Goal: Task Accomplishment & Management: Use online tool/utility

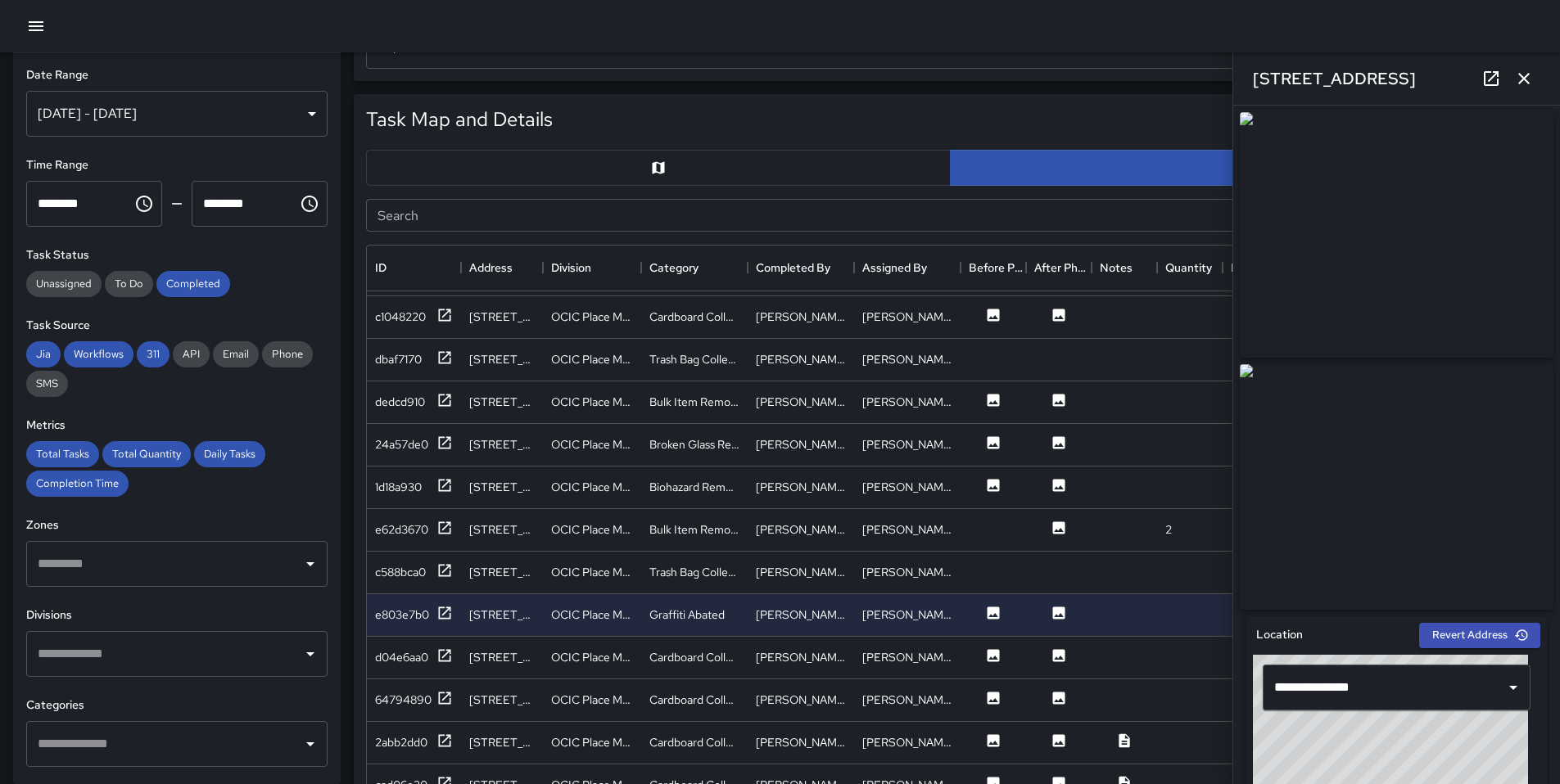
scroll to position [1902, 0]
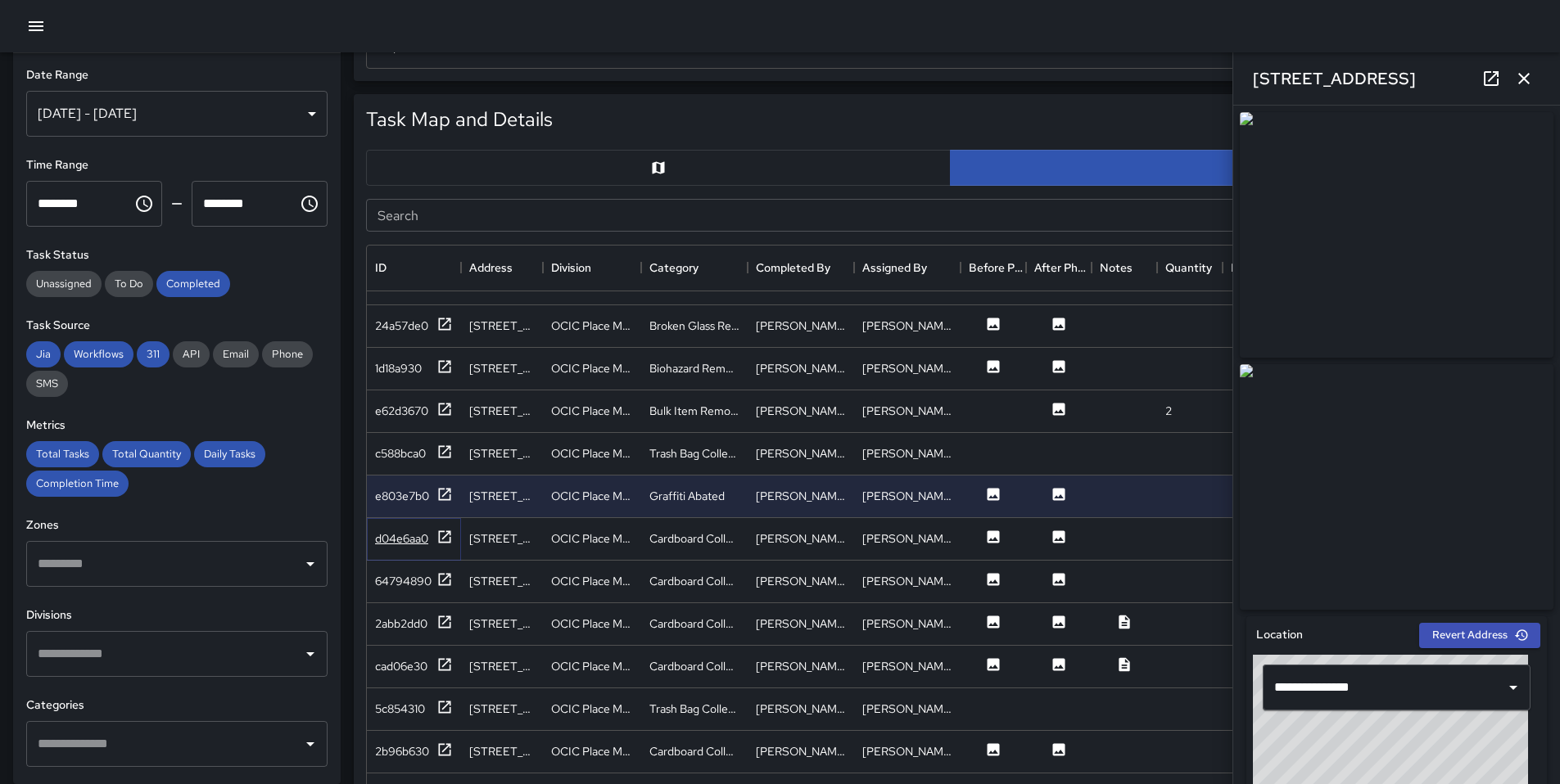
click at [439, 535] on icon at bounding box center [446, 536] width 12 height 12
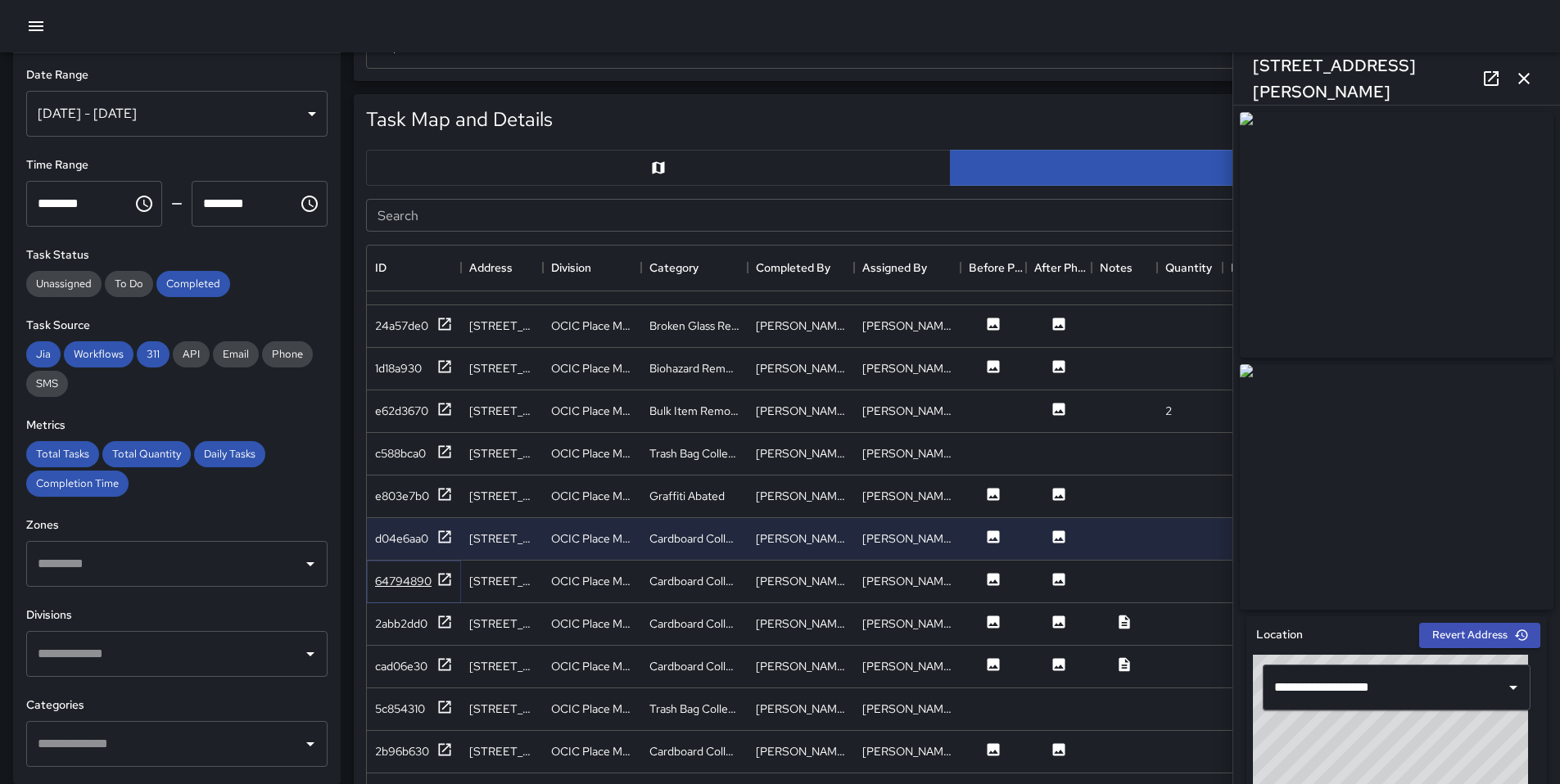
click at [449, 578] on icon at bounding box center [445, 579] width 17 height 17
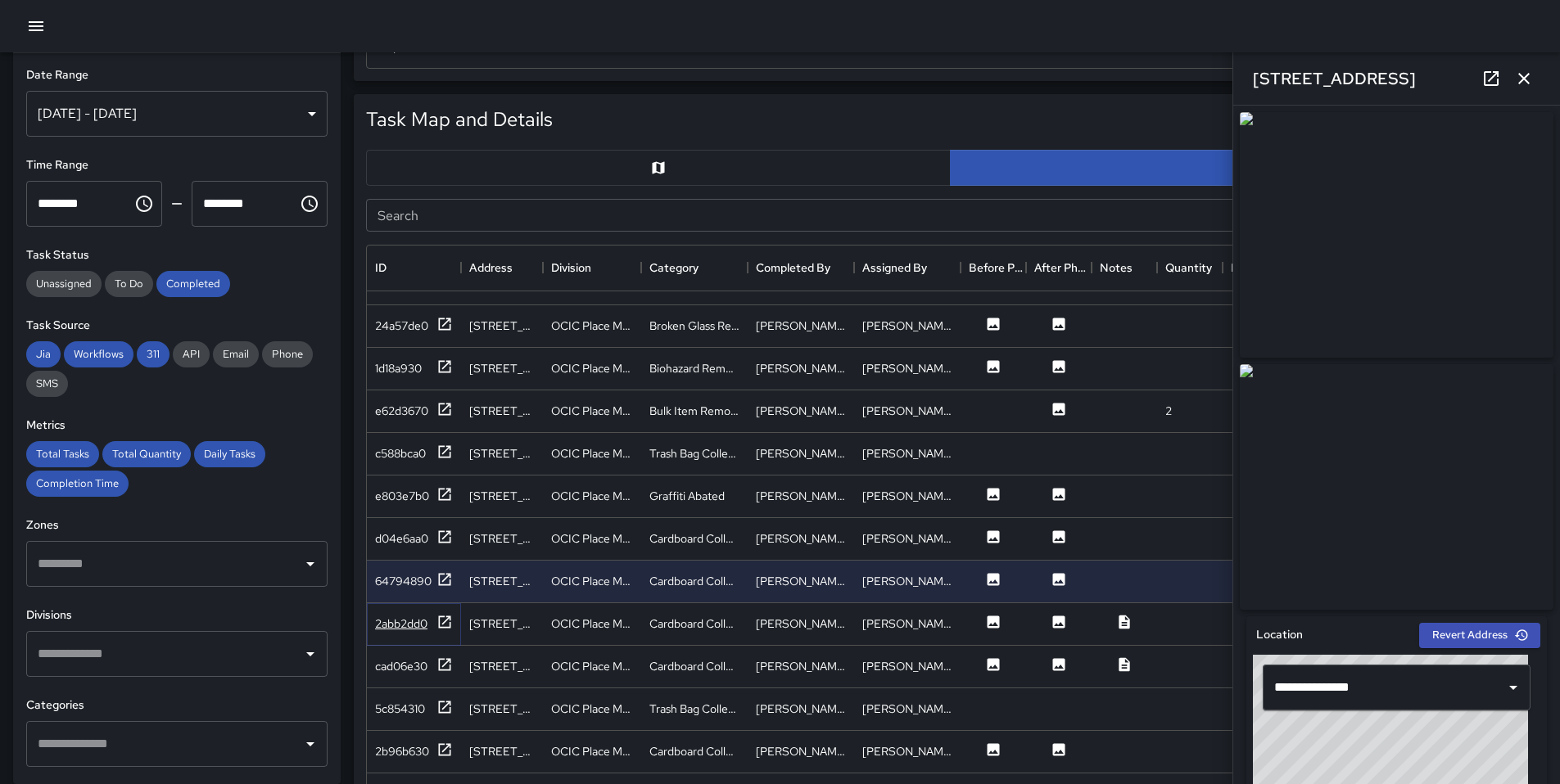
click at [439, 618] on icon at bounding box center [445, 622] width 17 height 17
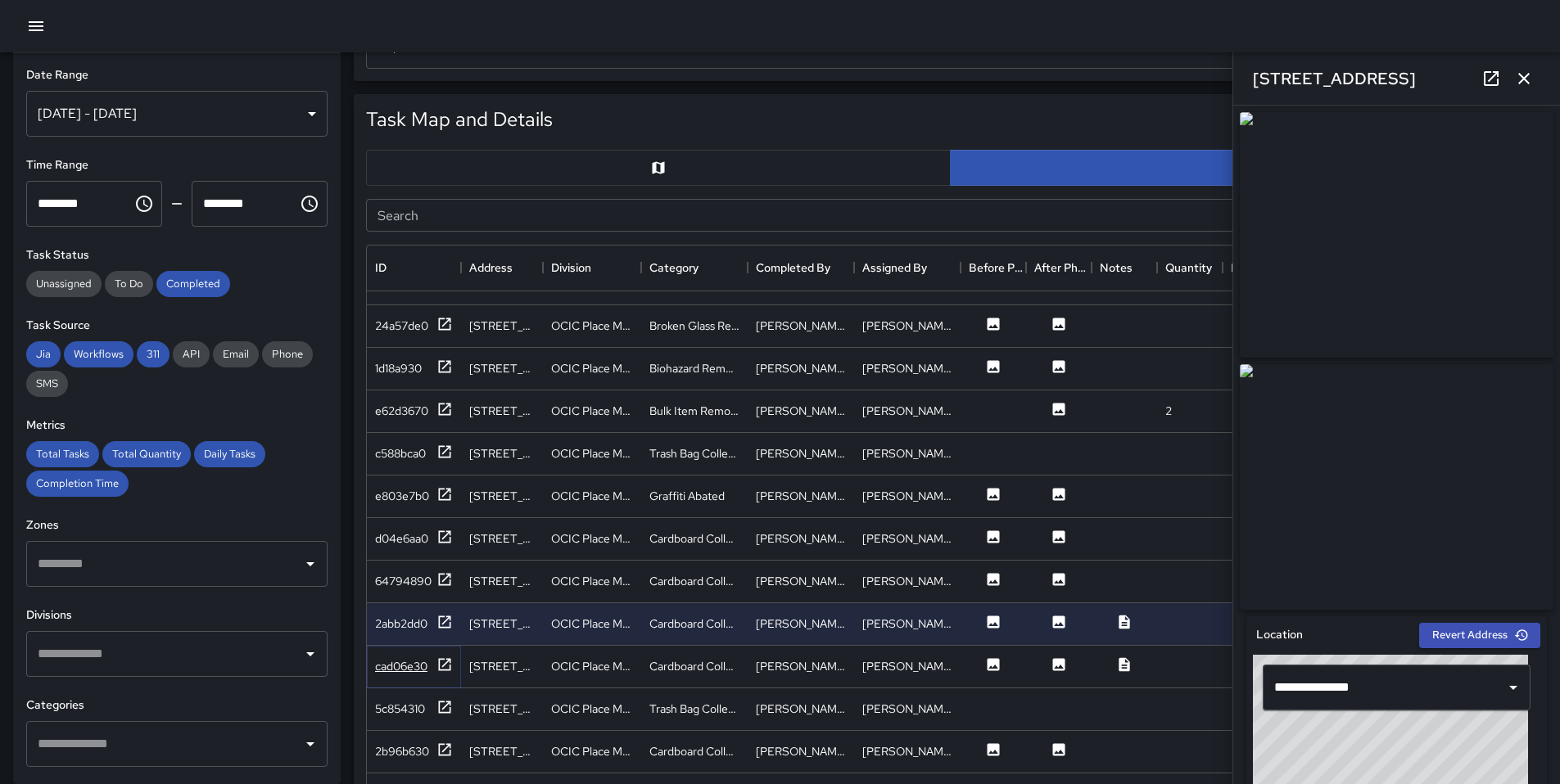
click at [437, 676] on div at bounding box center [445, 666] width 17 height 20
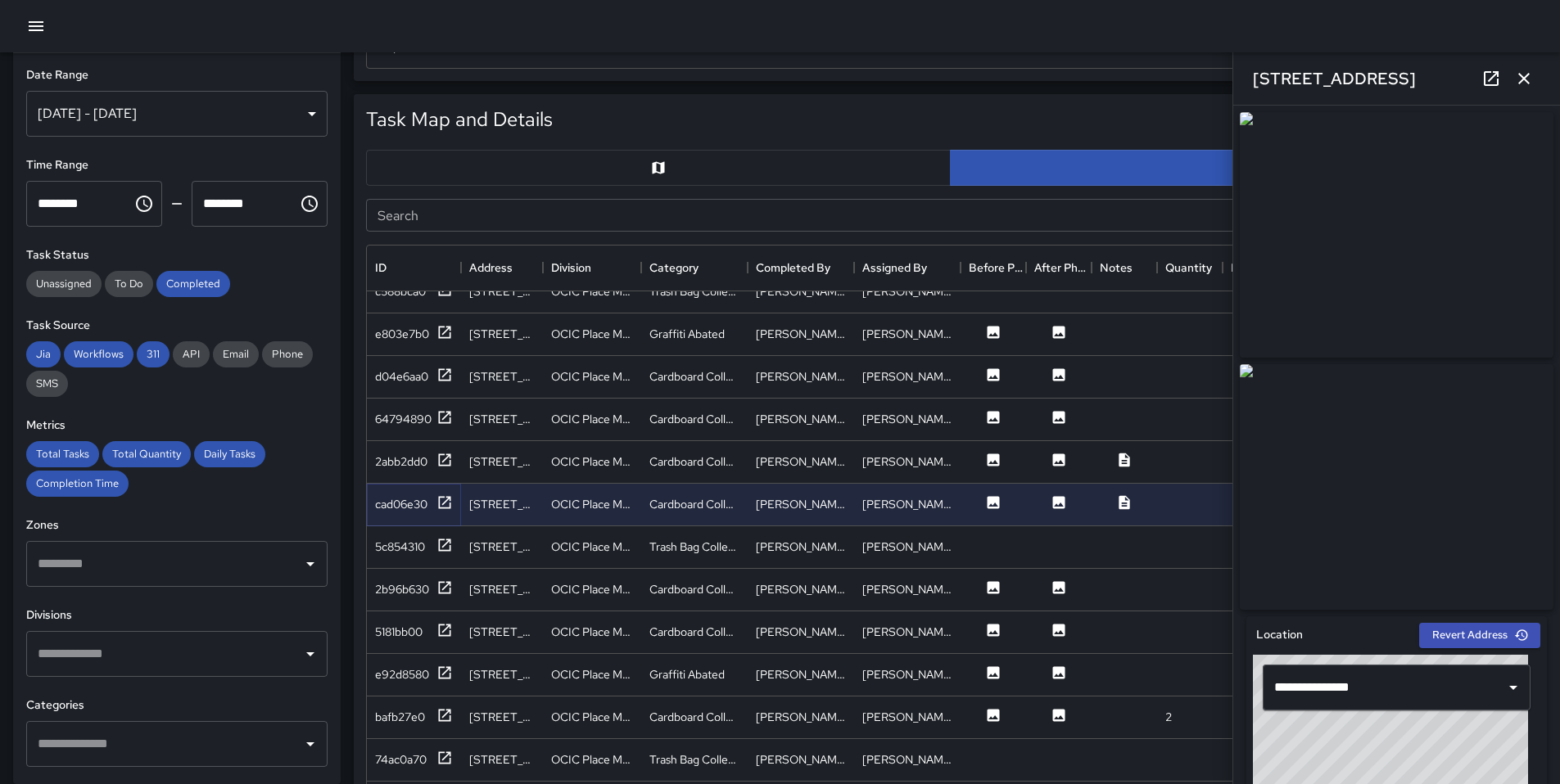
scroll to position [2068, 0]
click at [446, 583] on icon at bounding box center [446, 584] width 12 height 12
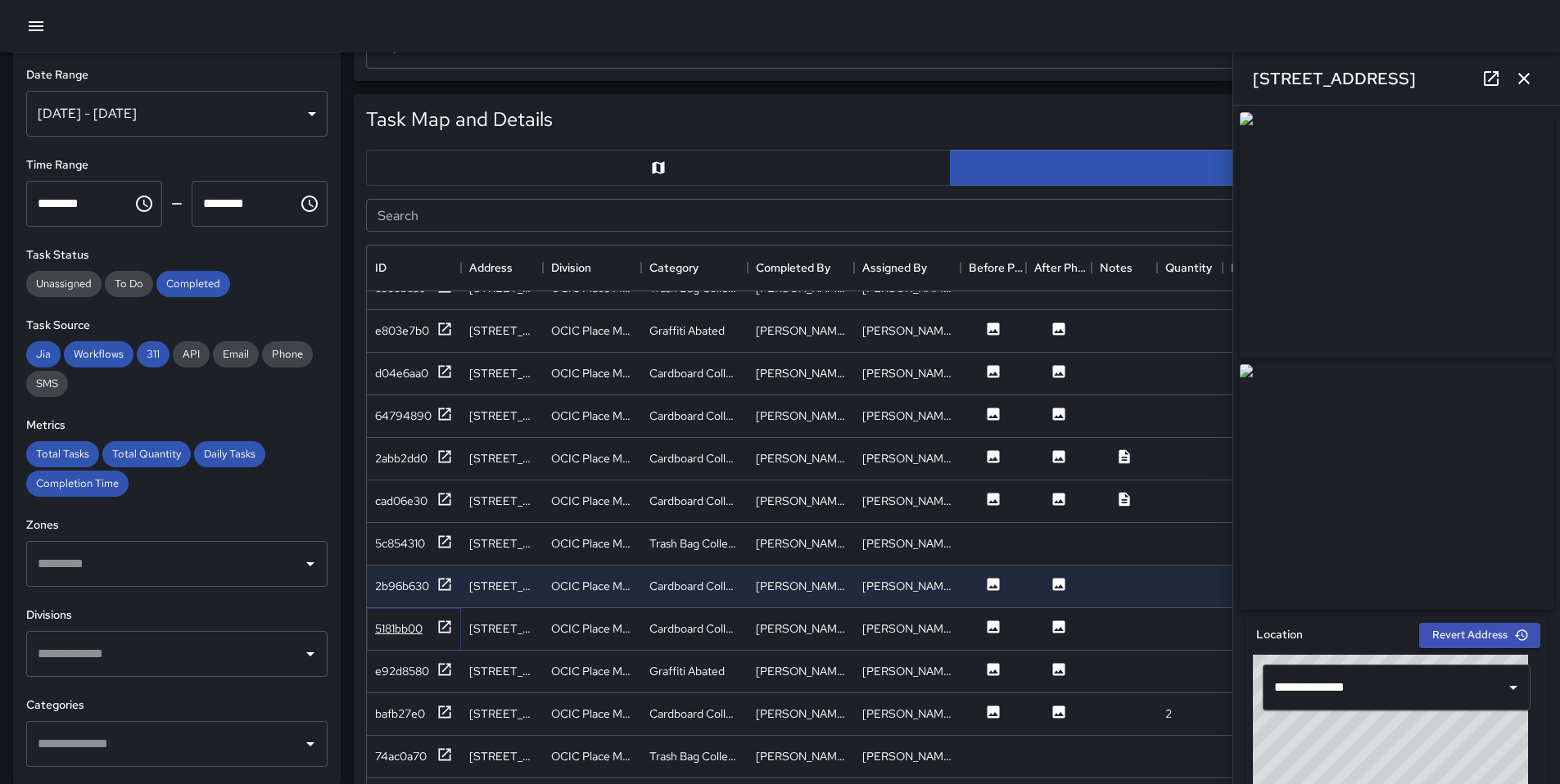
click at [448, 623] on icon at bounding box center [446, 626] width 12 height 12
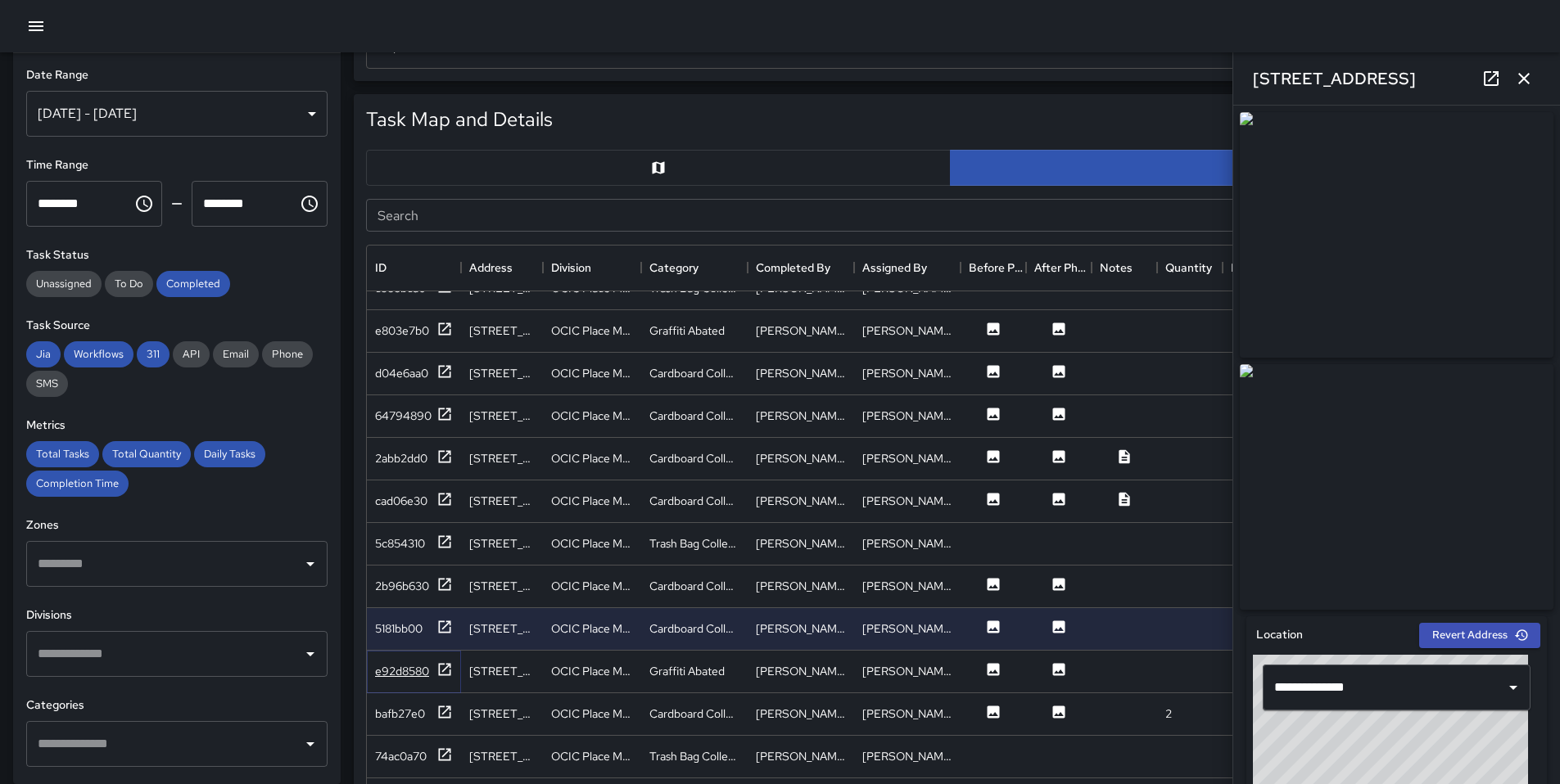
click at [445, 665] on icon at bounding box center [445, 669] width 17 height 17
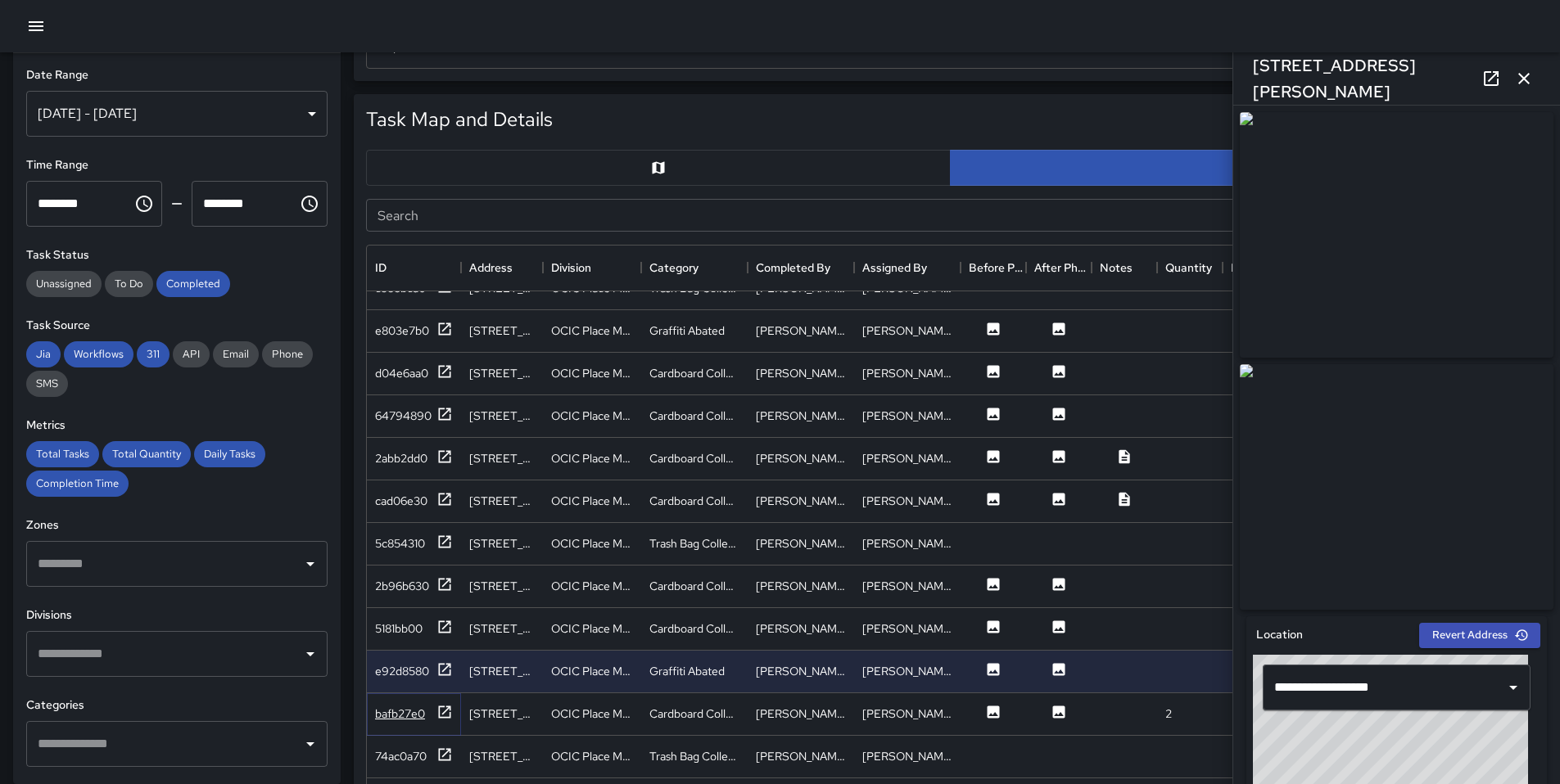
click at [444, 712] on icon at bounding box center [446, 712] width 12 height 12
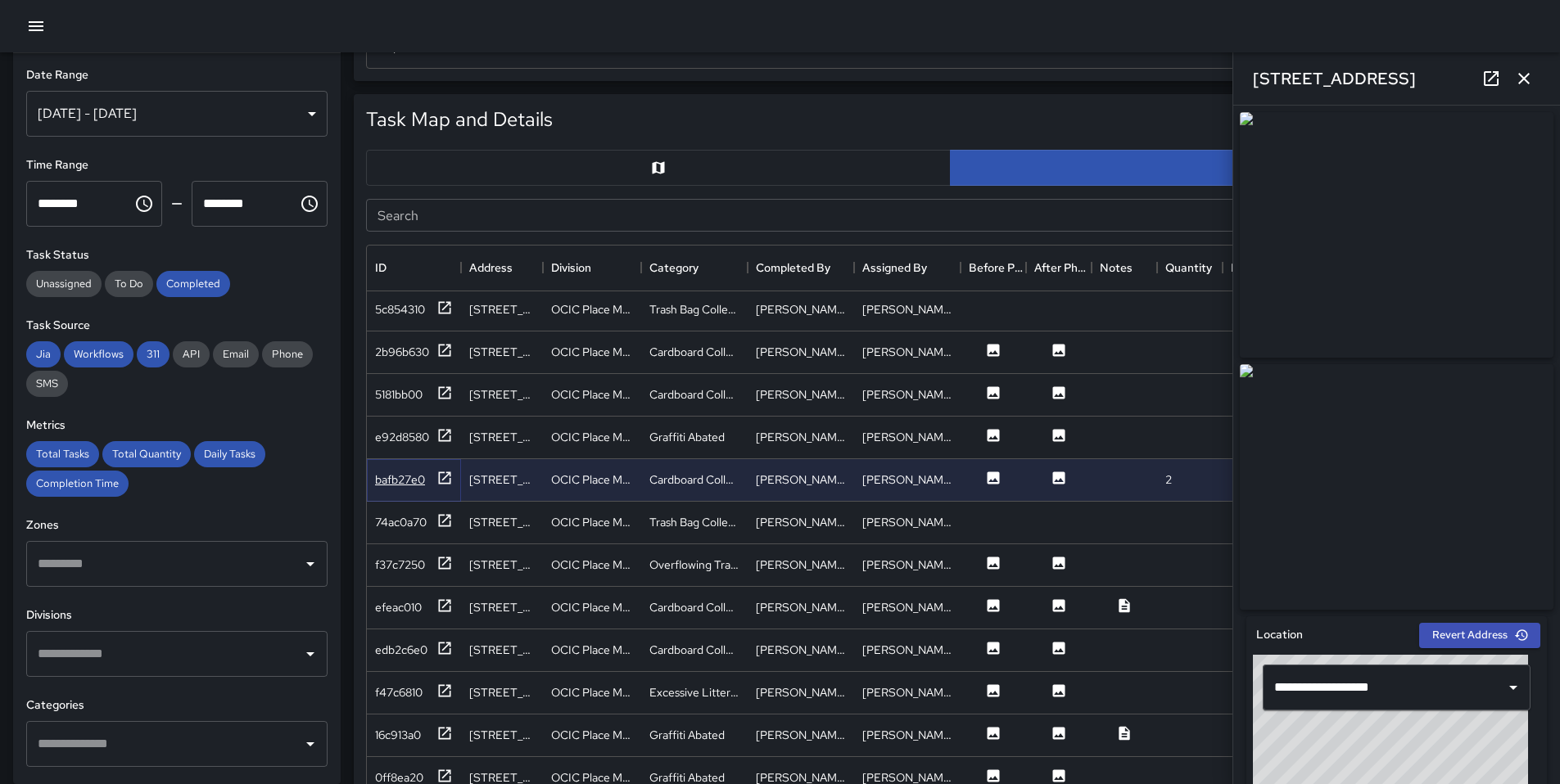
scroll to position [2298, 0]
click at [433, 570] on div "f37c7250" at bounding box center [414, 568] width 78 height 20
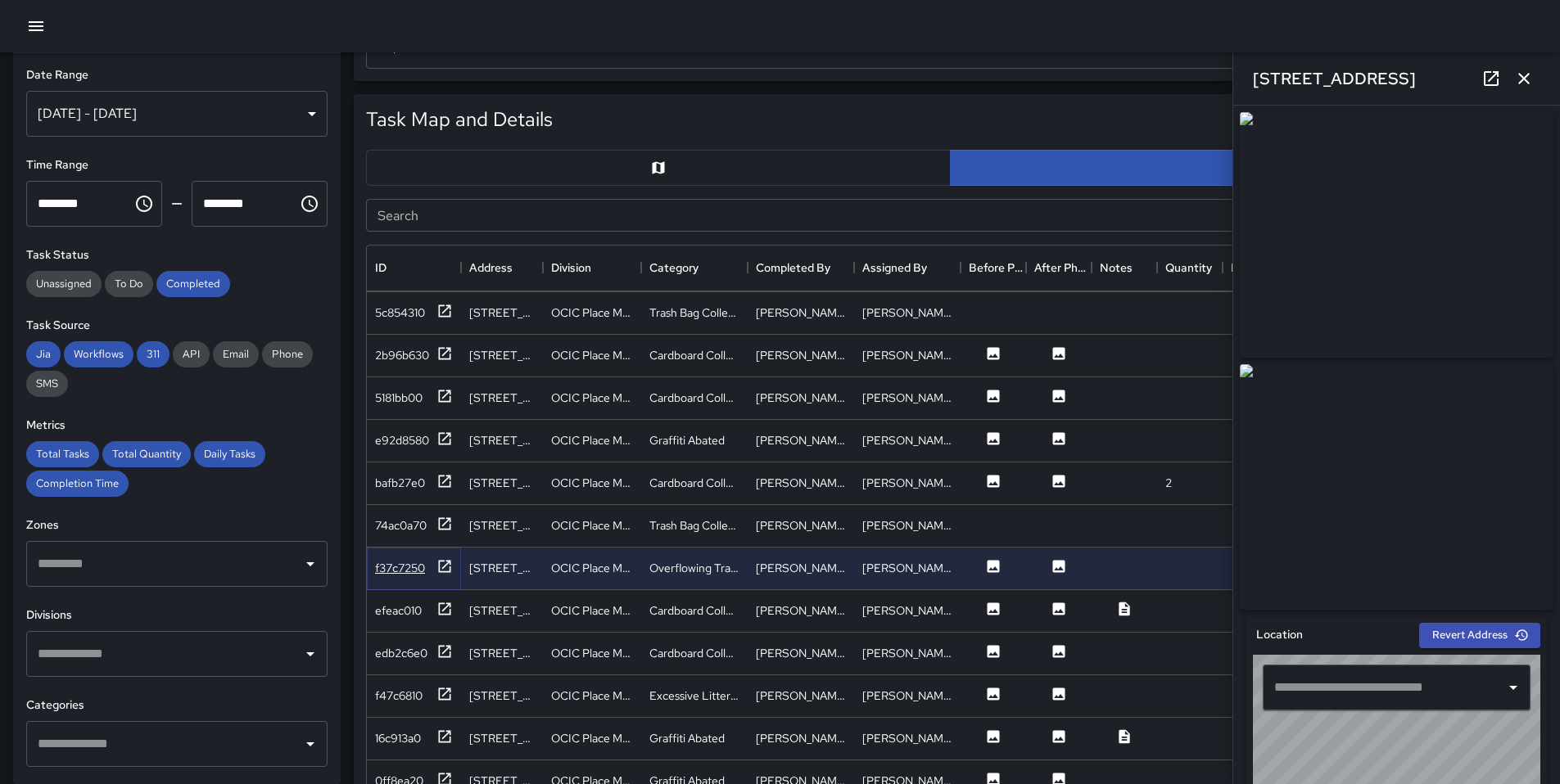
type input "**********"
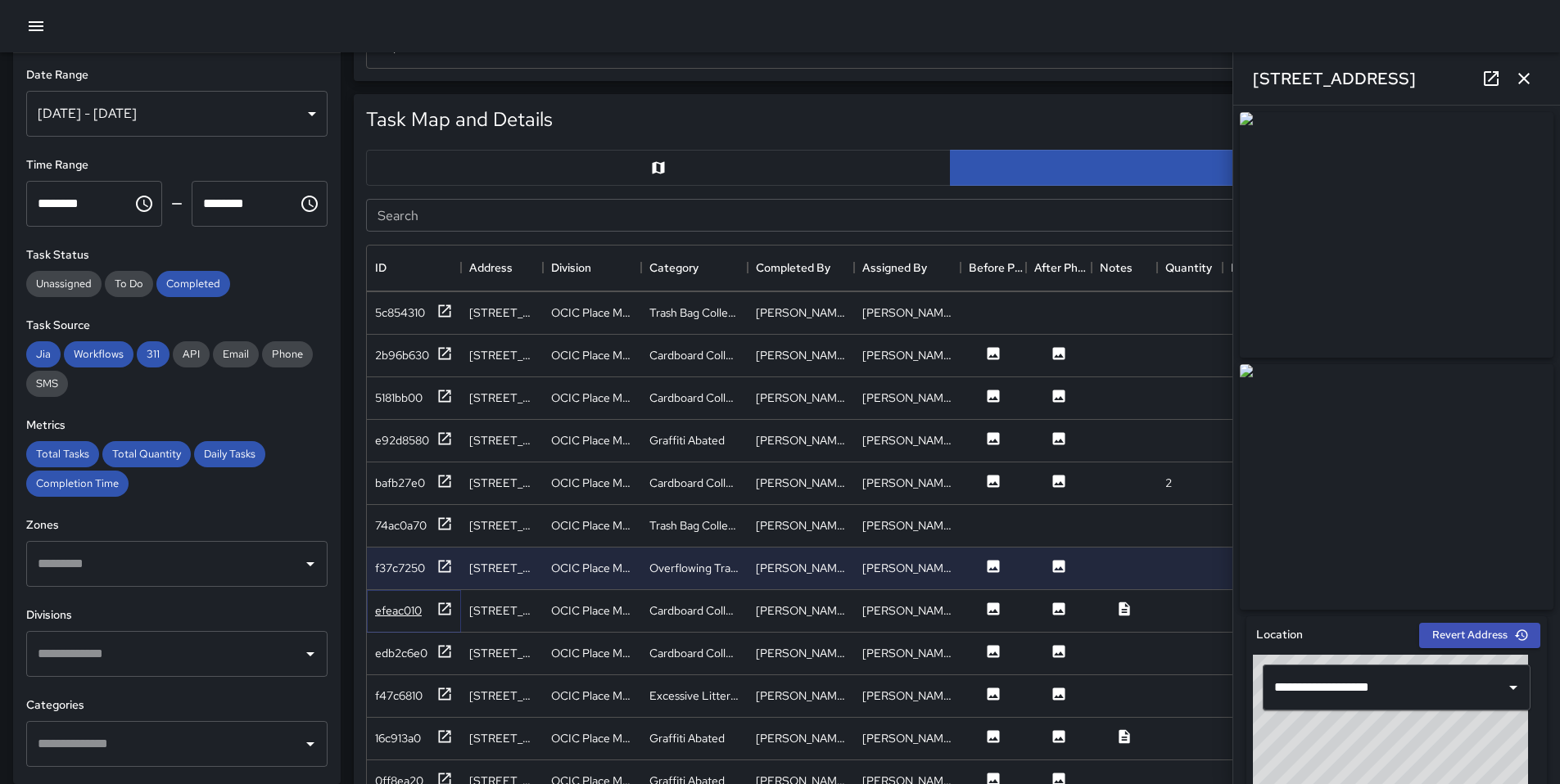
click at [440, 613] on icon at bounding box center [445, 609] width 17 height 17
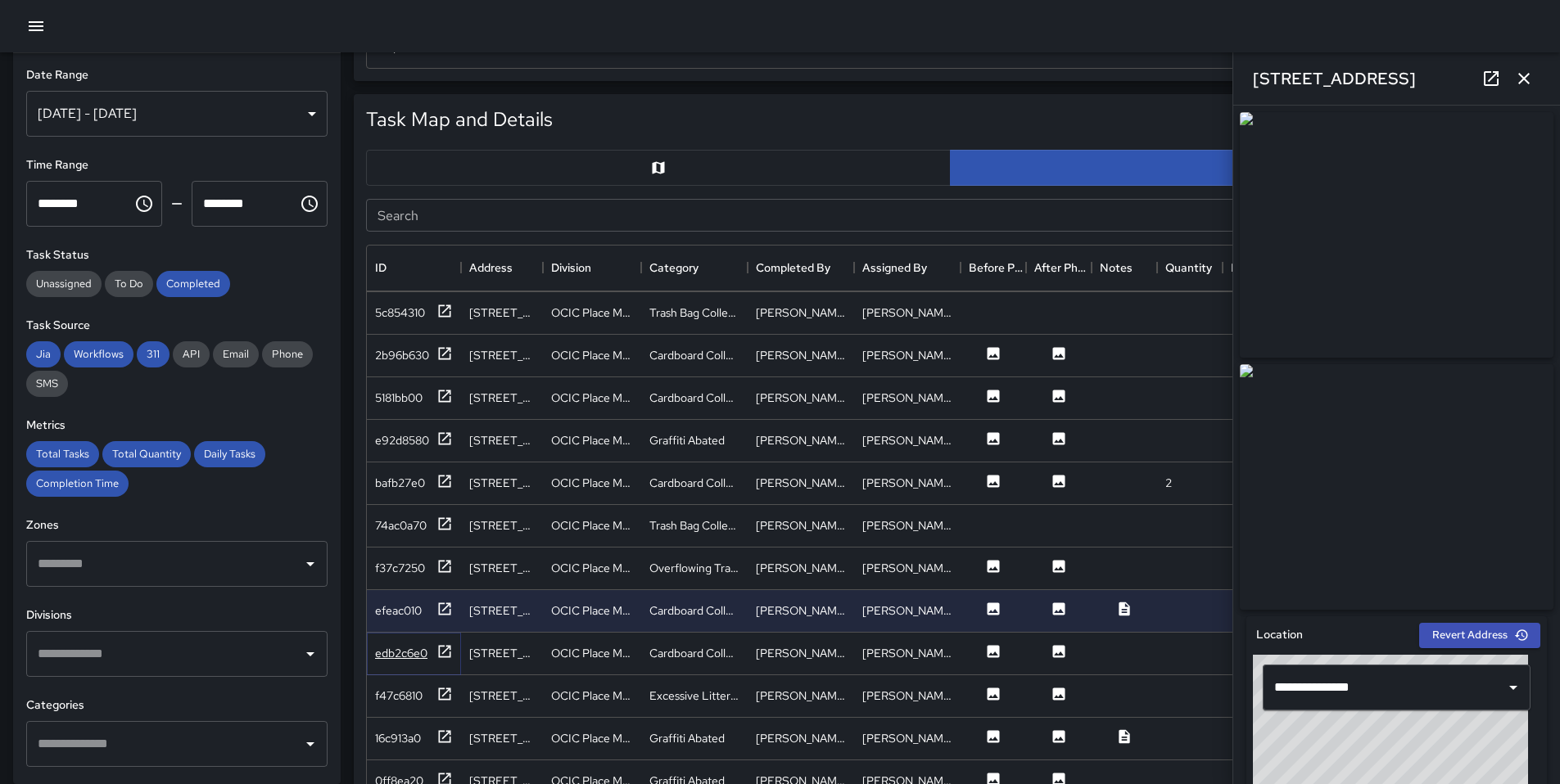
click at [444, 653] on icon at bounding box center [445, 651] width 17 height 17
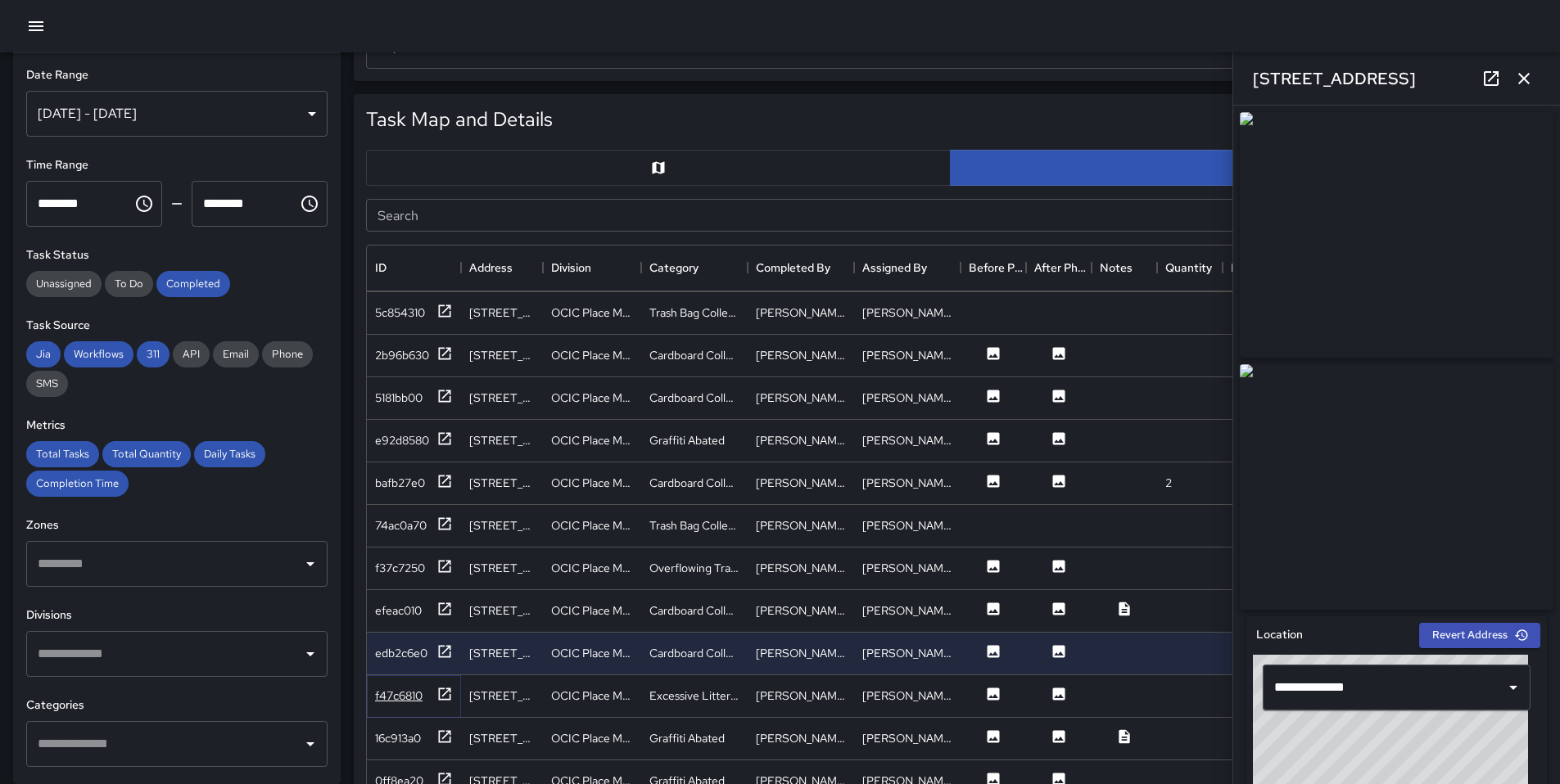
click at [445, 696] on icon at bounding box center [445, 694] width 17 height 17
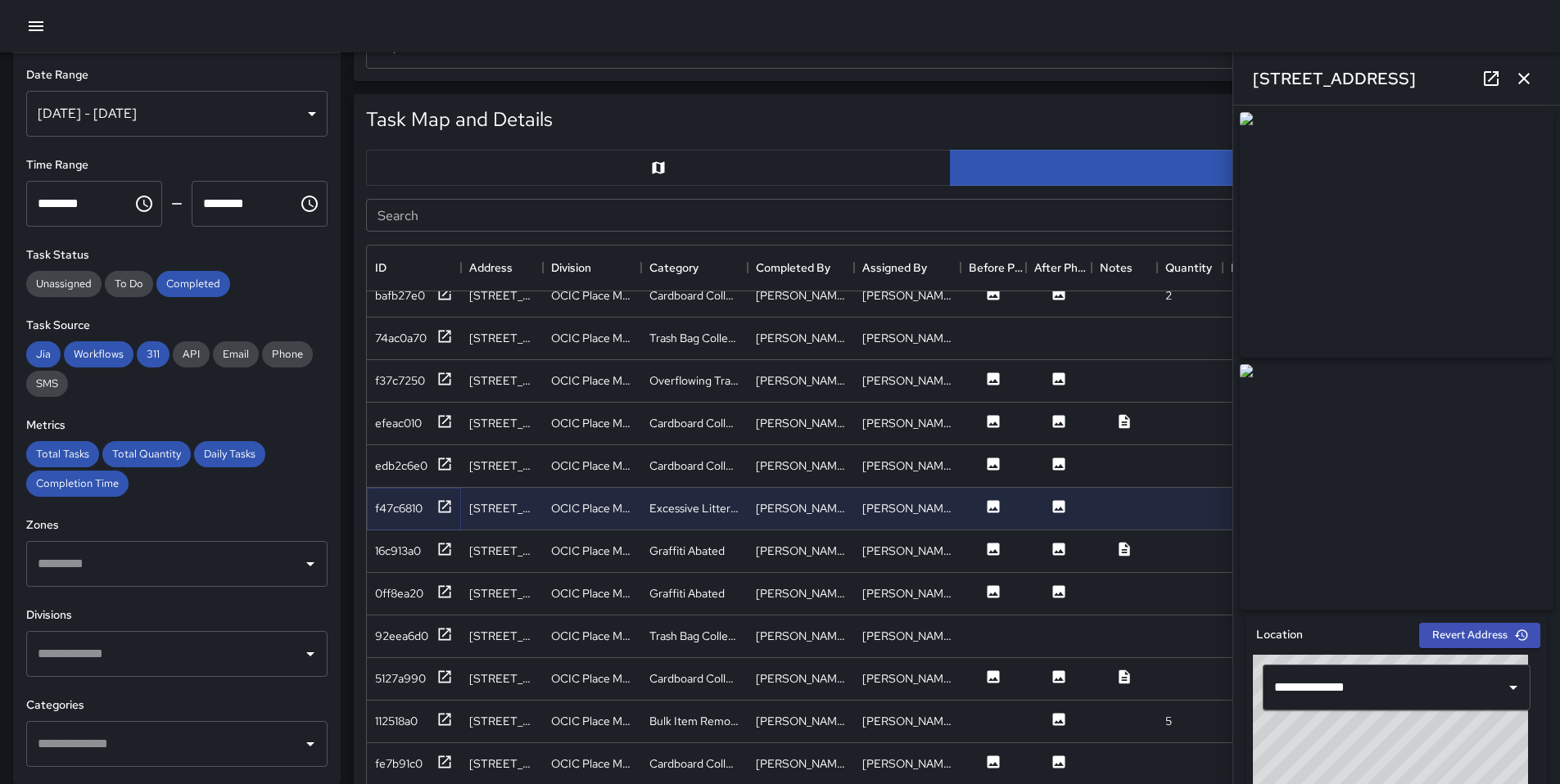
scroll to position [2488, 0]
click at [439, 549] on icon at bounding box center [446, 547] width 12 height 12
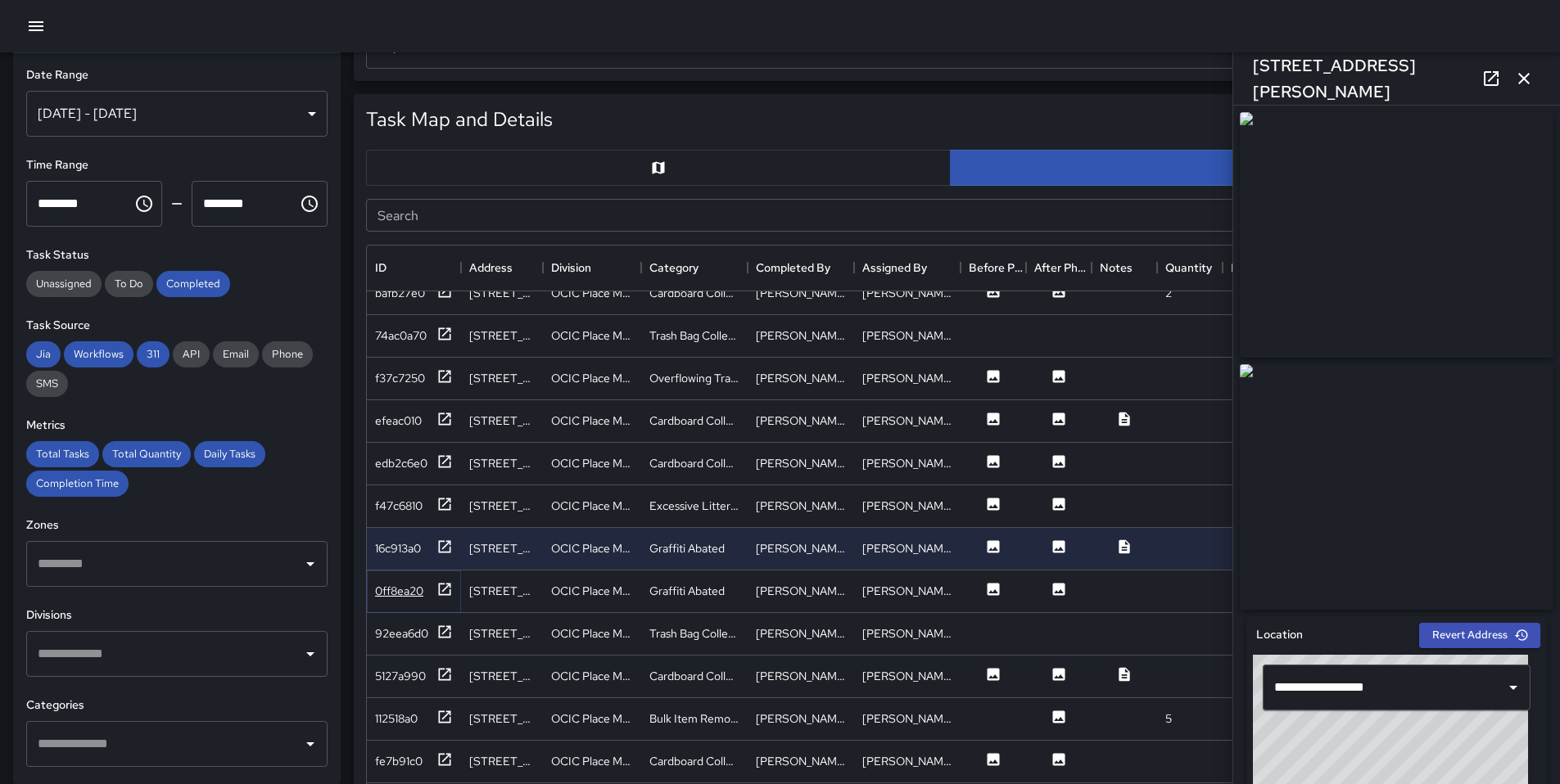
click at [437, 598] on div at bounding box center [445, 591] width 17 height 20
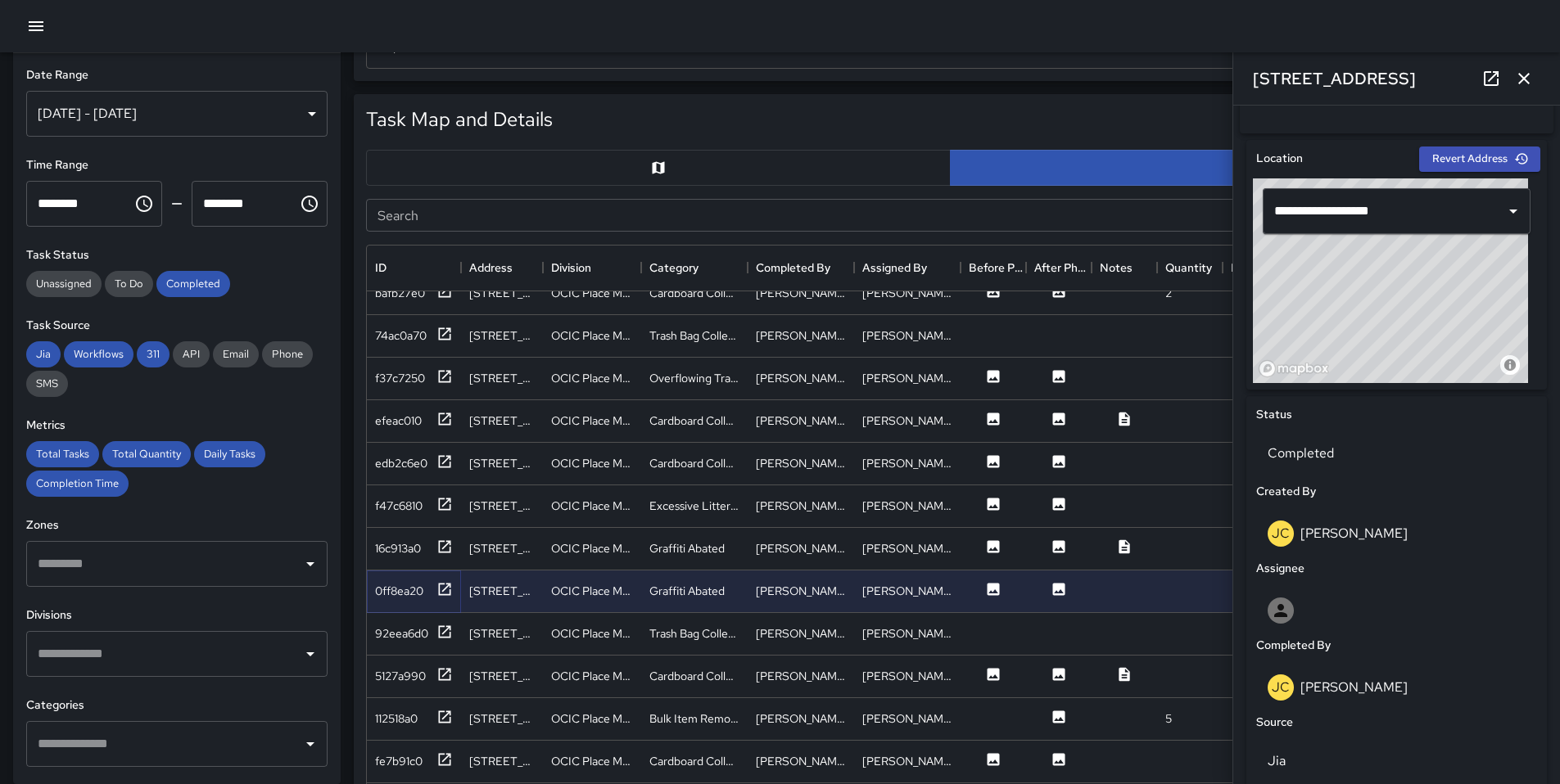
scroll to position [500, 0]
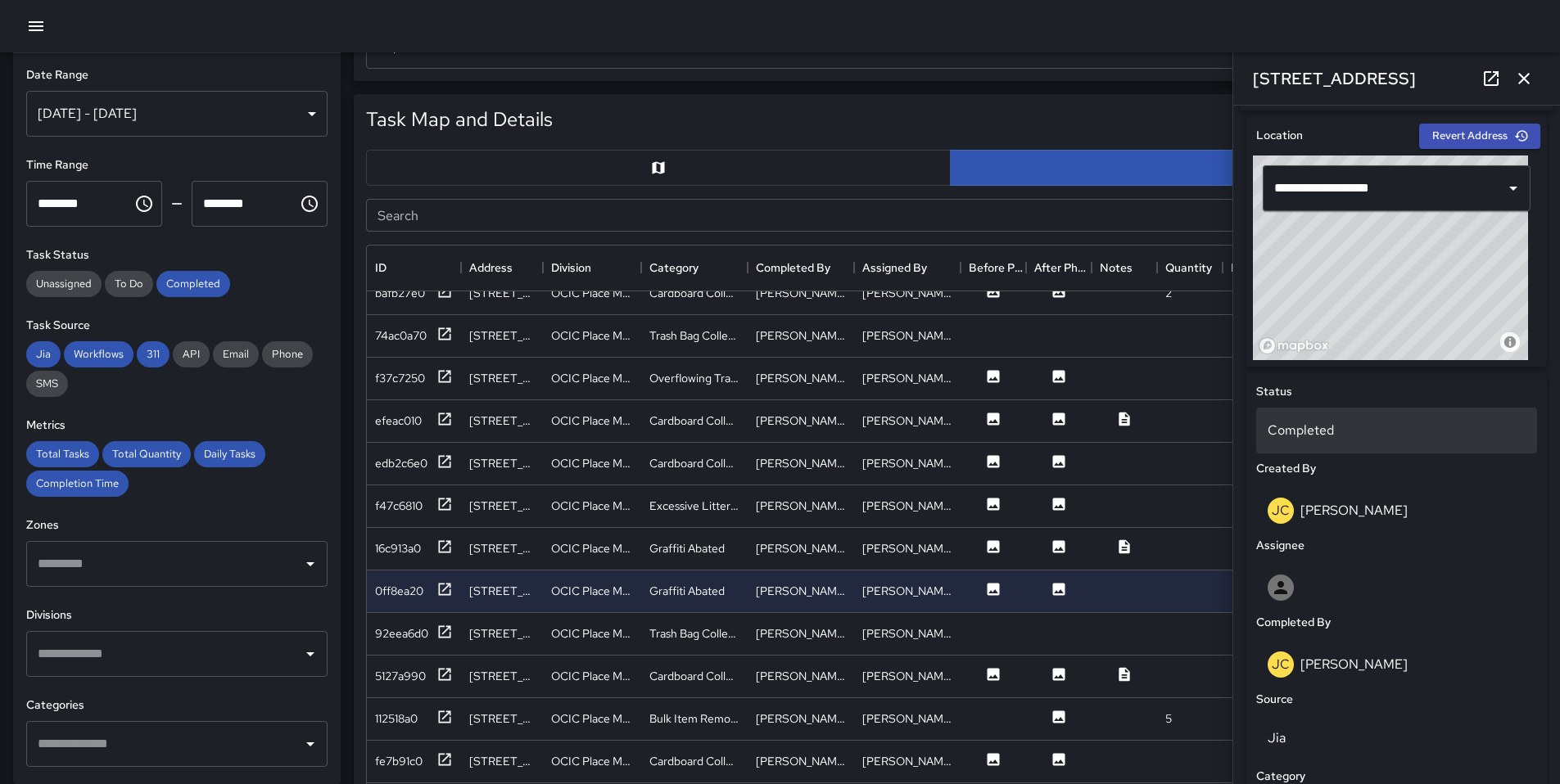
click at [1341, 424] on div "Completed" at bounding box center [1396, 430] width 281 height 46
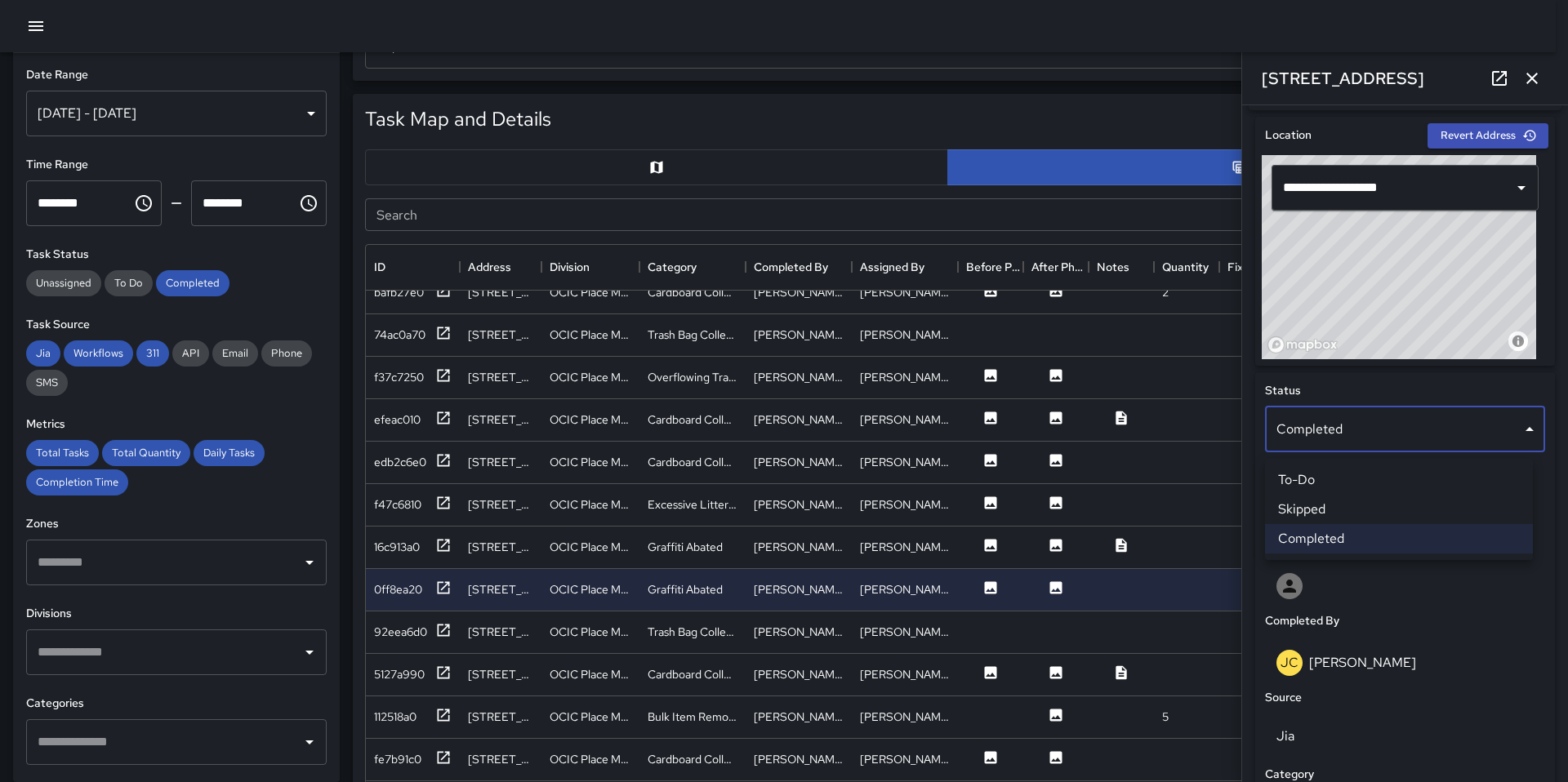
click at [1311, 496] on li "Skipped" at bounding box center [1398, 510] width 268 height 30
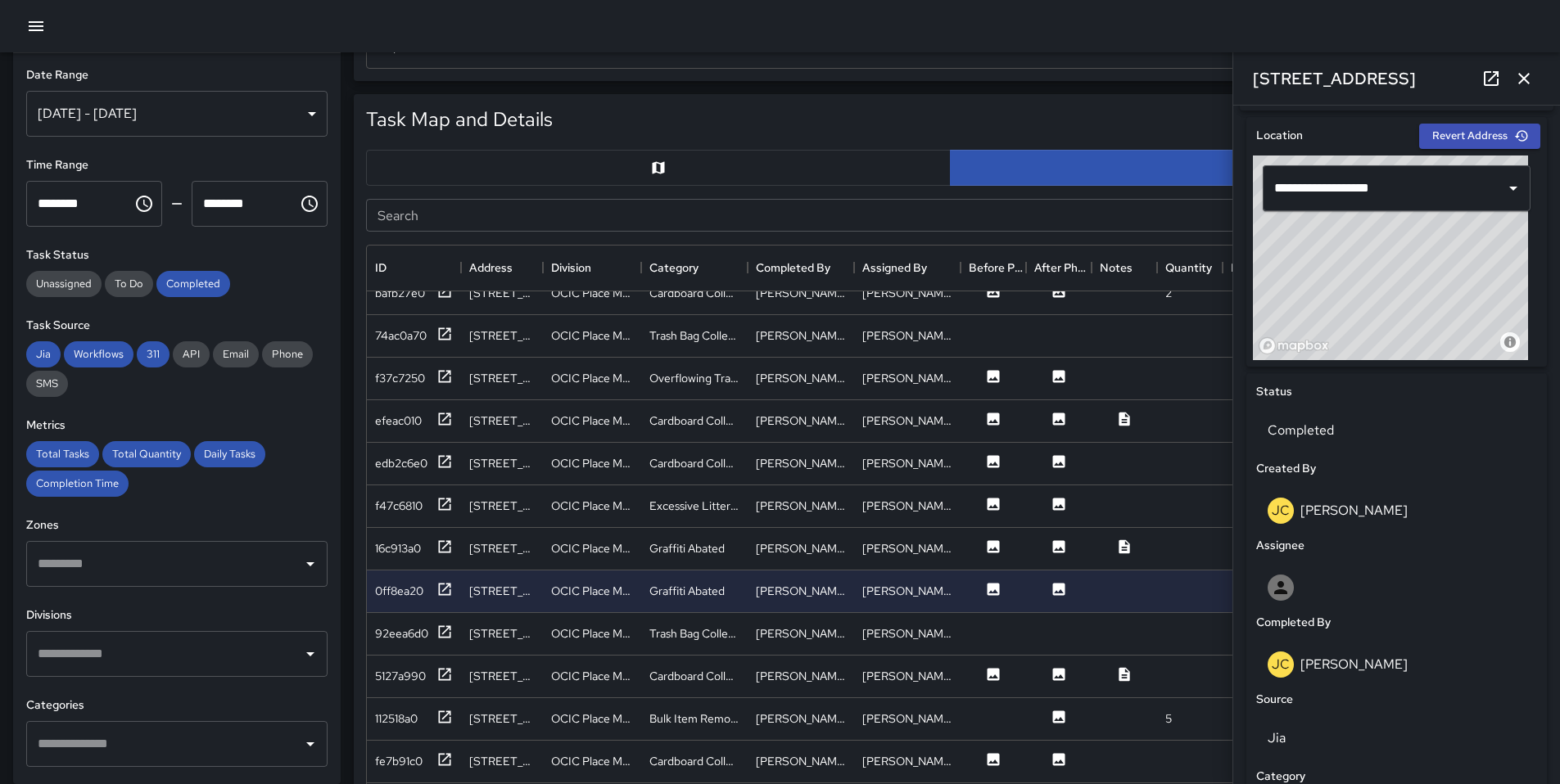
scroll to position [13, 13]
click at [464, 682] on div "[STREET_ADDRESS]" at bounding box center [502, 676] width 82 height 43
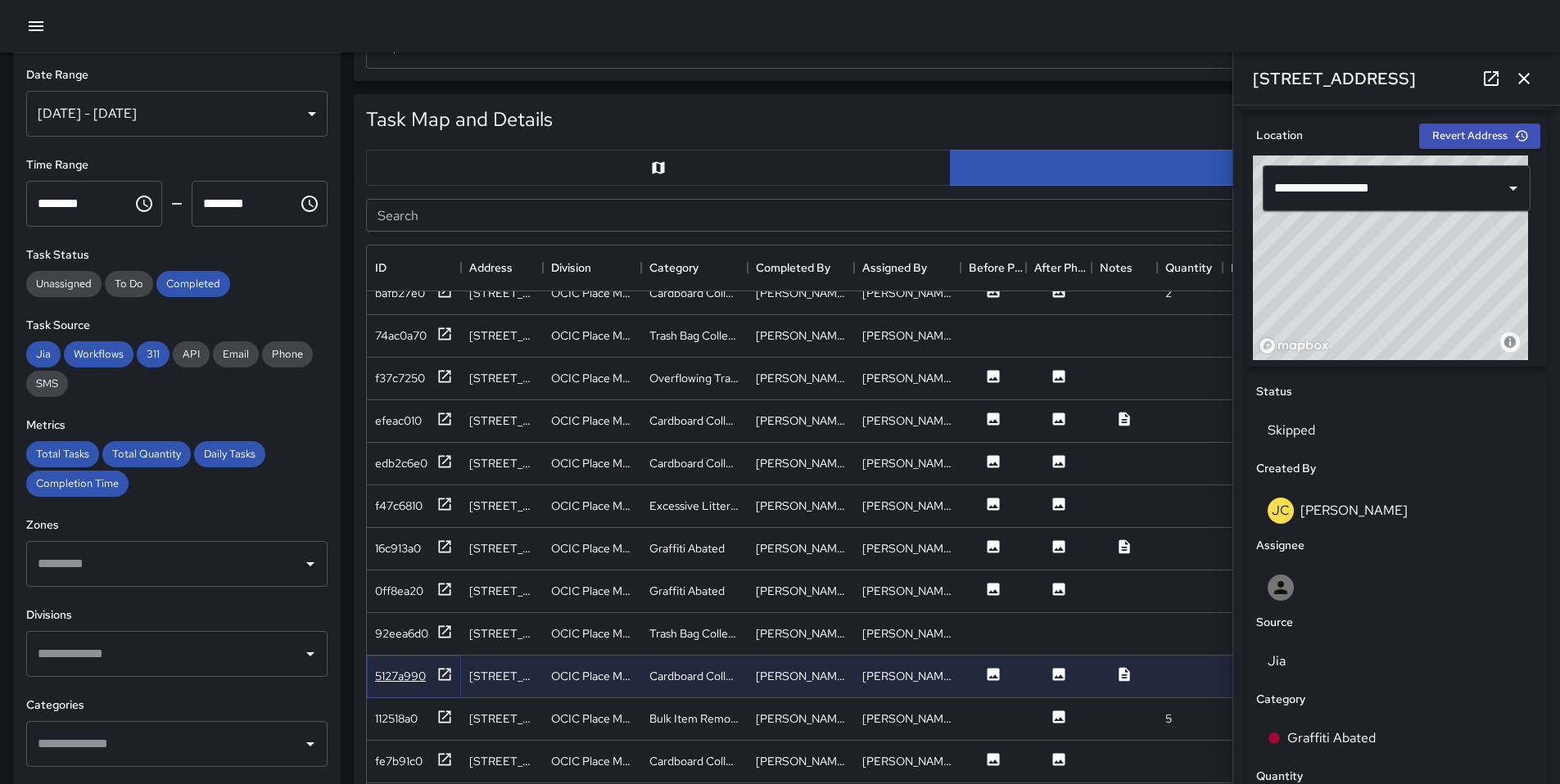
click at [449, 678] on icon at bounding box center [445, 675] width 17 height 17
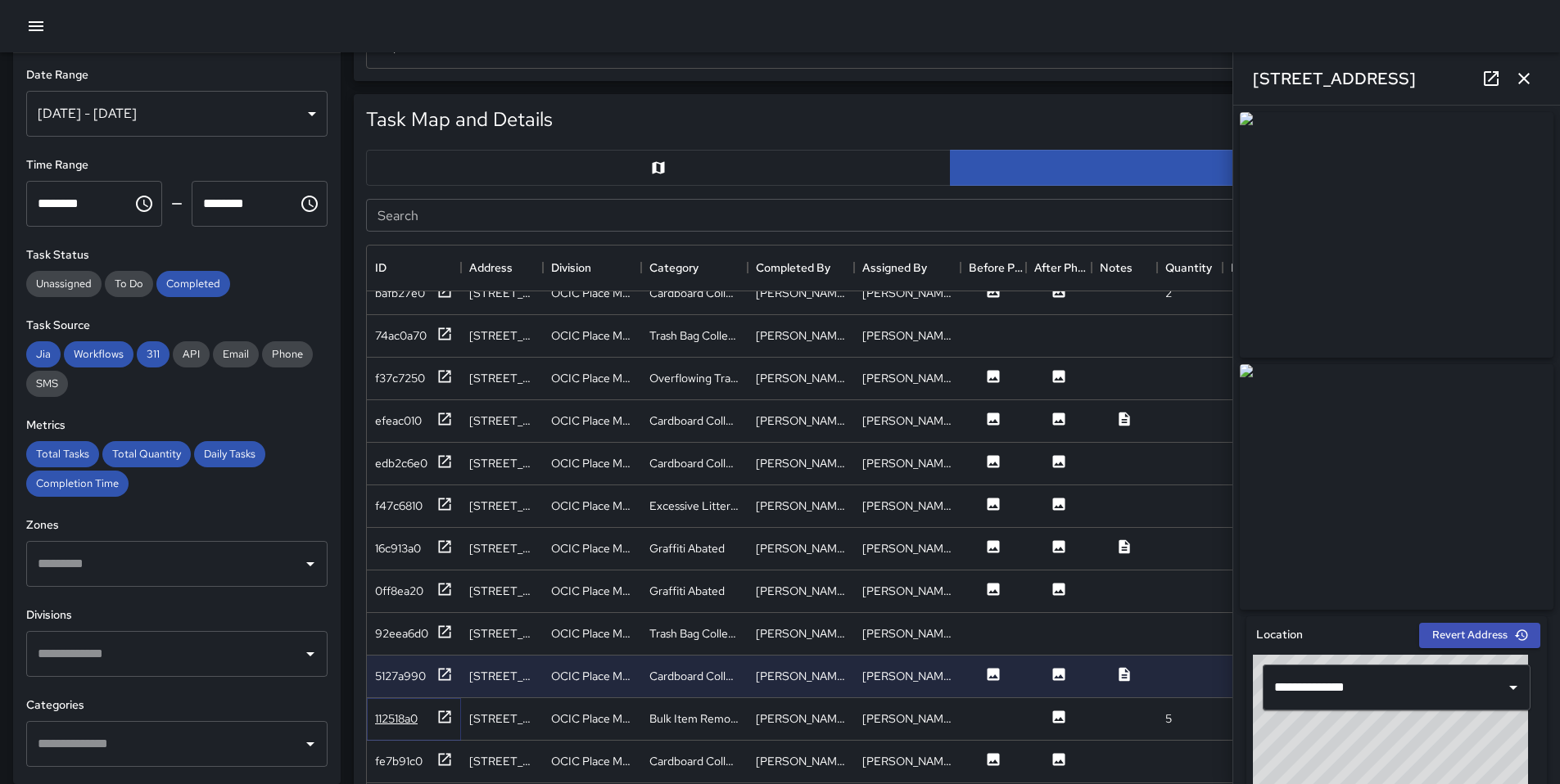
click at [446, 724] on icon at bounding box center [445, 717] width 17 height 17
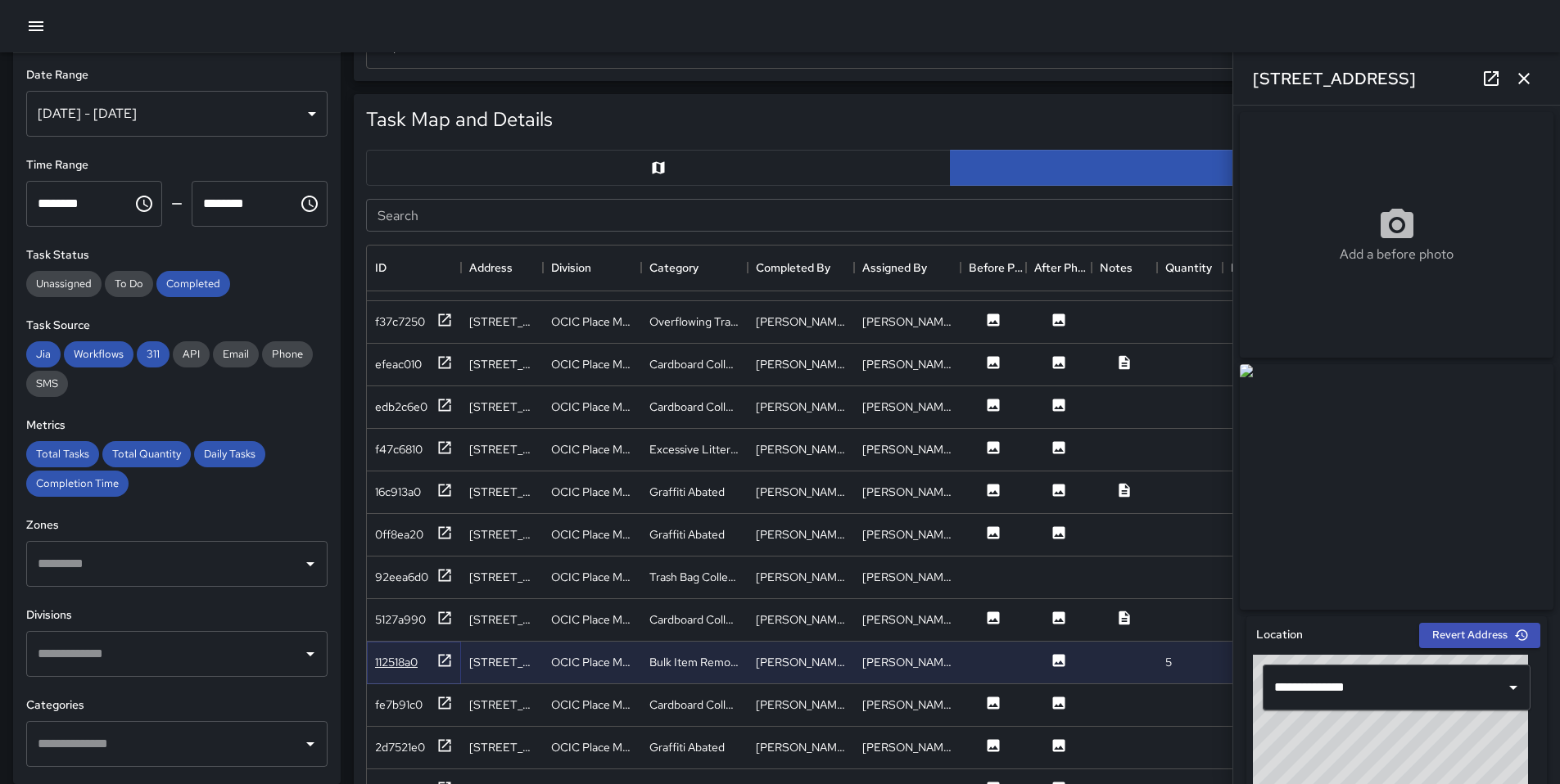
scroll to position [2573, 0]
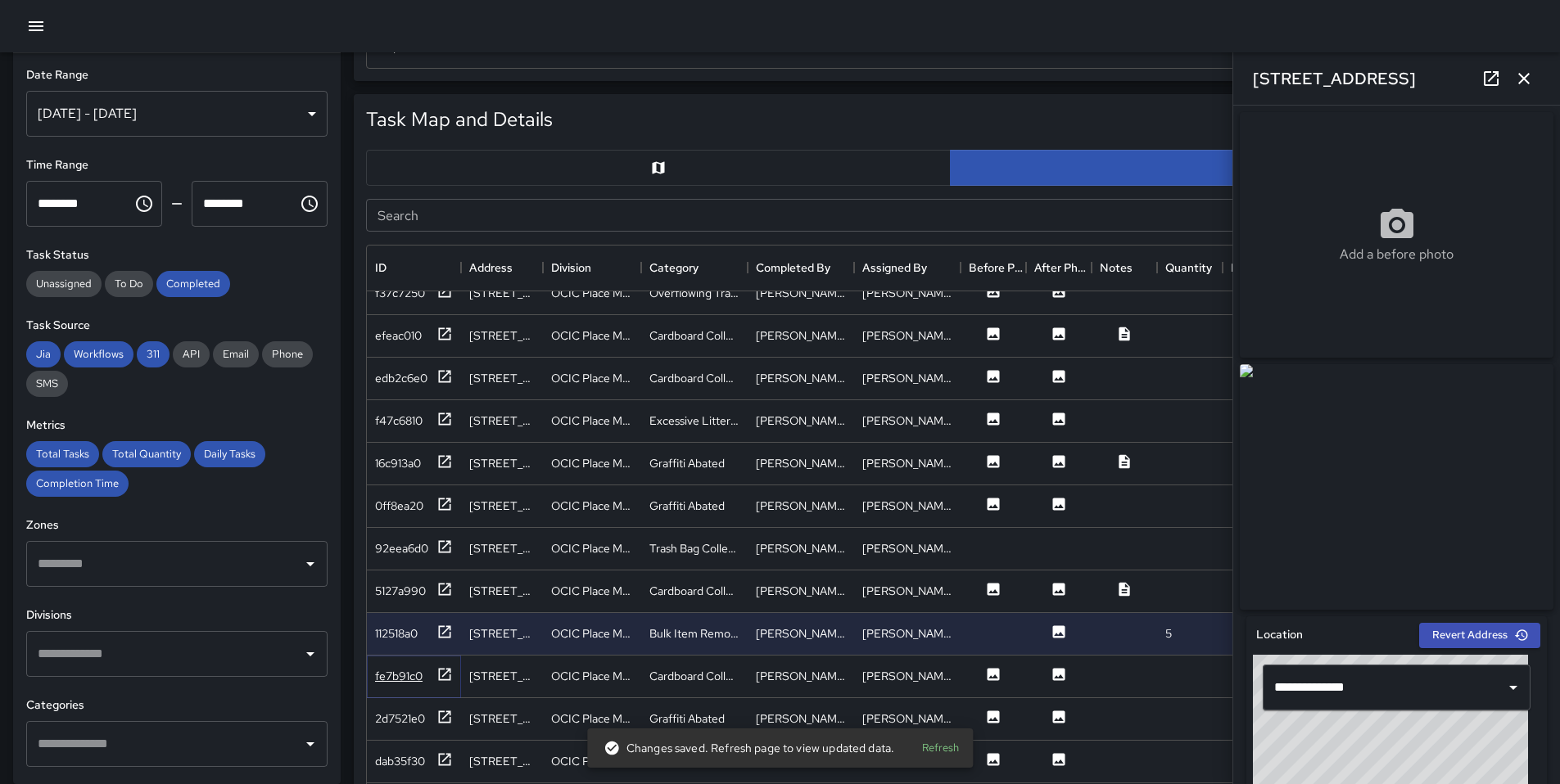
click at [446, 671] on icon at bounding box center [446, 675] width 12 height 12
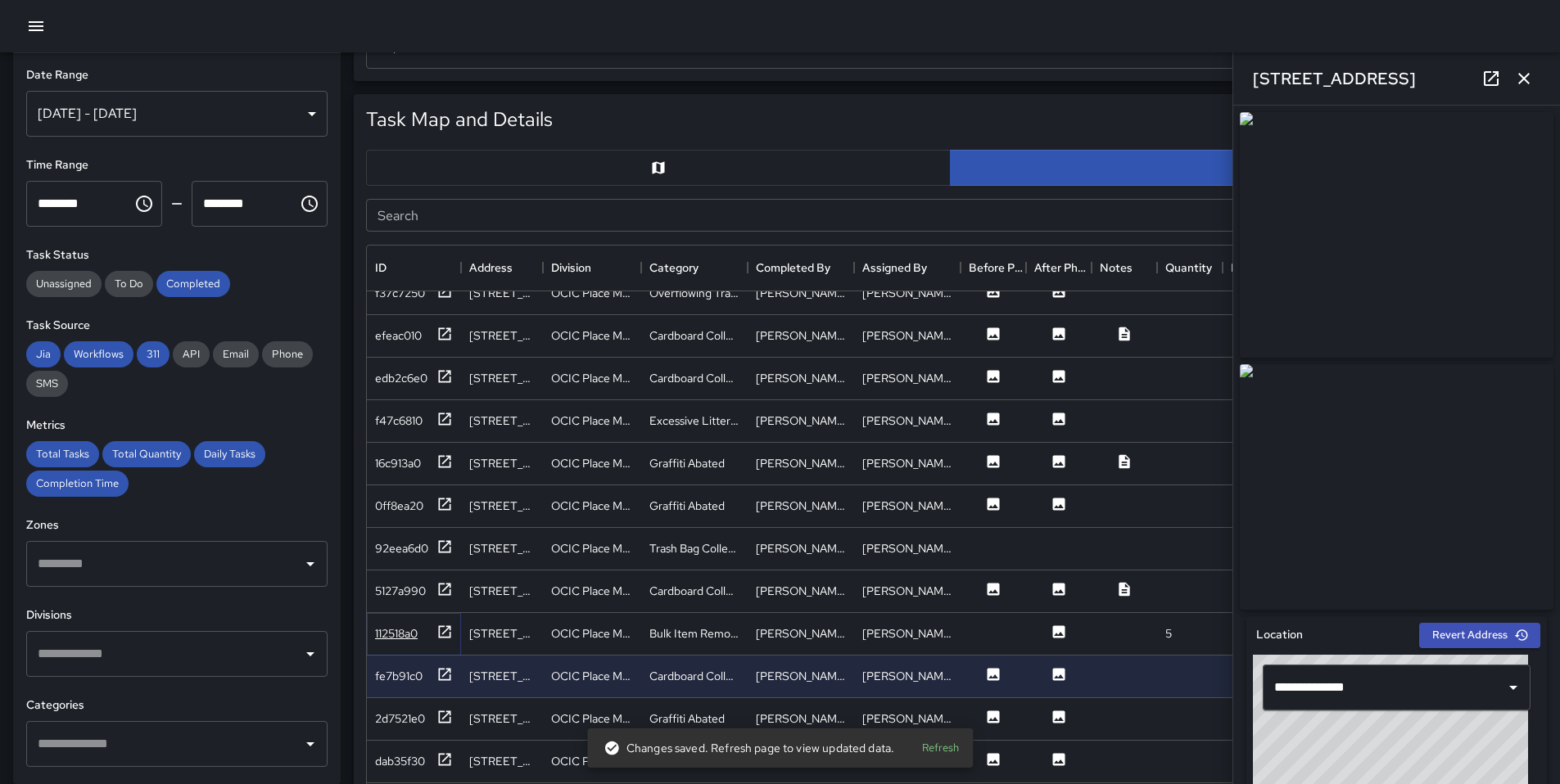
click at [450, 630] on icon at bounding box center [445, 632] width 17 height 17
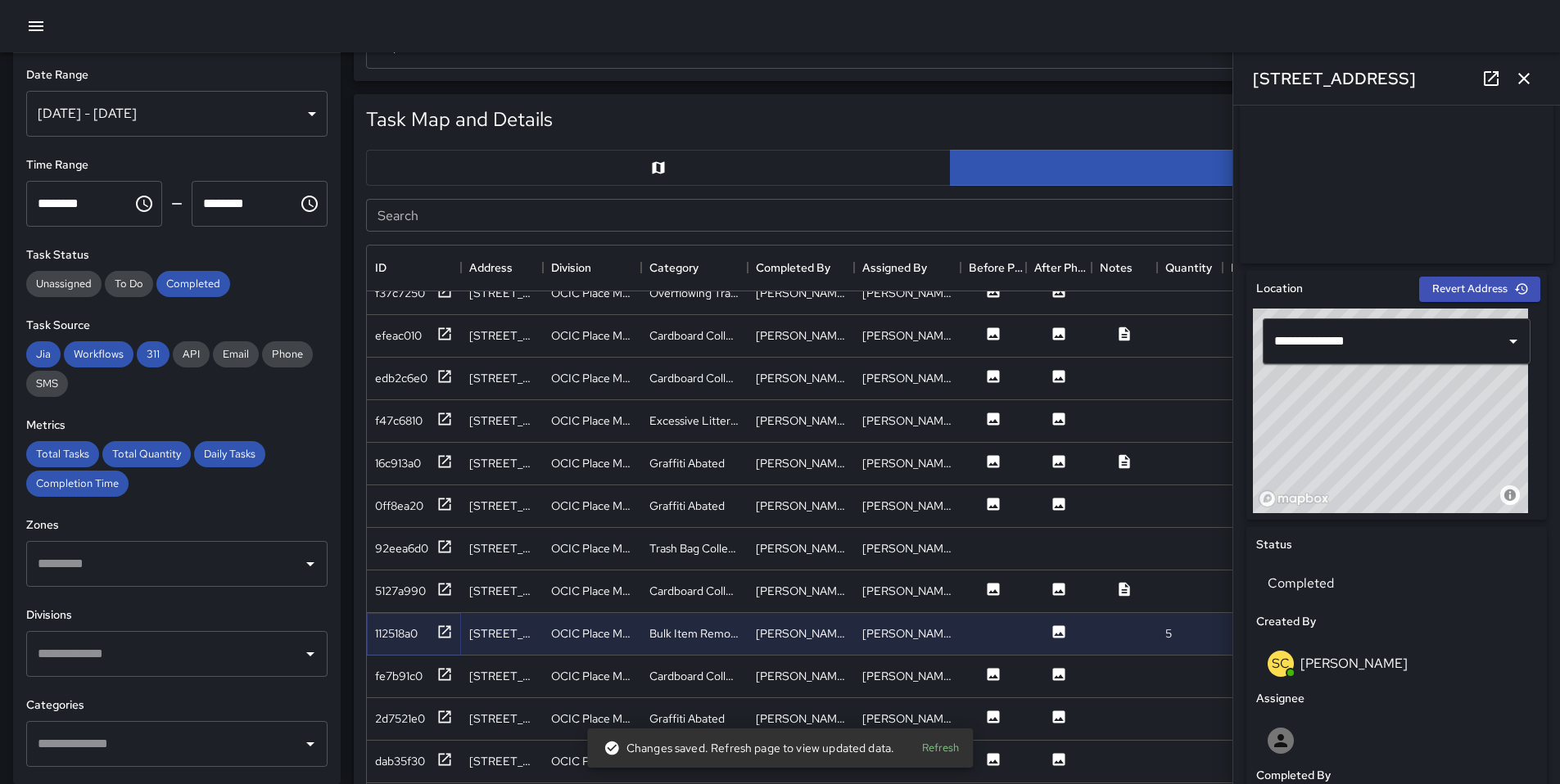
scroll to position [353, 0]
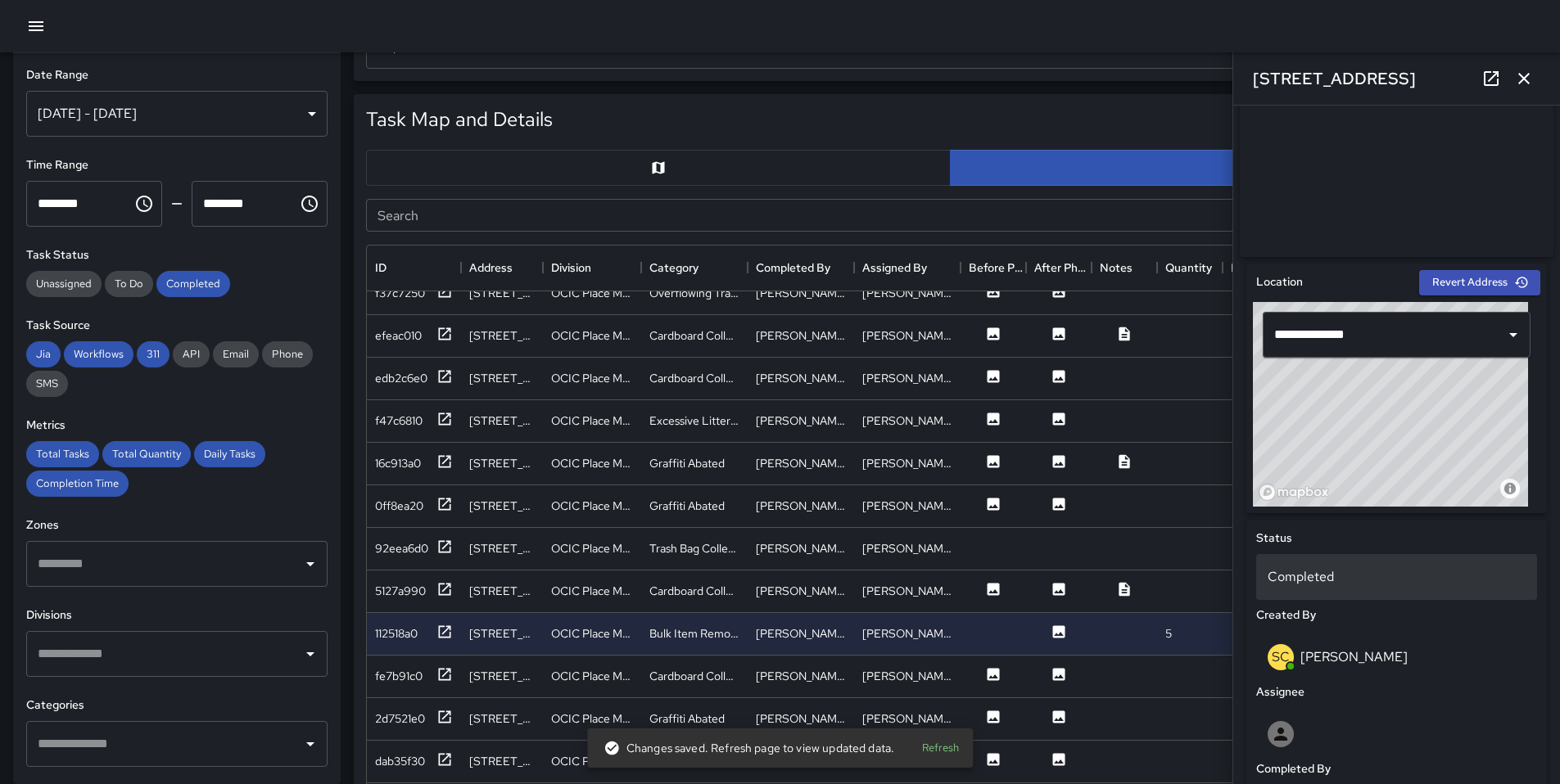
click at [1305, 587] on p "Completed" at bounding box center [1396, 577] width 258 height 19
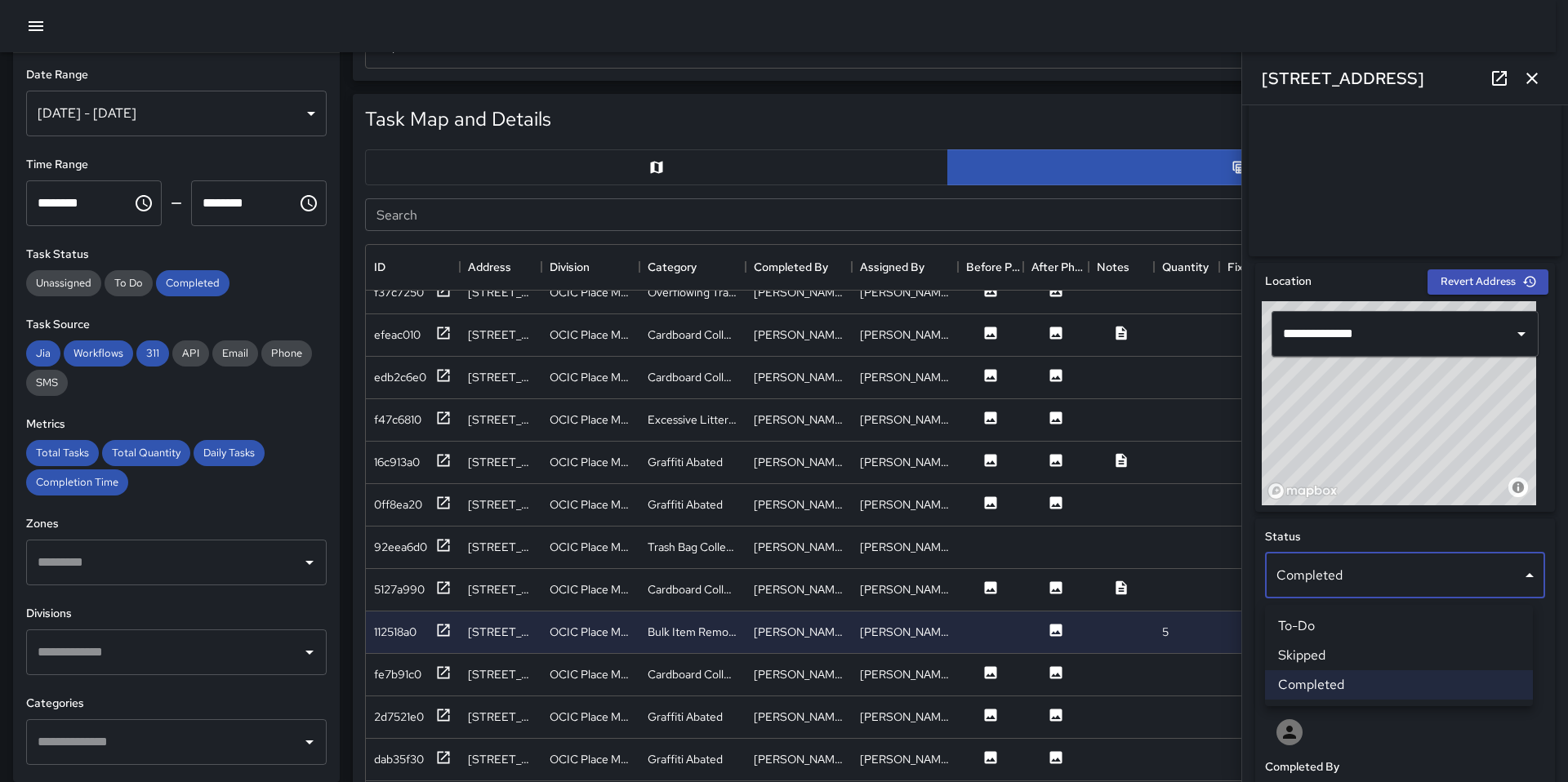
click at [1304, 657] on li "Skipped" at bounding box center [1398, 656] width 268 height 30
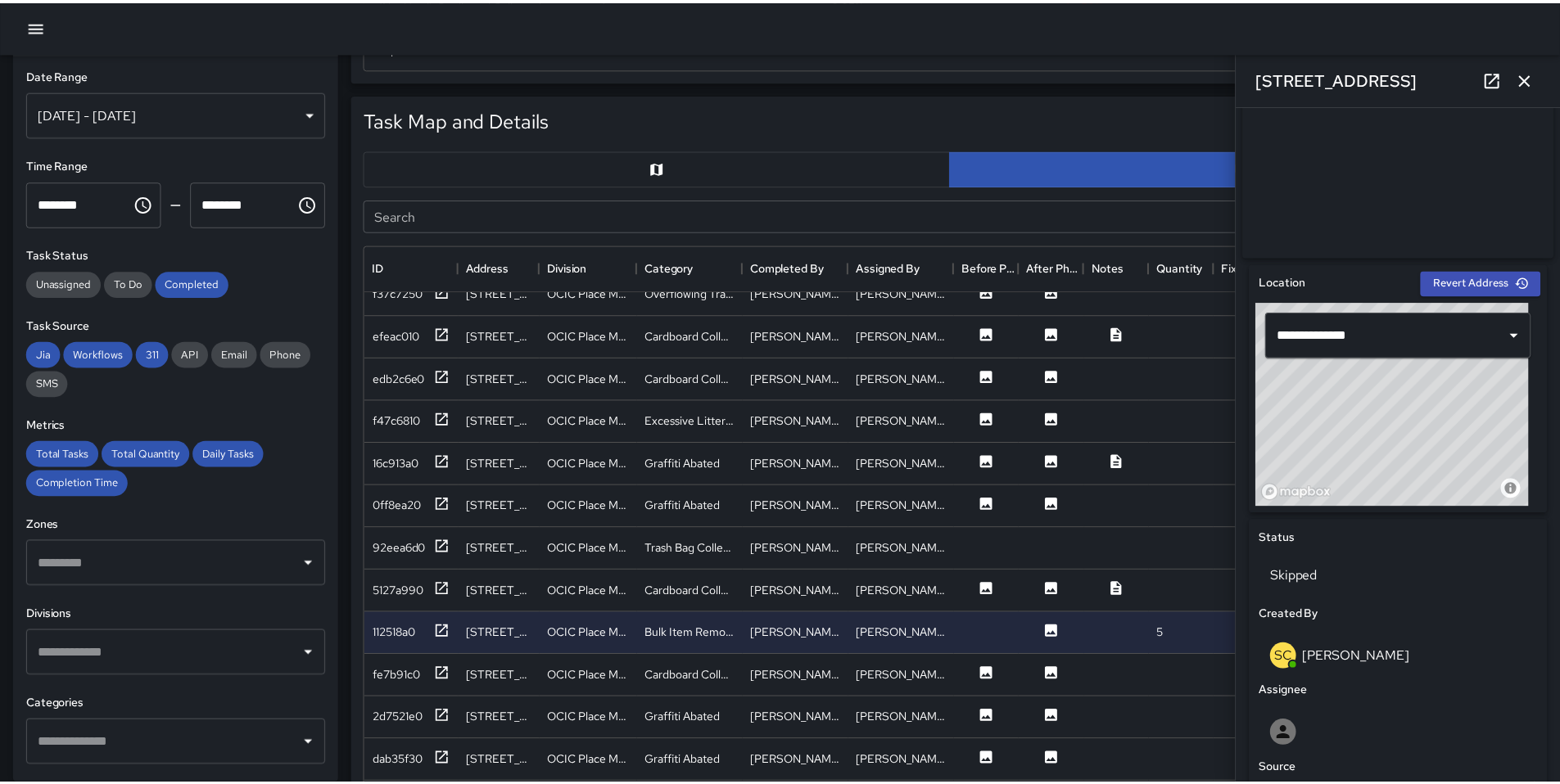
scroll to position [13, 13]
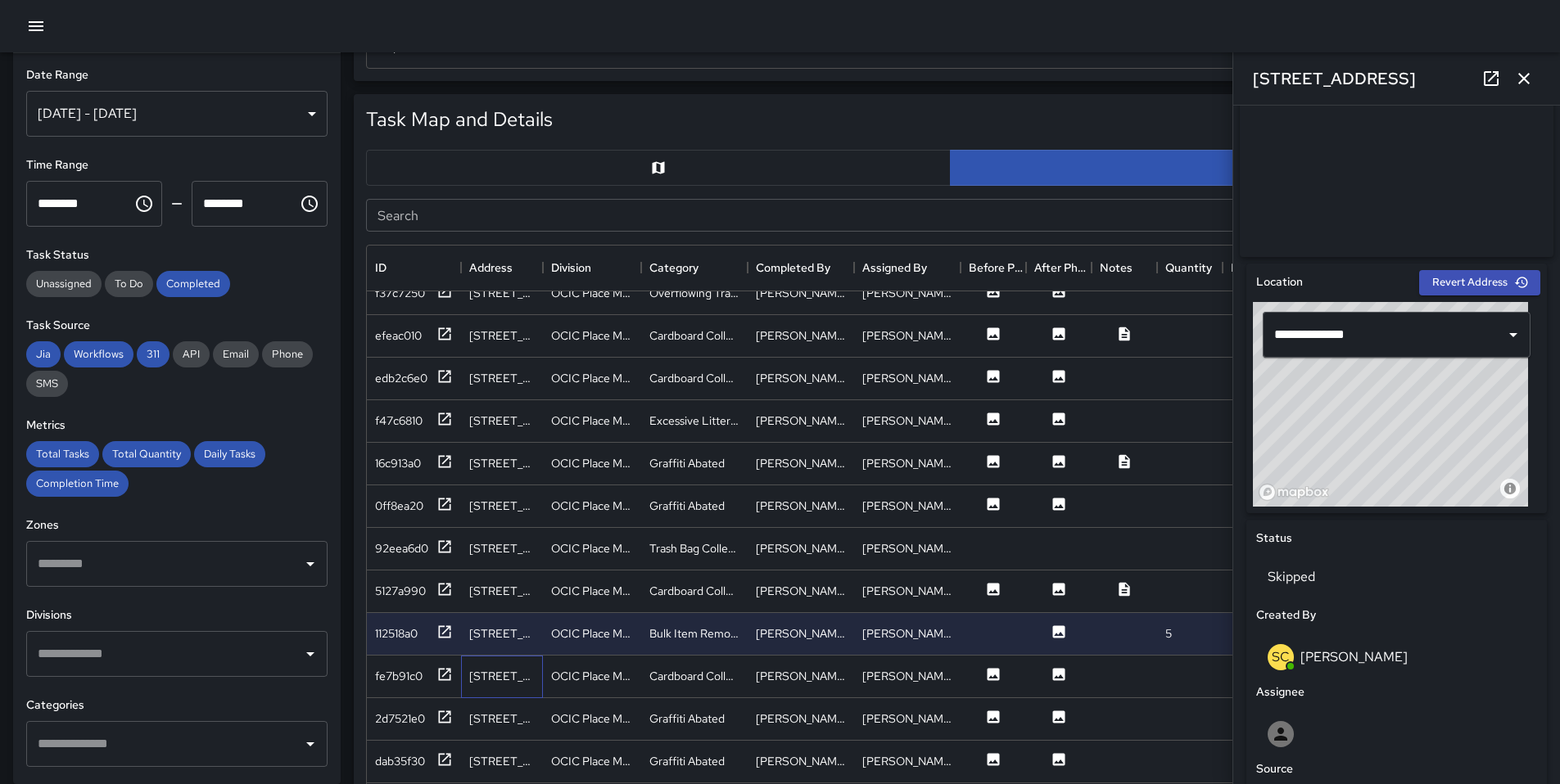
click at [461, 671] on div "[STREET_ADDRESS]" at bounding box center [502, 676] width 82 height 43
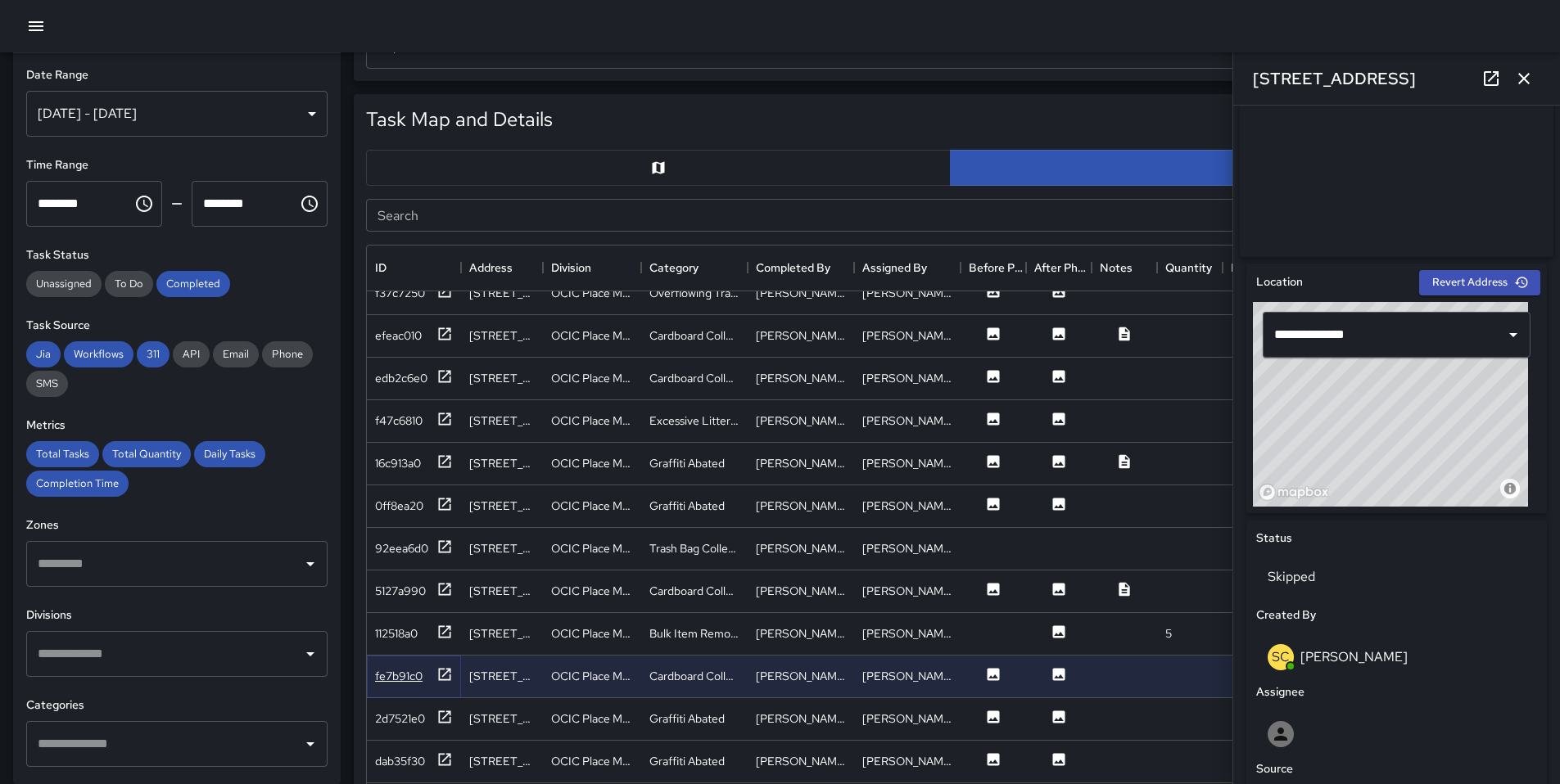
click at [448, 671] on icon at bounding box center [445, 675] width 17 height 17
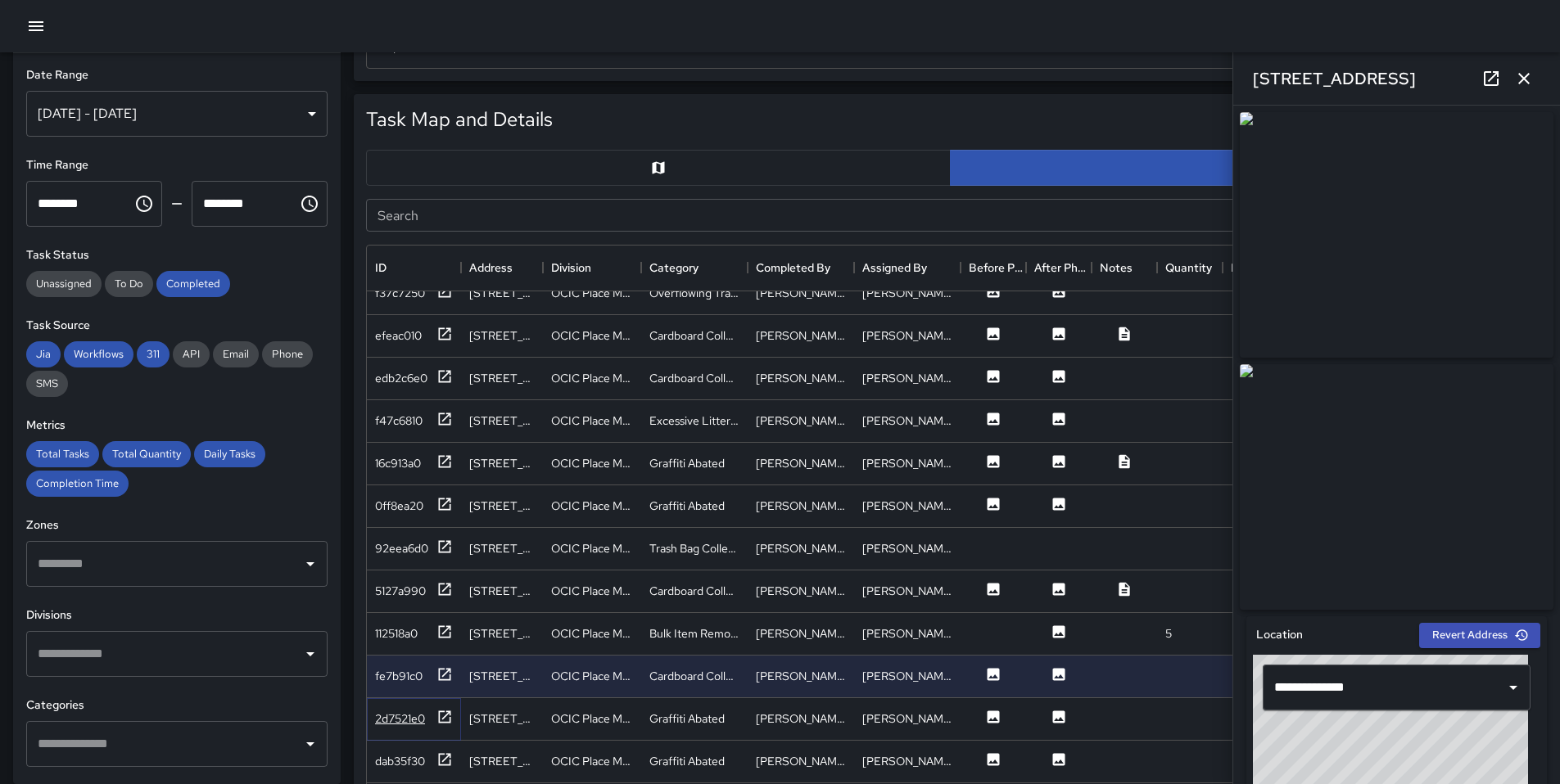
click at [439, 717] on icon at bounding box center [446, 717] width 12 height 12
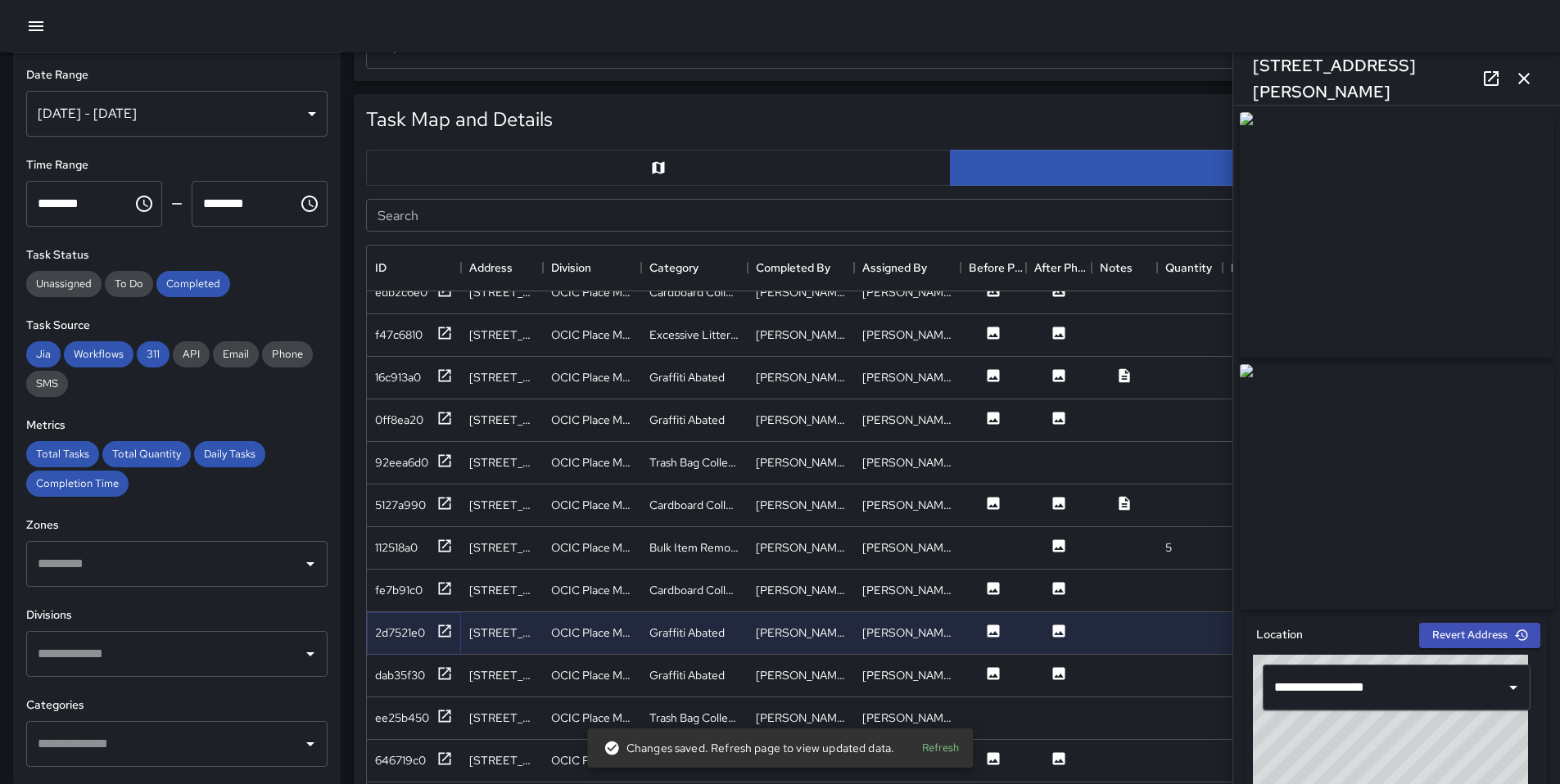
scroll to position [2660, 0]
click at [449, 675] on icon at bounding box center [445, 673] width 17 height 17
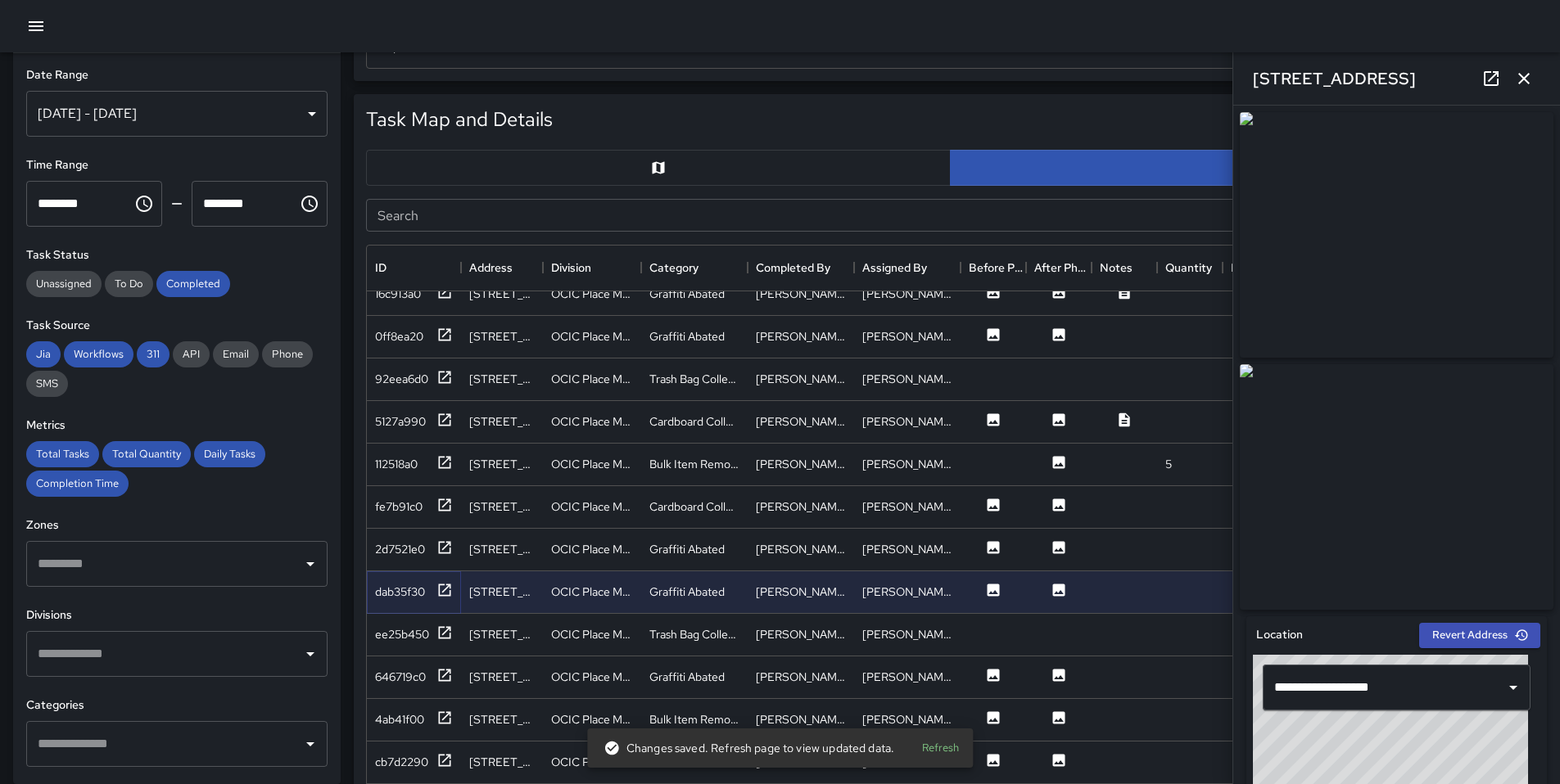
scroll to position [2744, 0]
click at [440, 678] on icon at bounding box center [446, 674] width 12 height 12
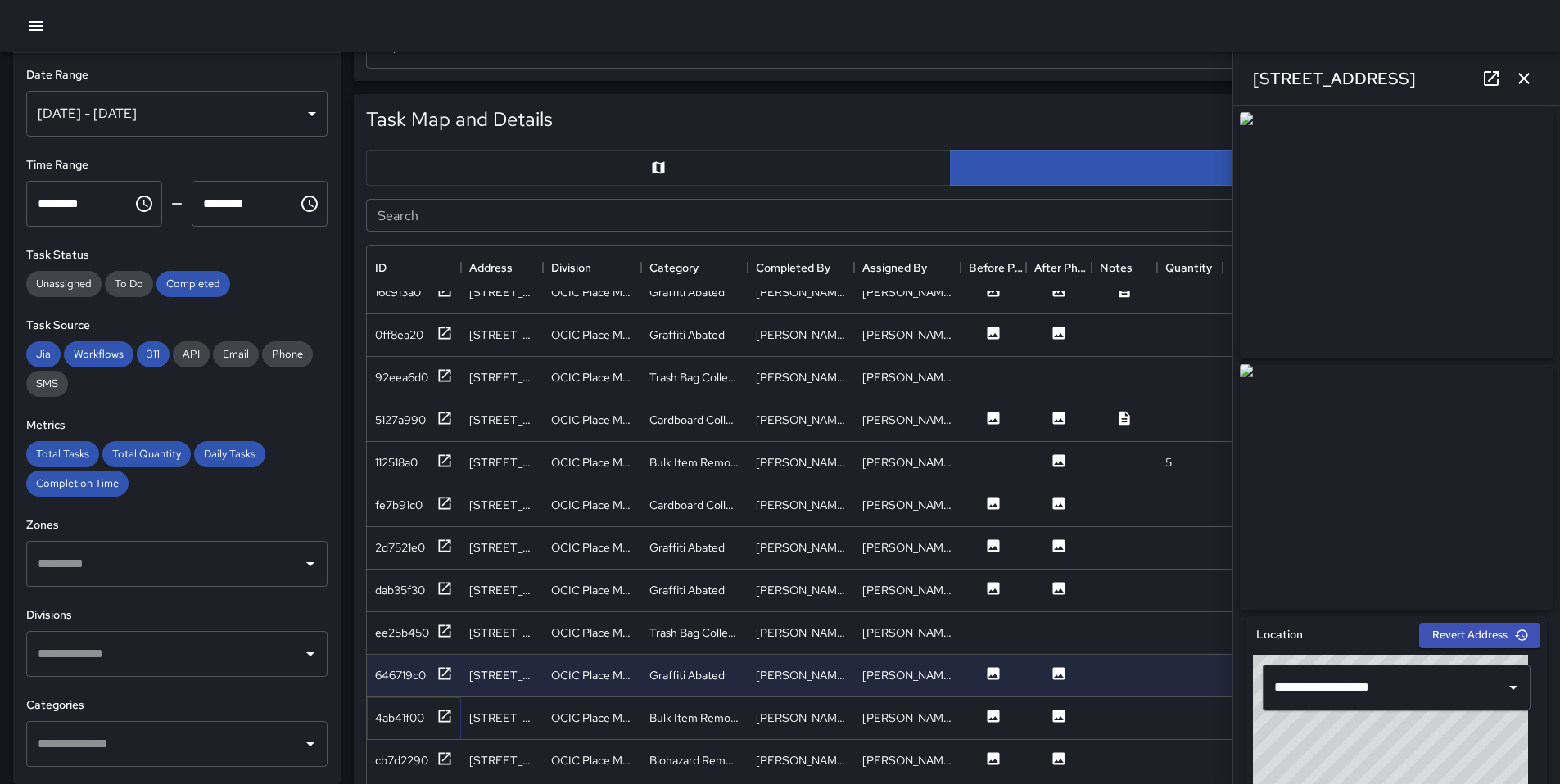
click at [446, 713] on icon at bounding box center [446, 716] width 12 height 12
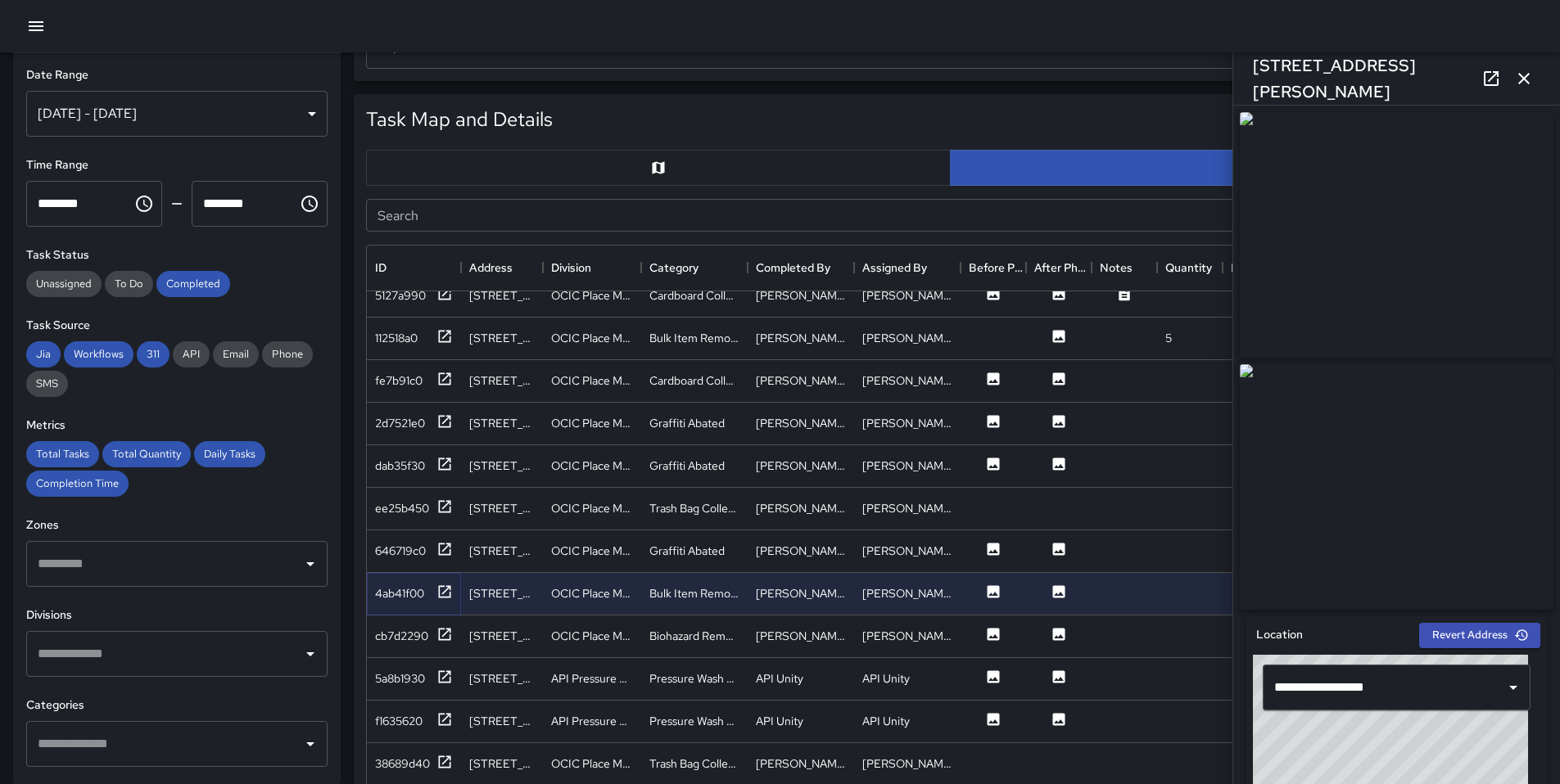
scroll to position [2925, 0]
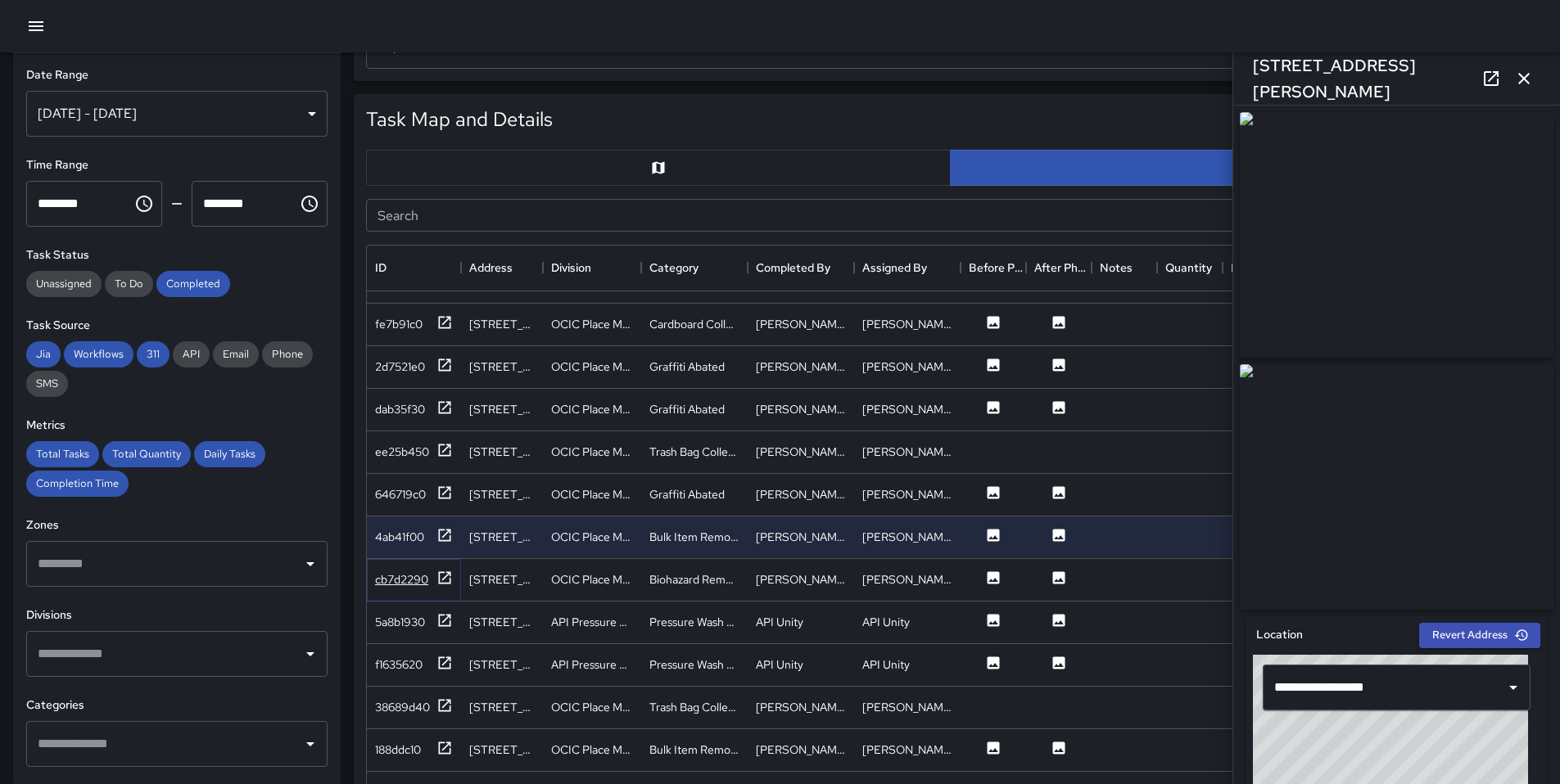
click at [448, 587] on div at bounding box center [445, 579] width 17 height 20
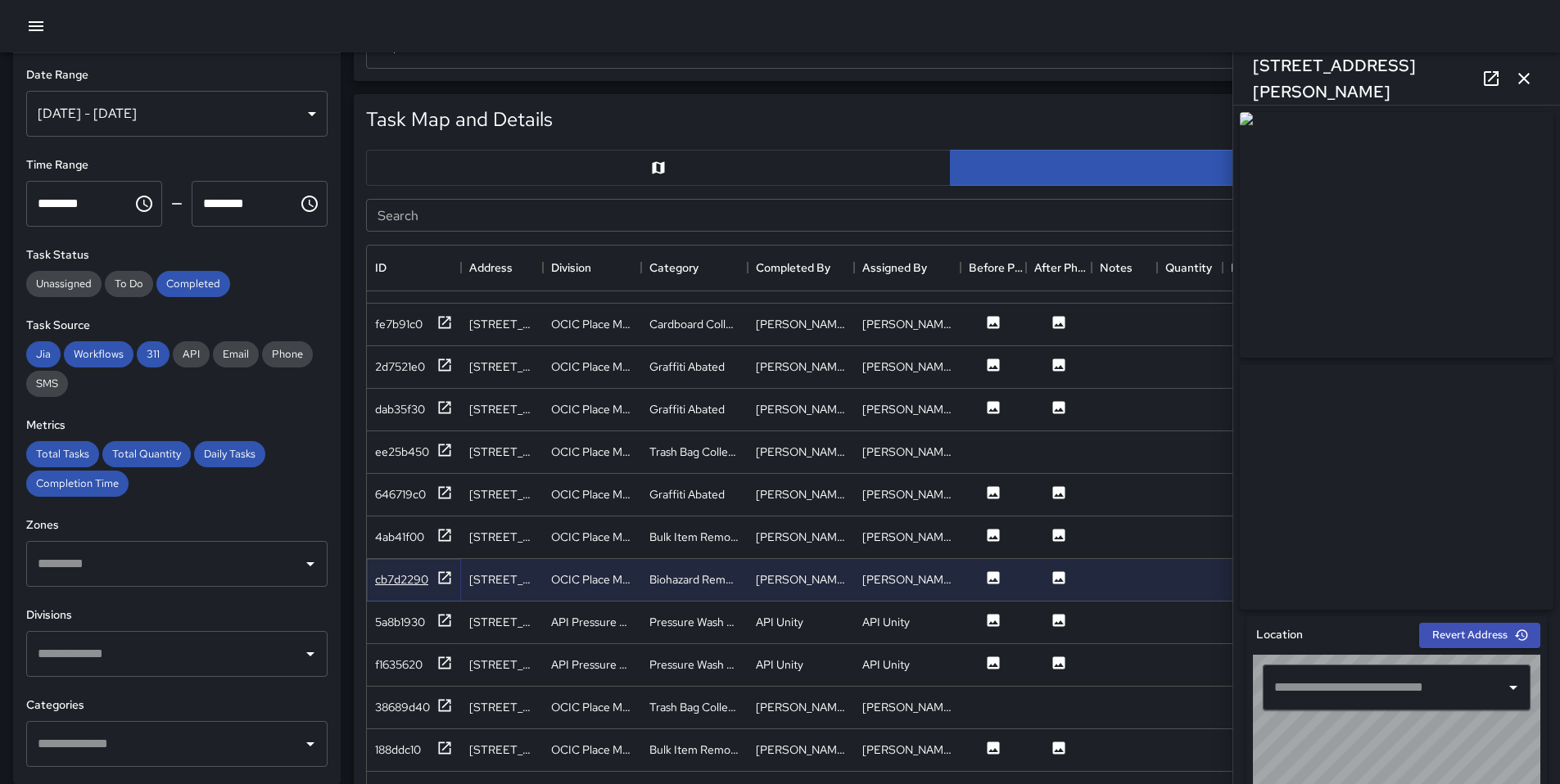
type input "**********"
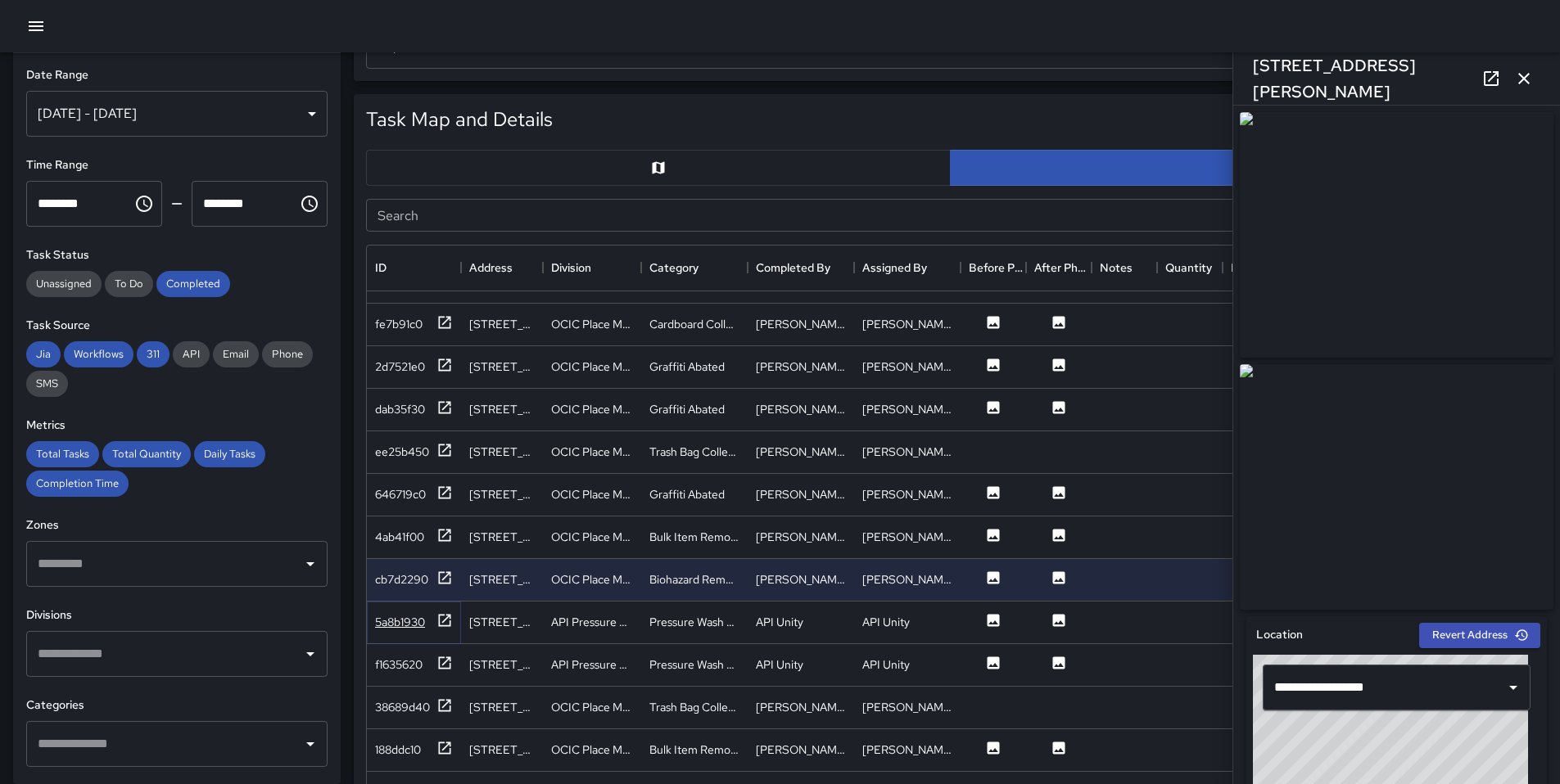
click at [445, 623] on icon at bounding box center [445, 620] width 17 height 17
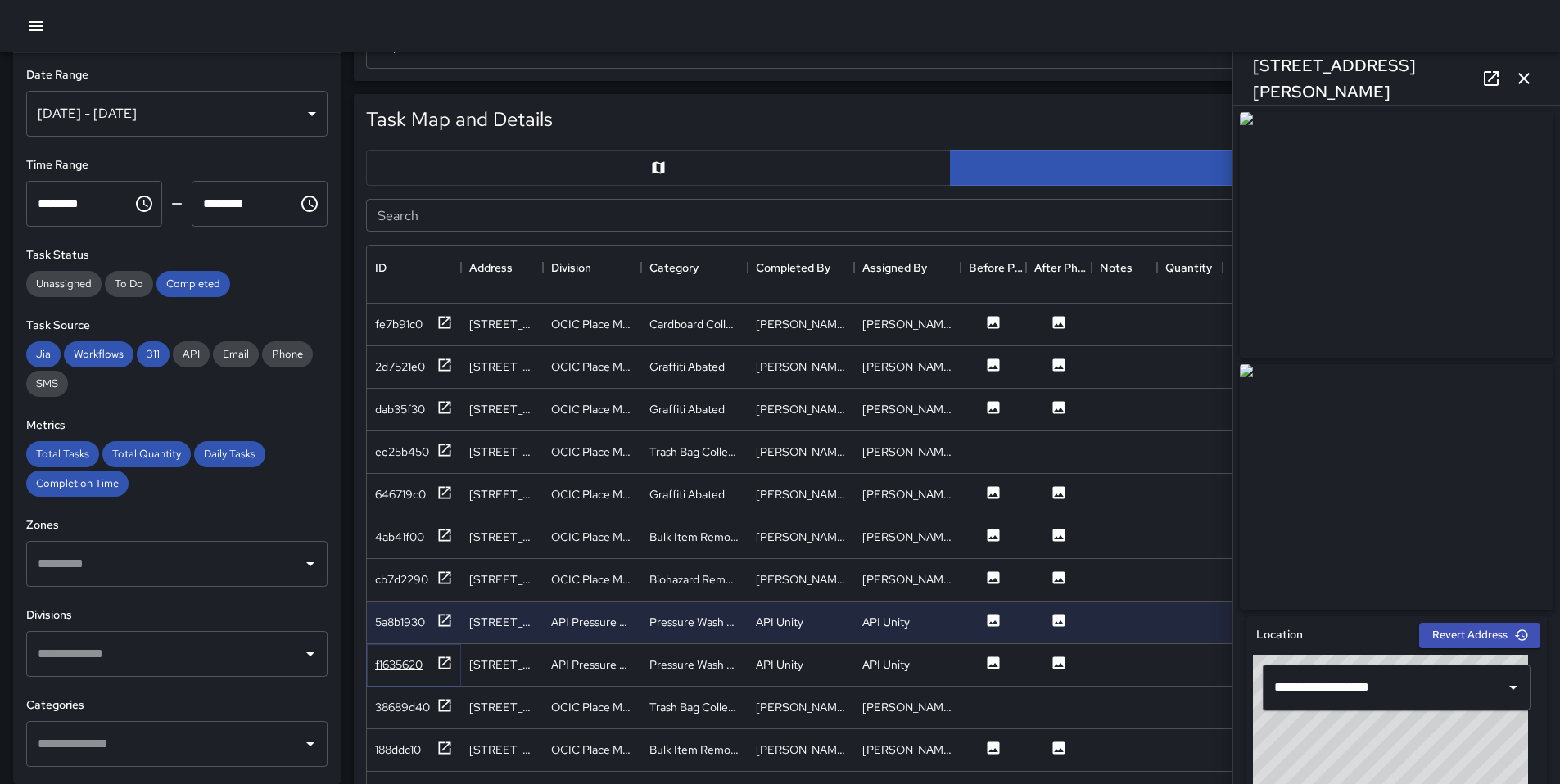
click at [443, 668] on icon at bounding box center [446, 662] width 12 height 12
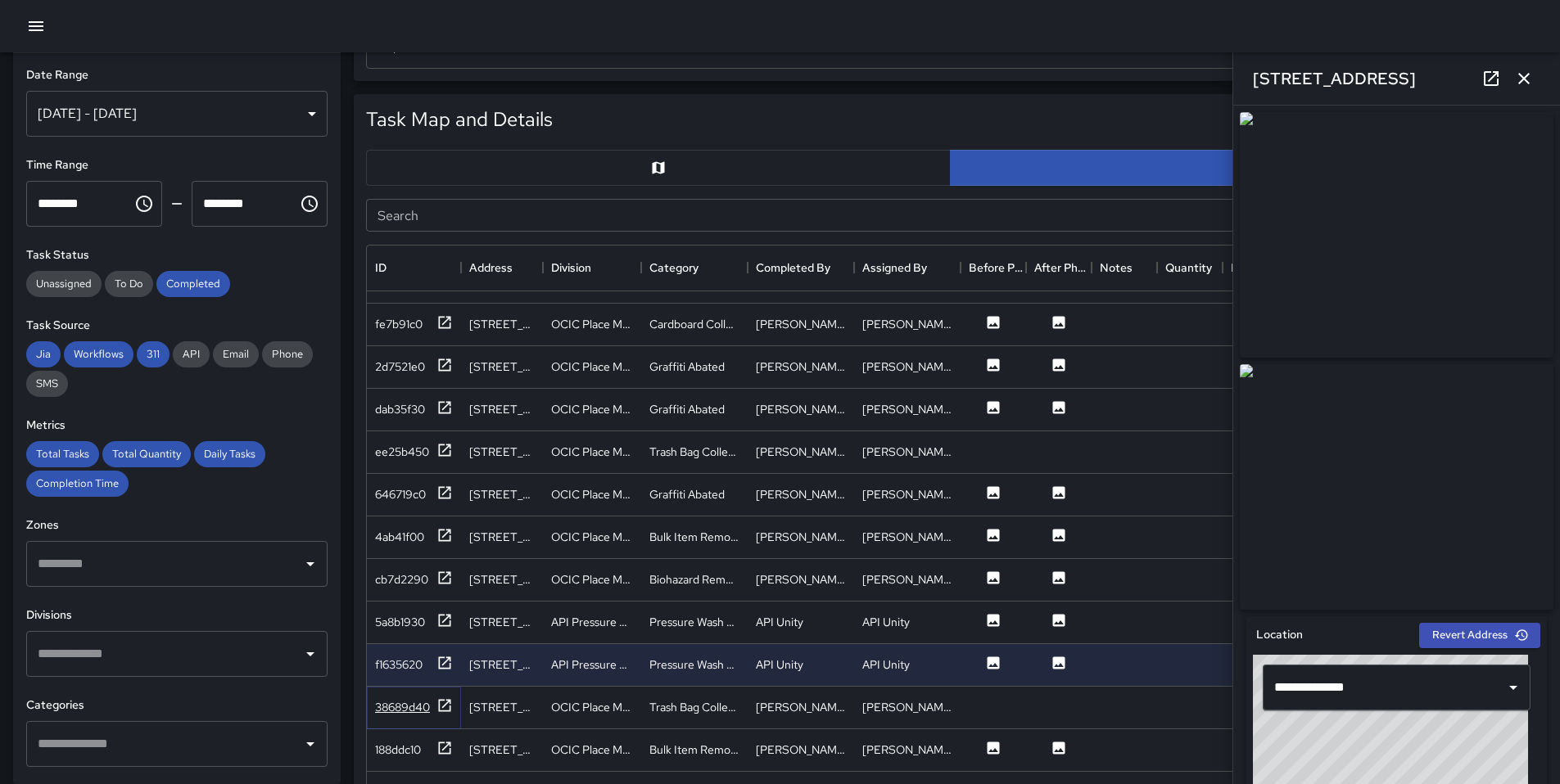
click at [443, 704] on icon at bounding box center [445, 705] width 17 height 17
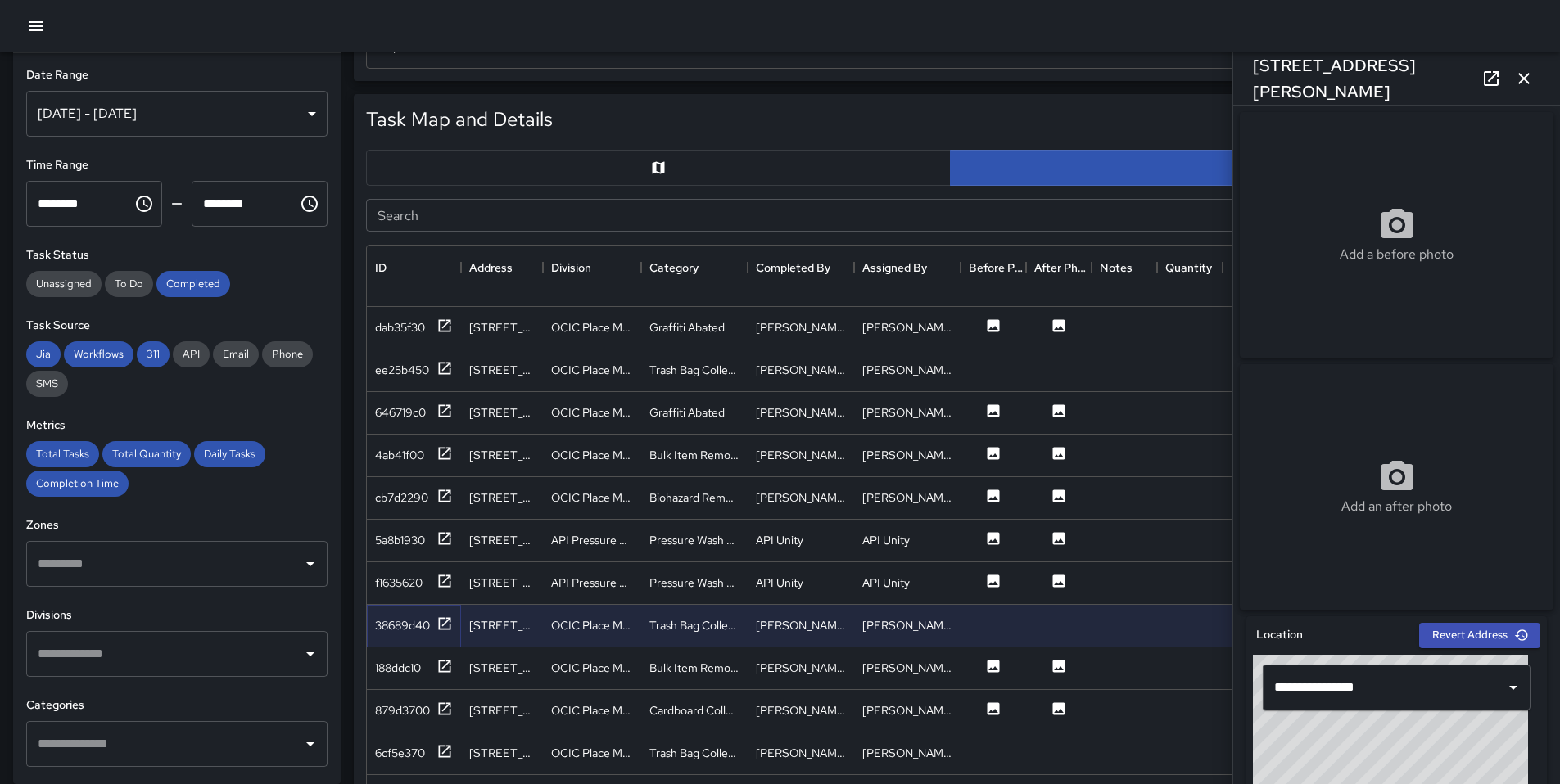
scroll to position [3062, 0]
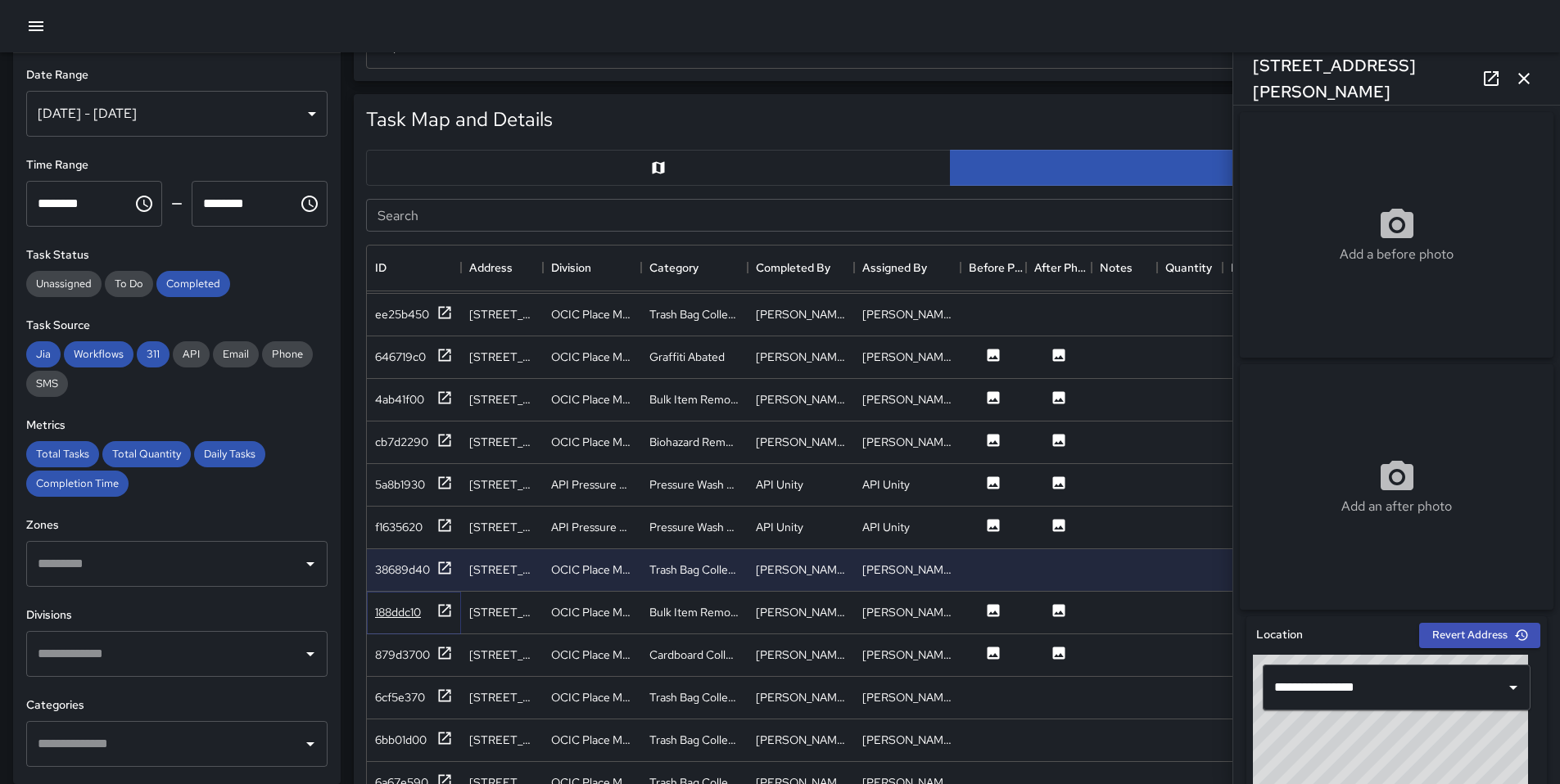
click at [449, 608] on icon at bounding box center [445, 611] width 17 height 17
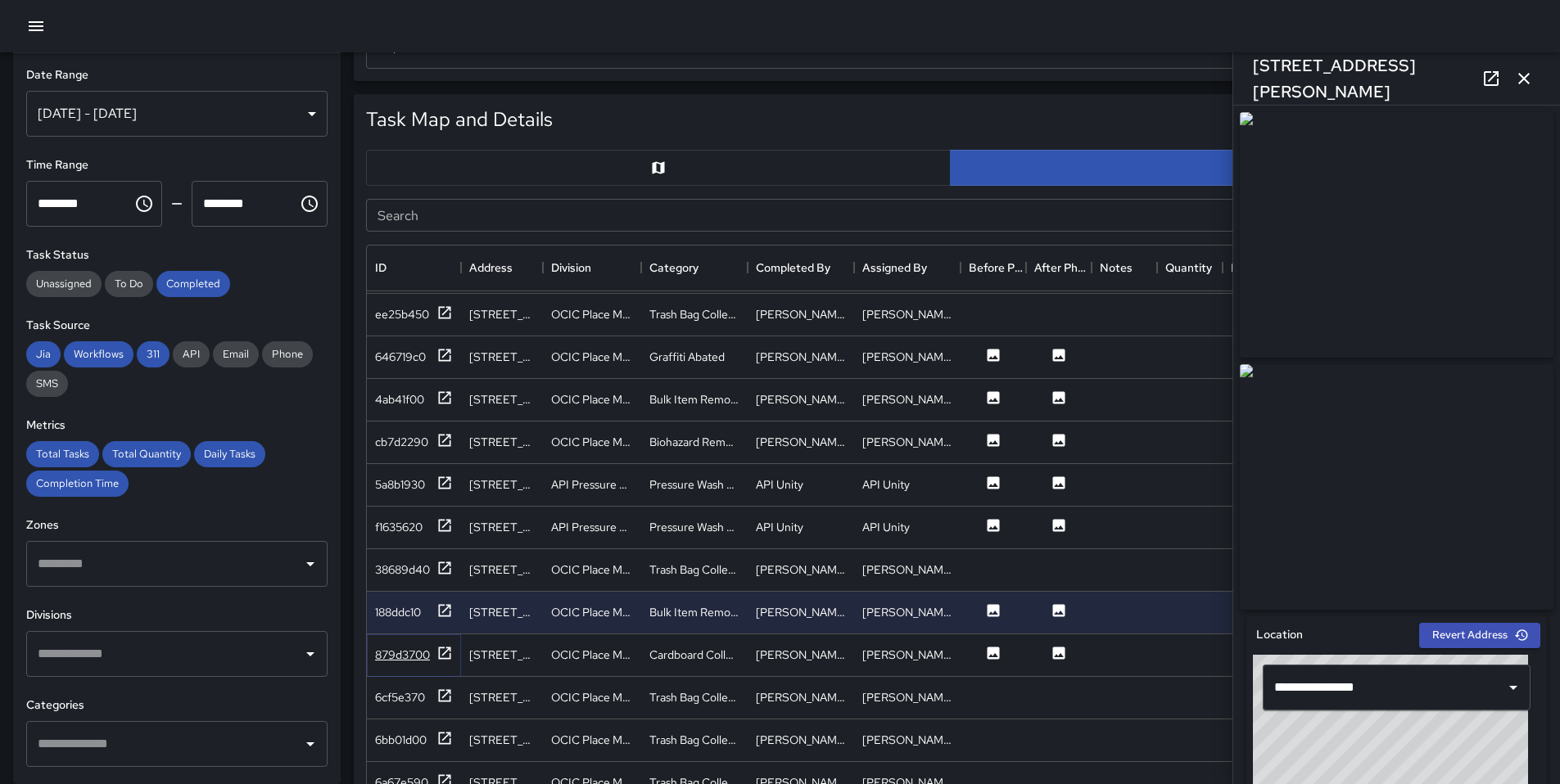
click at [437, 648] on icon at bounding box center [445, 653] width 17 height 17
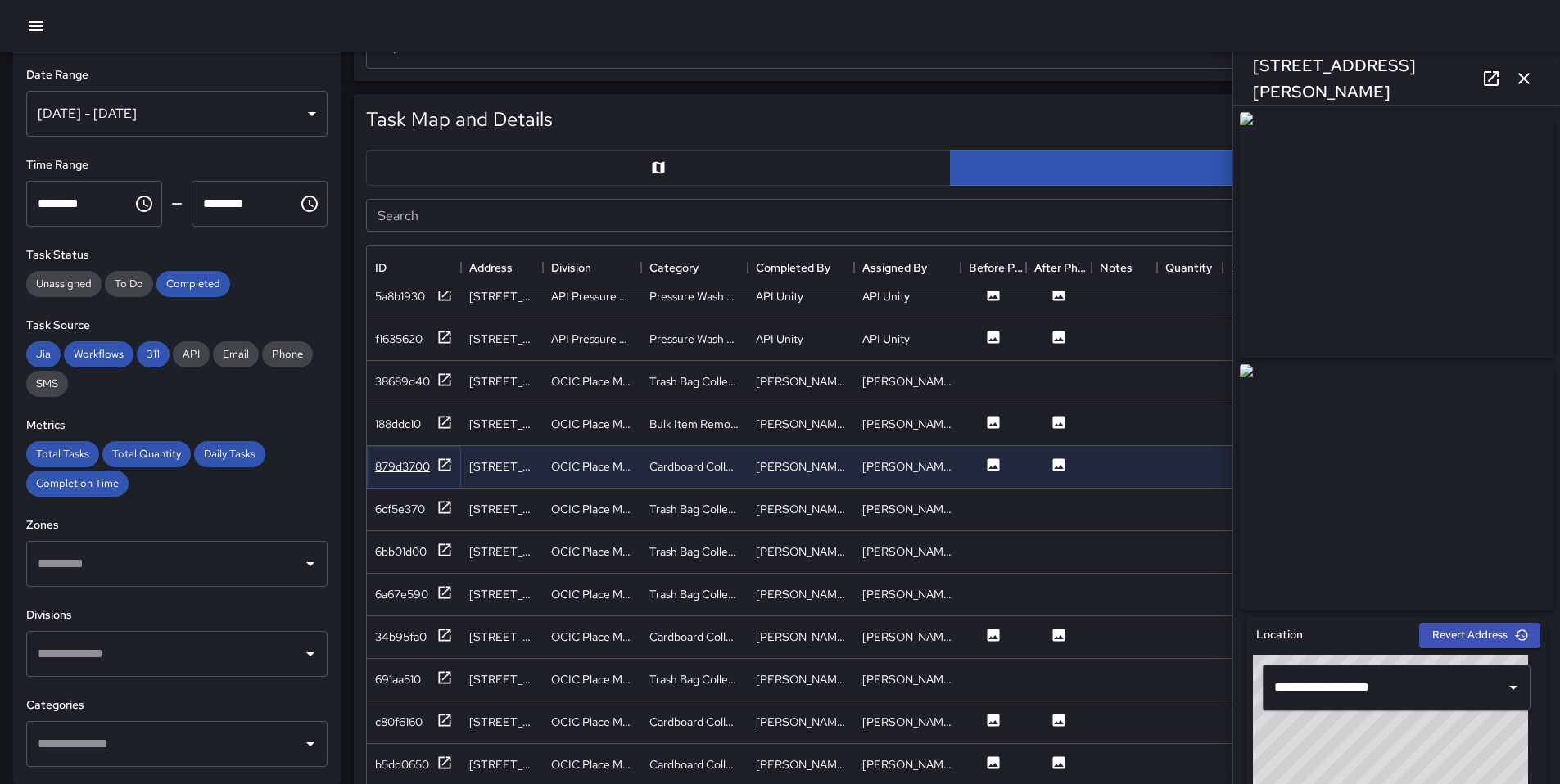
scroll to position [3254, 0]
click at [437, 644] on div "34b95fa0" at bounding box center [414, 634] width 95 height 43
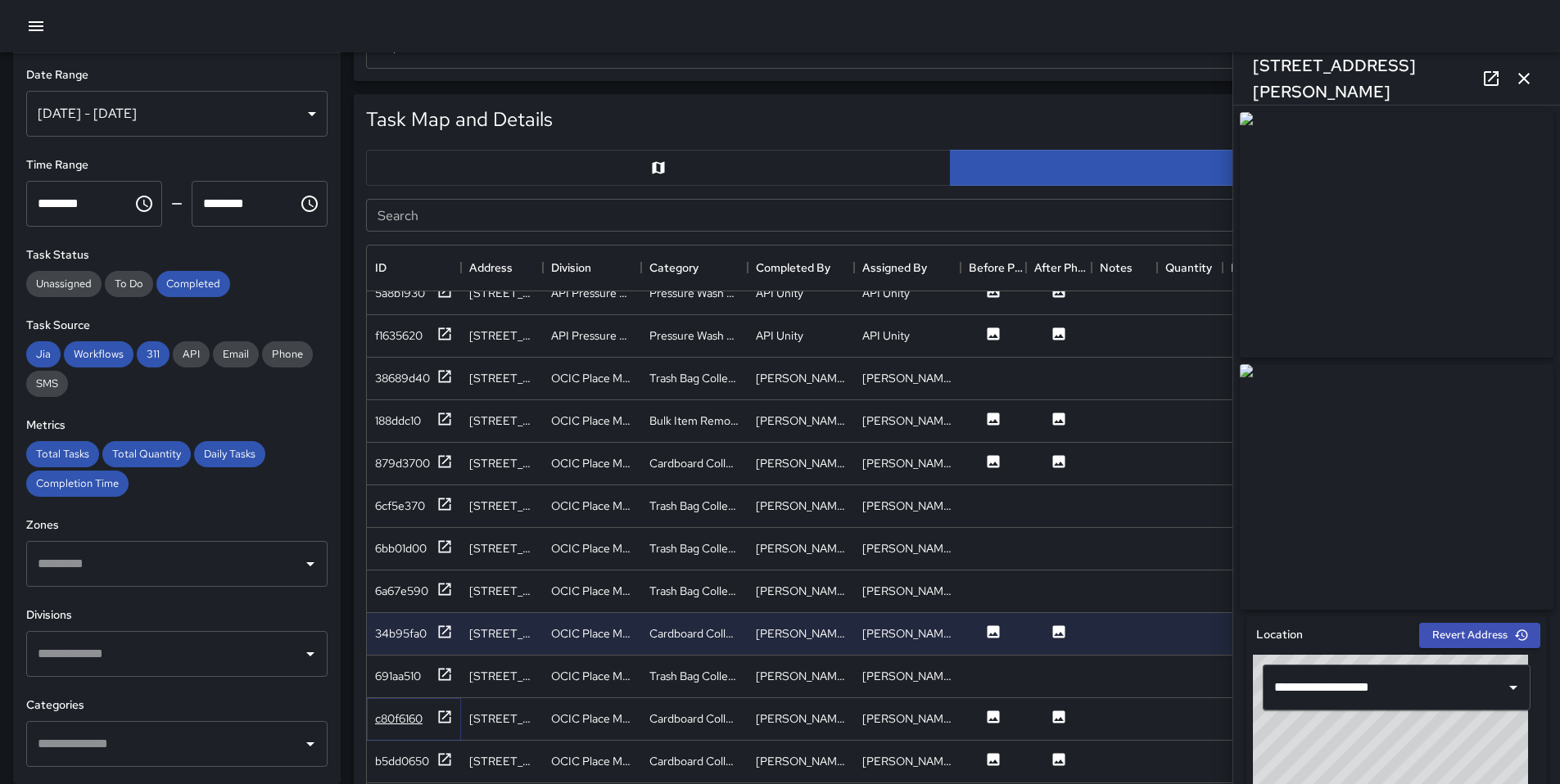
click at [450, 724] on icon at bounding box center [445, 717] width 17 height 17
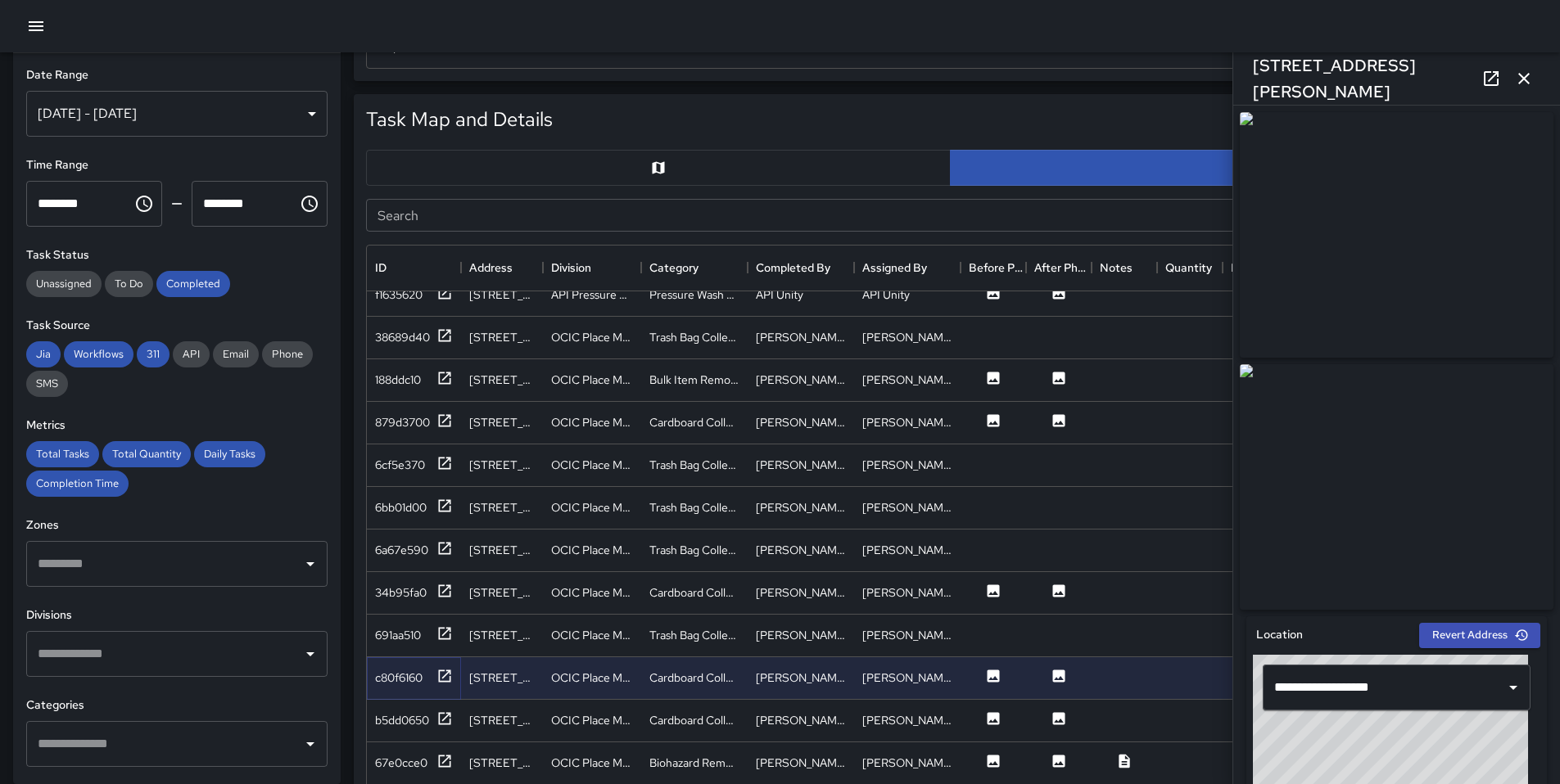
scroll to position [3356, 0]
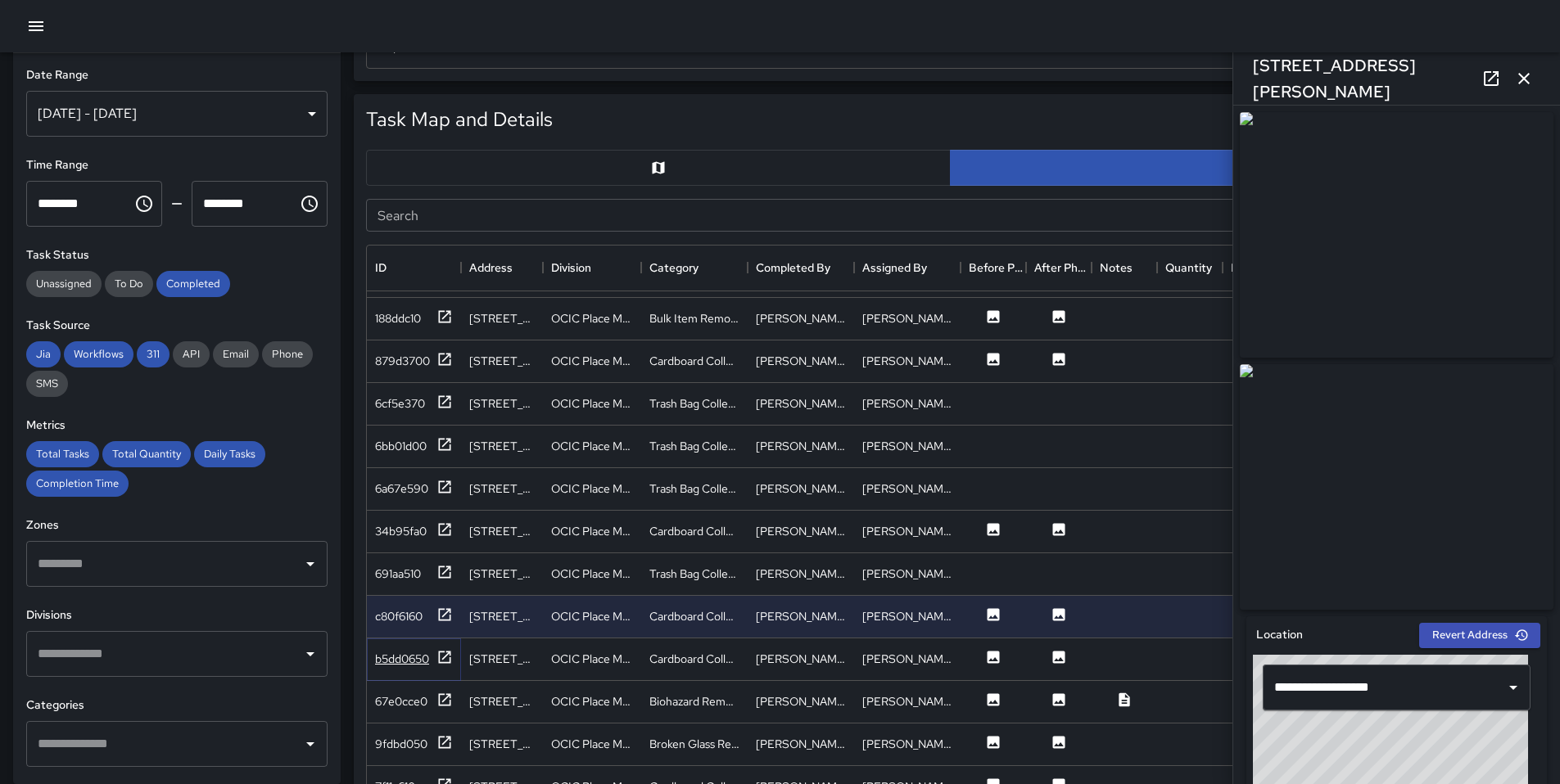
click at [447, 659] on icon at bounding box center [445, 657] width 17 height 17
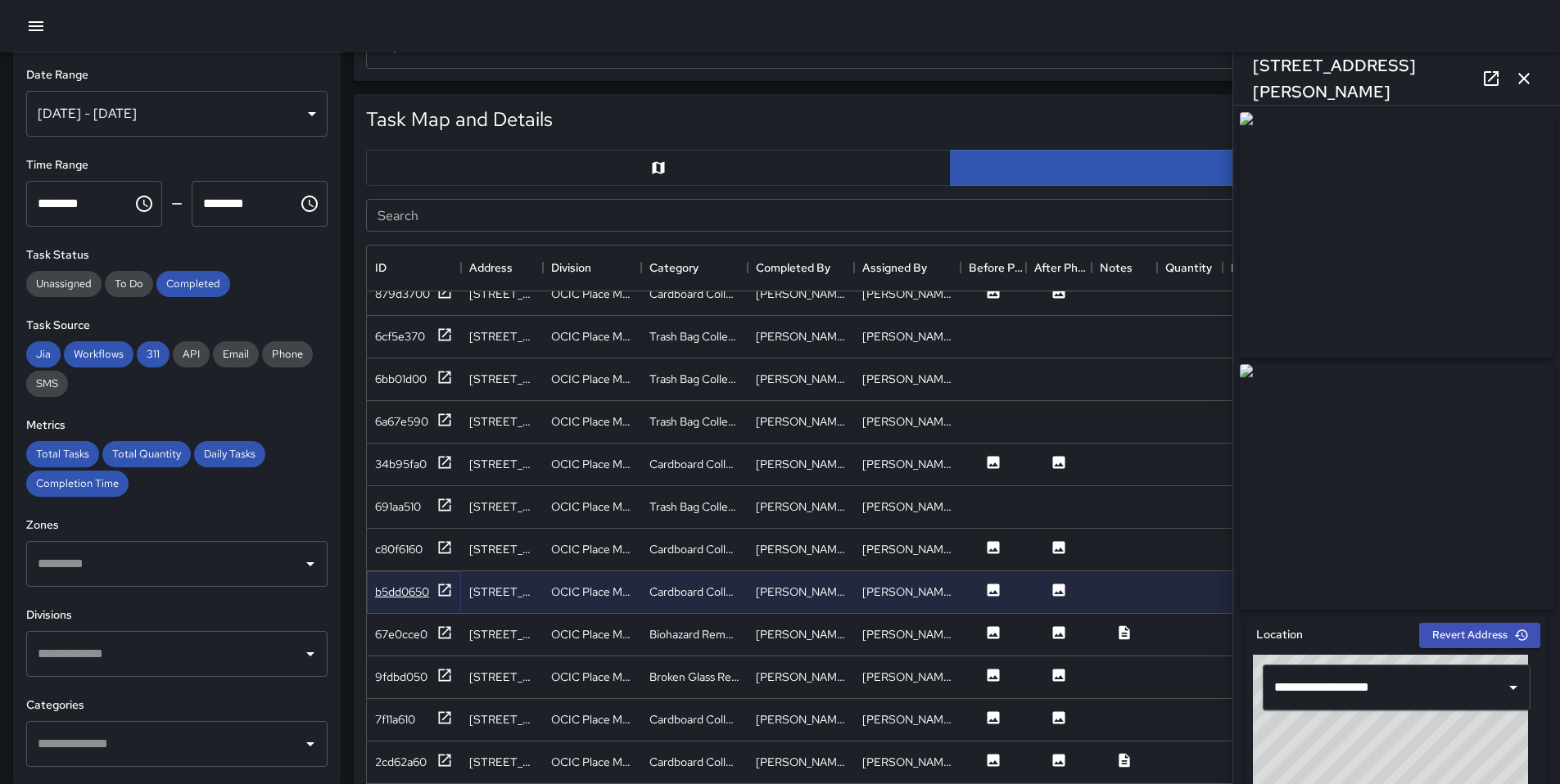
scroll to position [3460, 0]
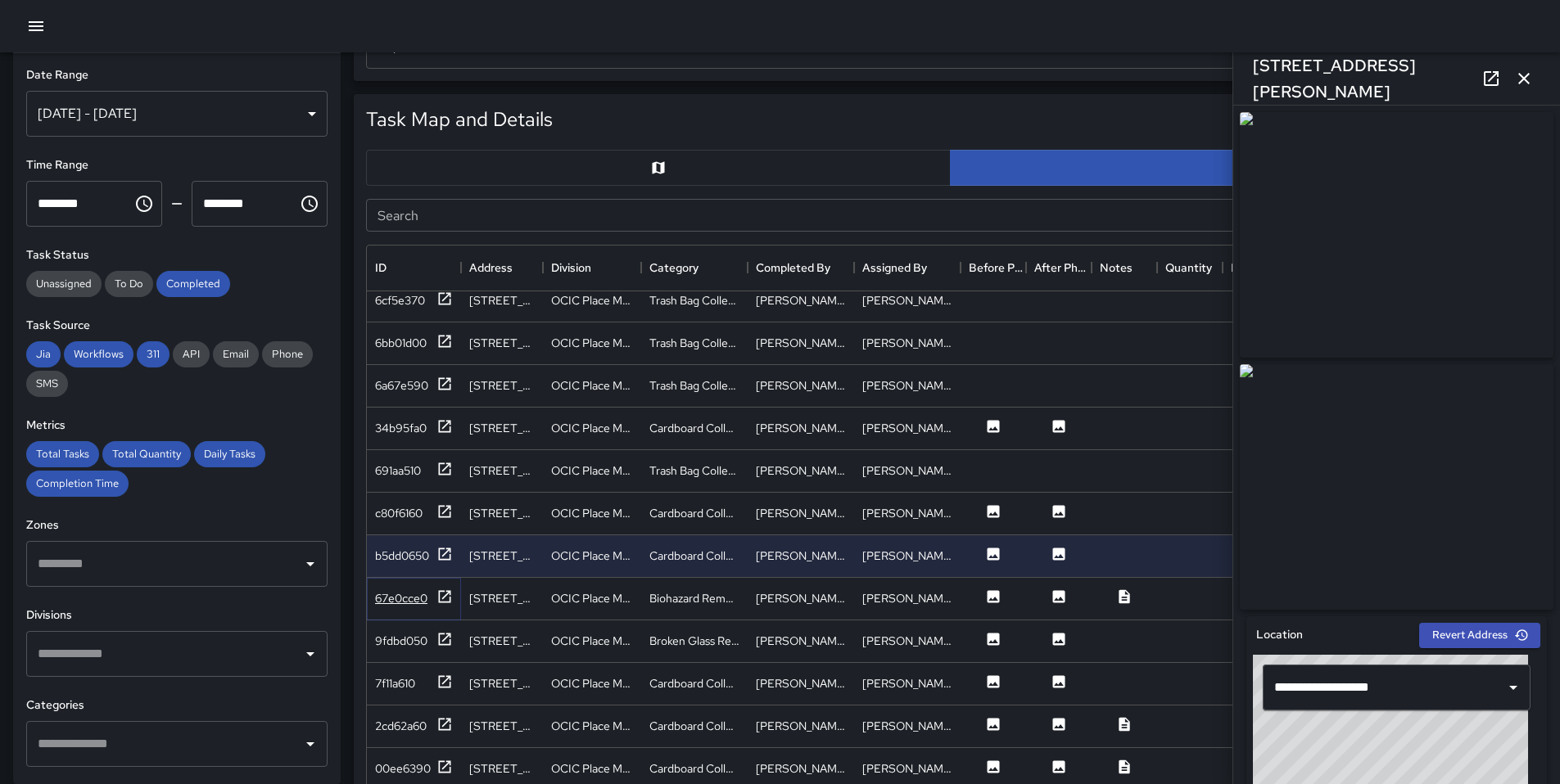
click at [451, 605] on icon at bounding box center [445, 597] width 17 height 17
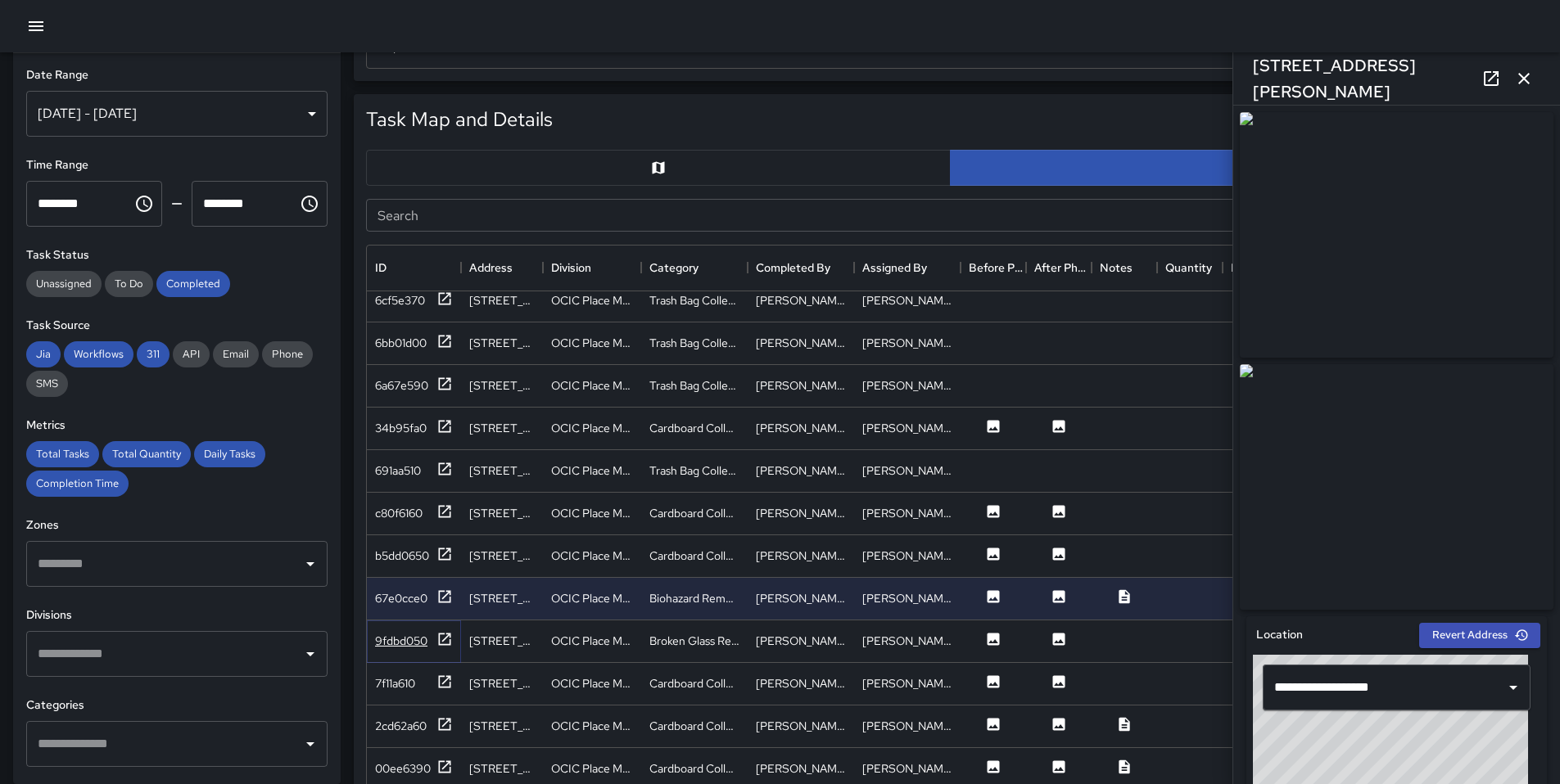
click at [449, 646] on icon at bounding box center [445, 639] width 17 height 17
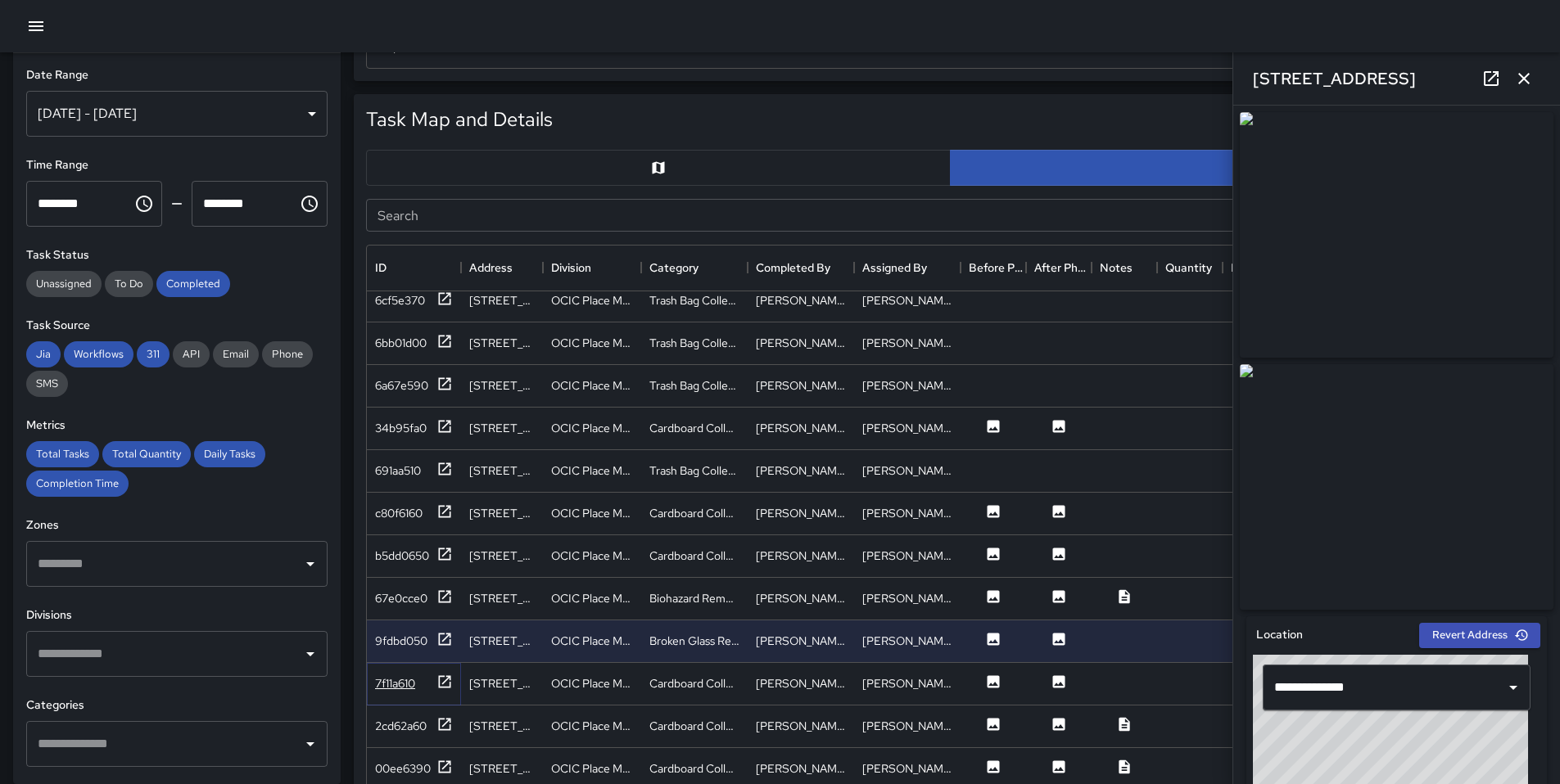
click at [442, 684] on icon at bounding box center [445, 682] width 17 height 17
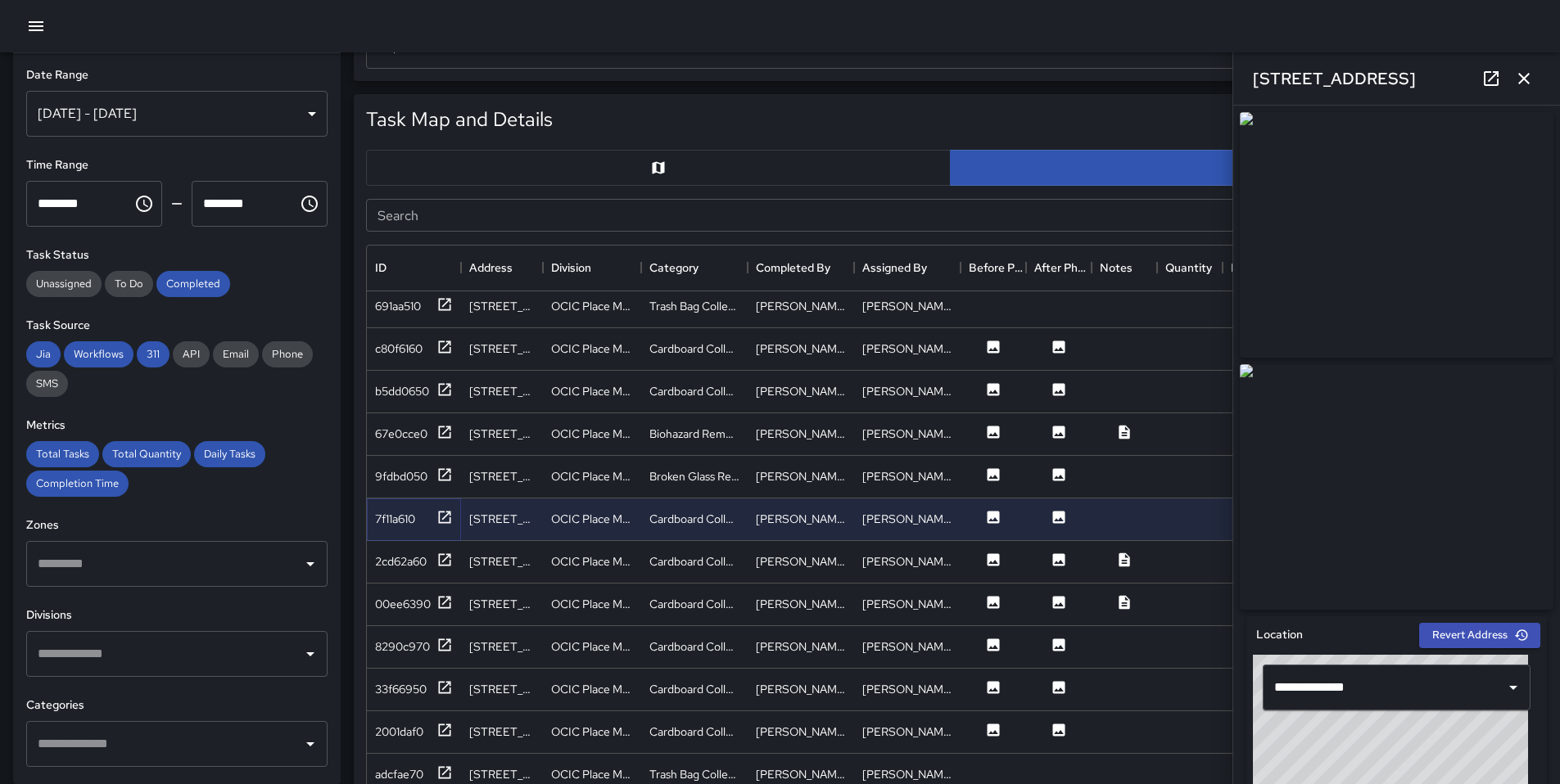
scroll to position [3706, 0]
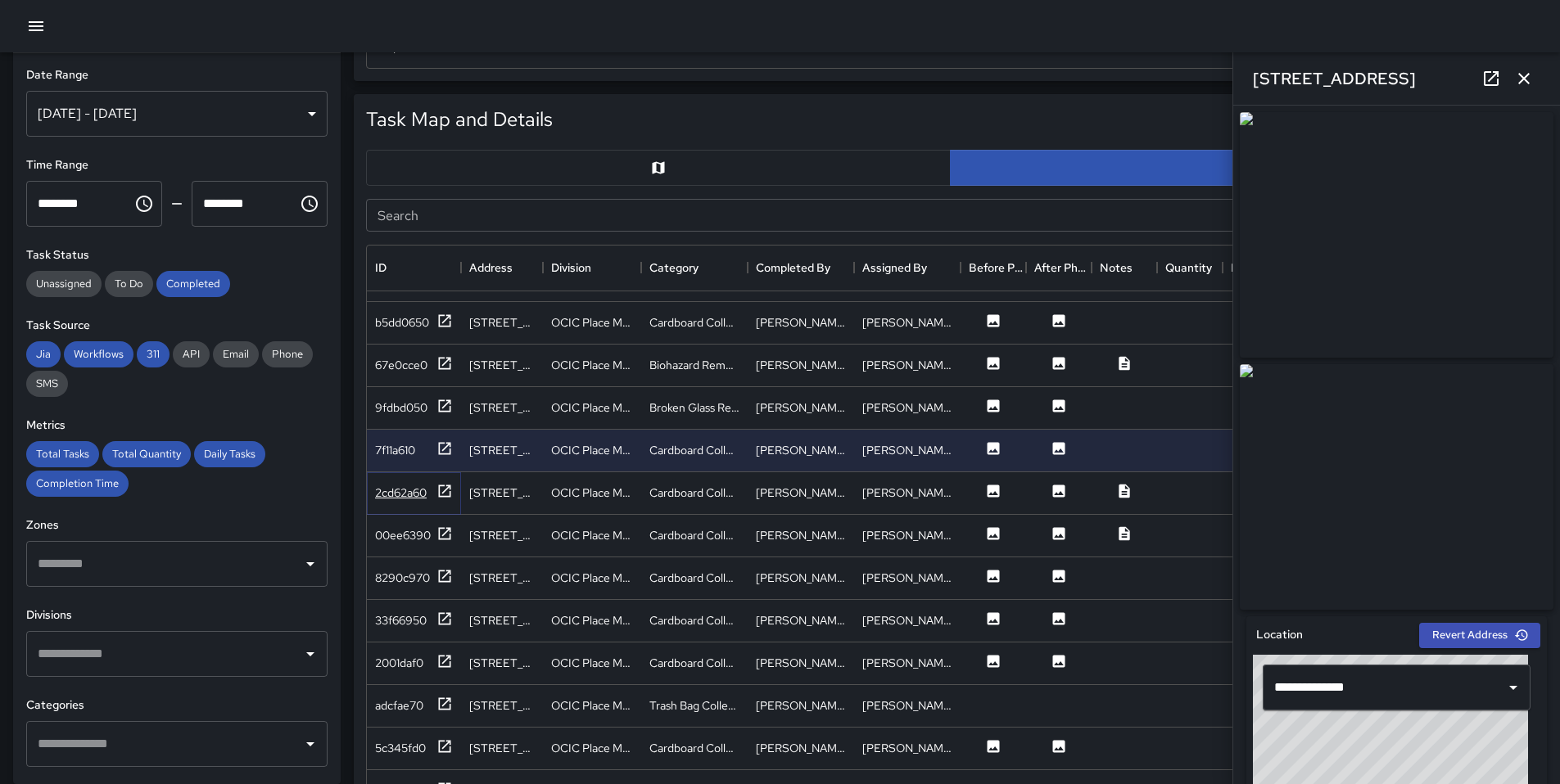
click at [443, 483] on icon at bounding box center [445, 491] width 17 height 17
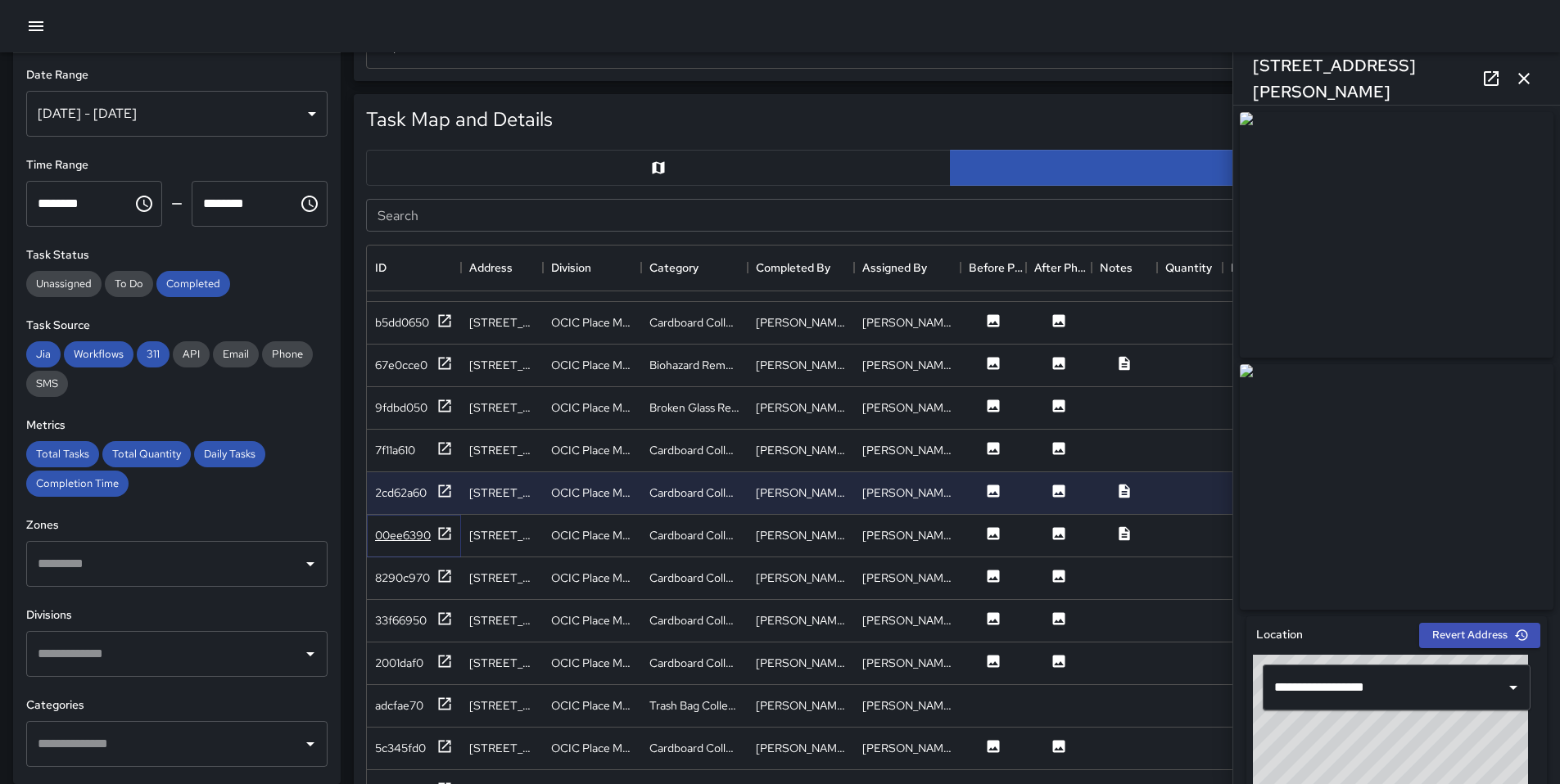
click at [441, 526] on icon at bounding box center [445, 534] width 17 height 17
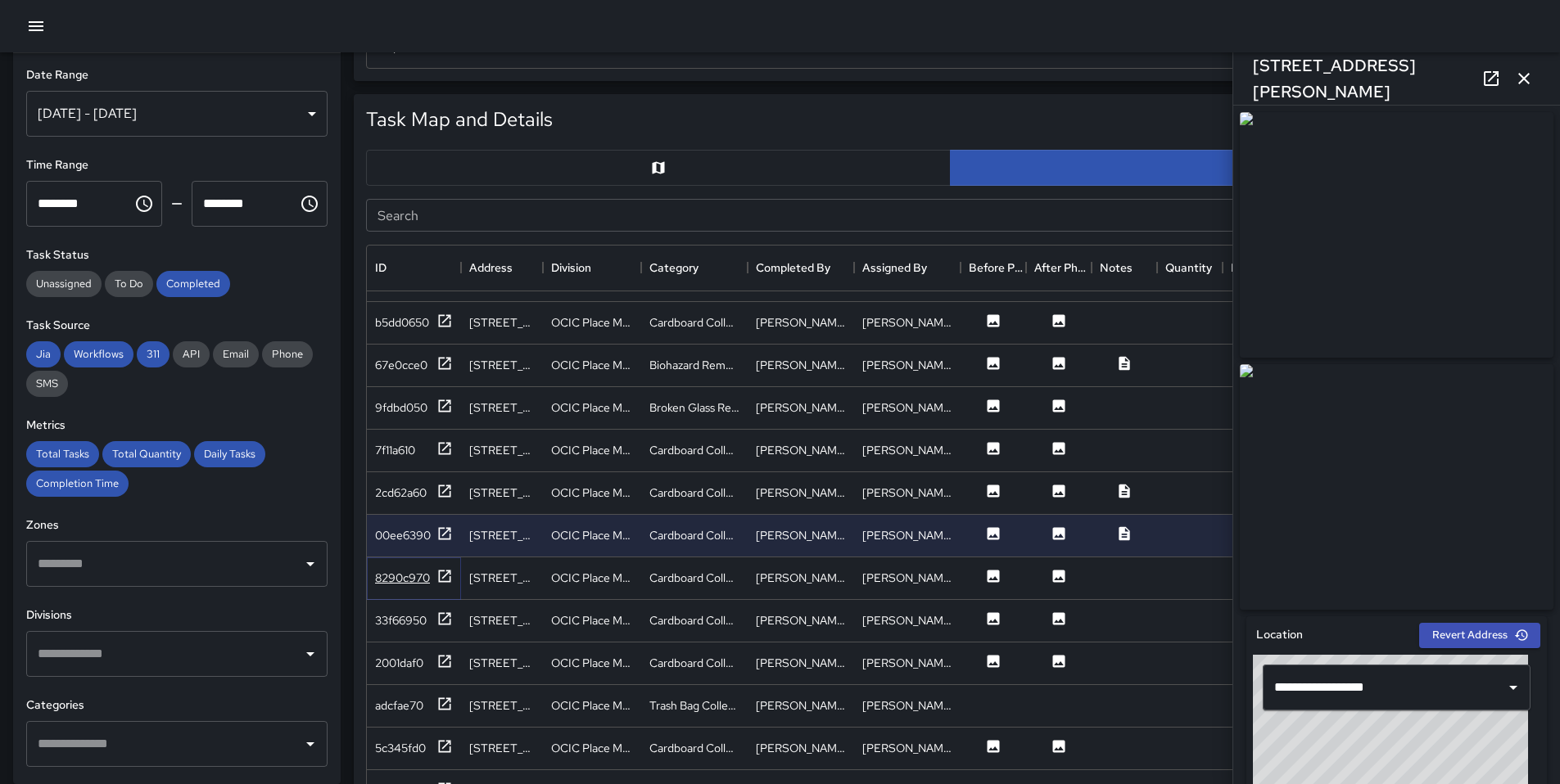
click at [445, 568] on icon at bounding box center [445, 576] width 17 height 17
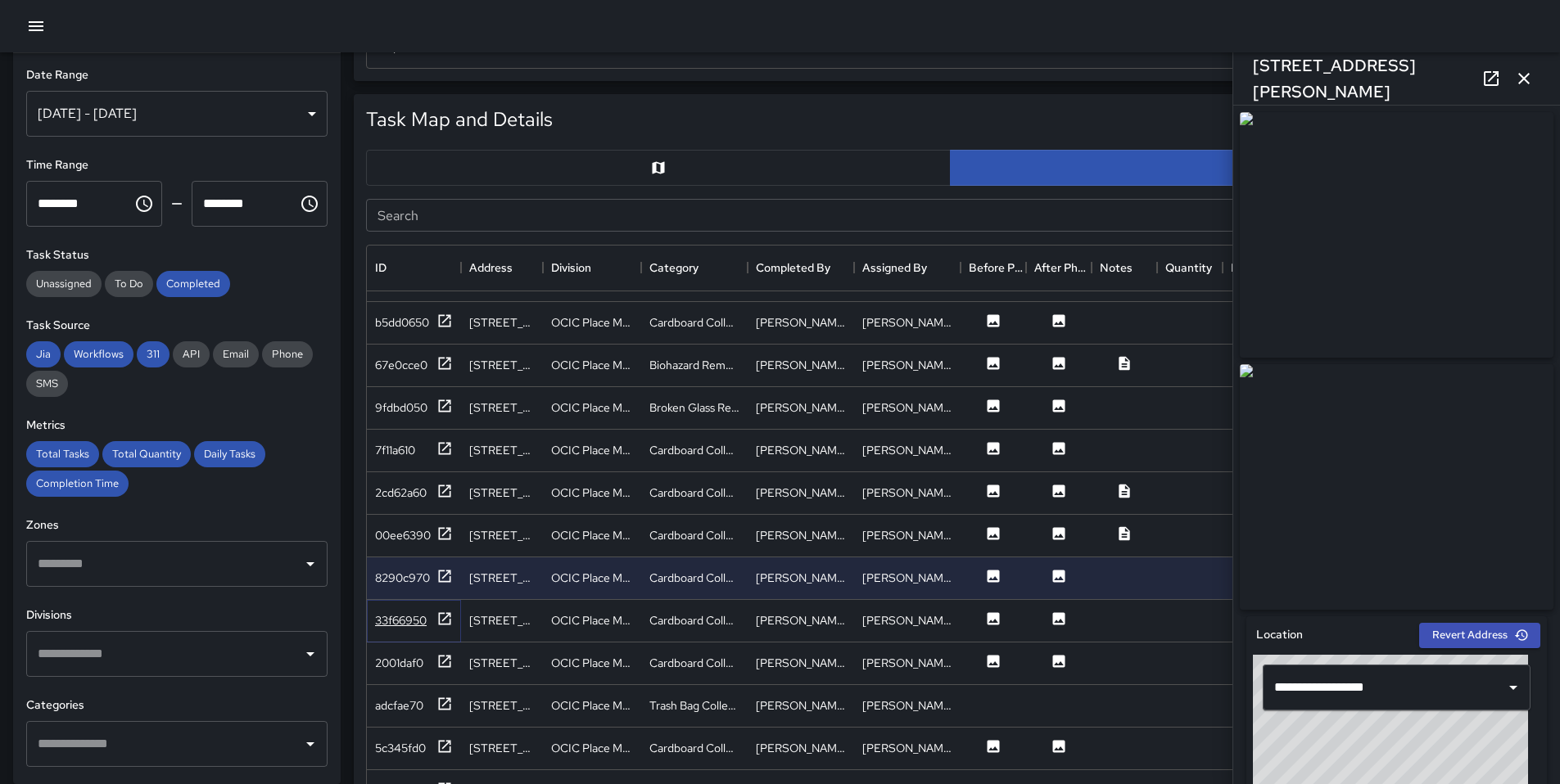
click at [447, 612] on icon at bounding box center [446, 619] width 12 height 12
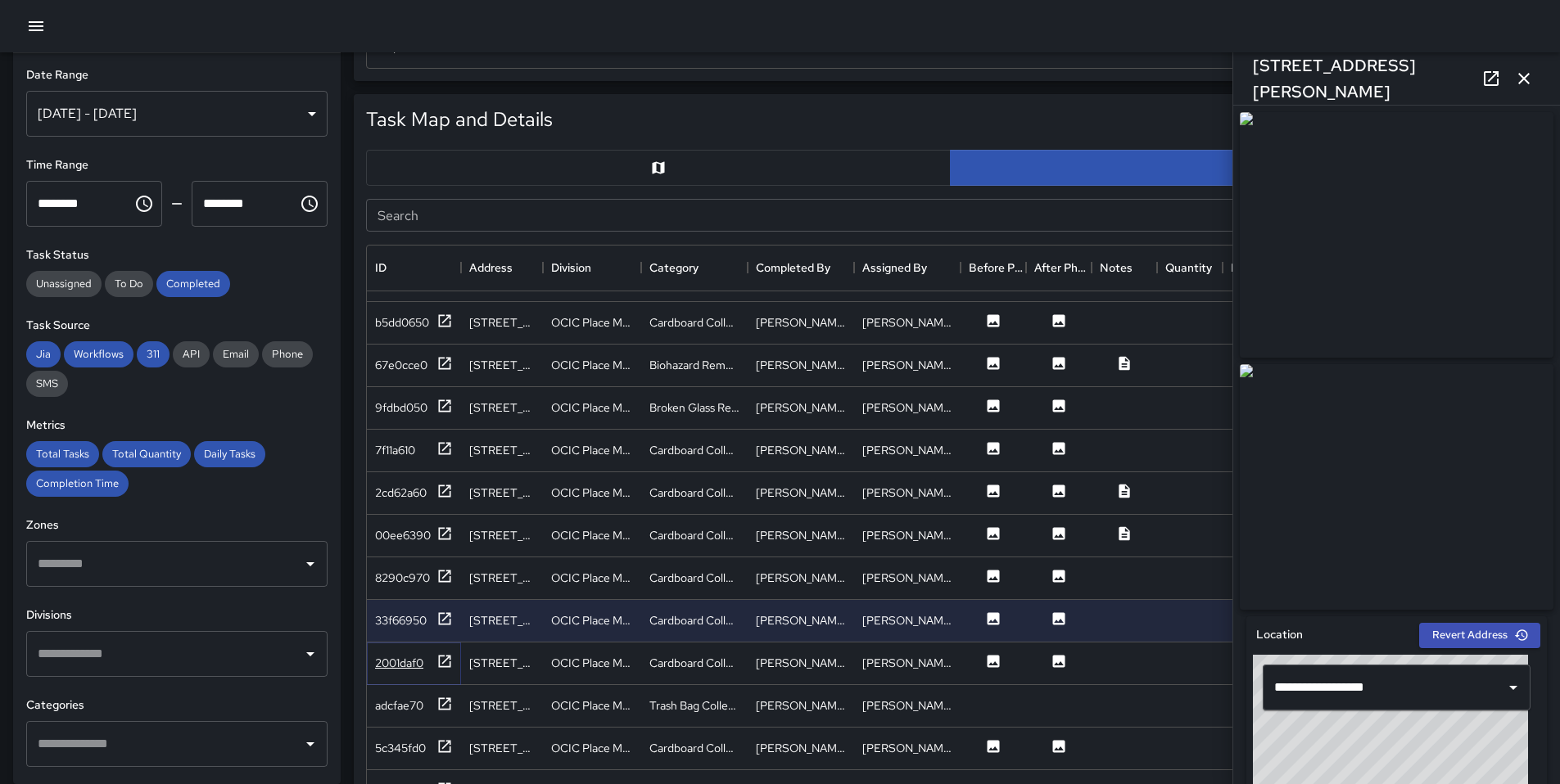
click at [443, 655] on icon at bounding box center [446, 662] width 12 height 12
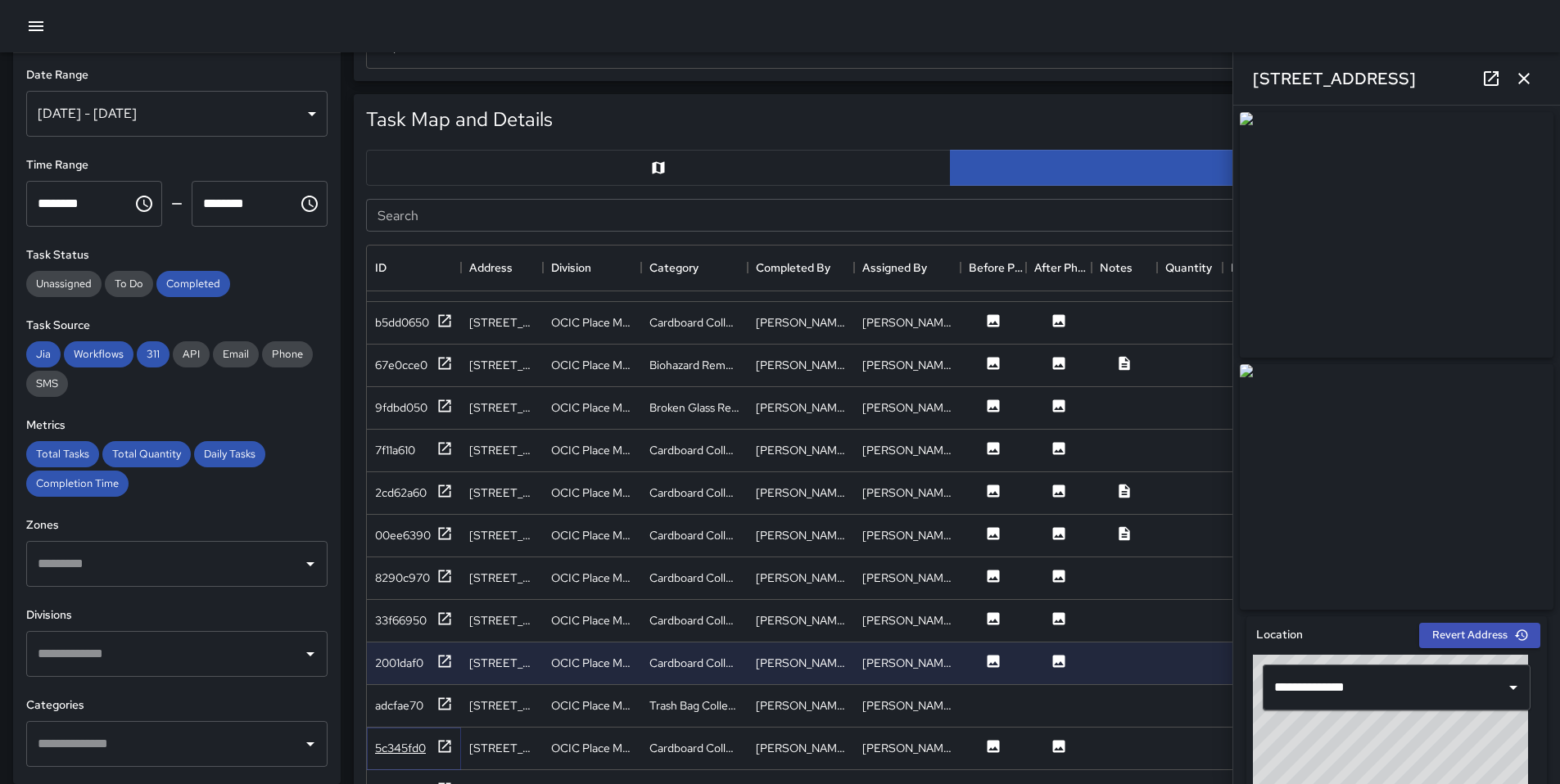
click at [440, 738] on icon at bounding box center [445, 746] width 17 height 17
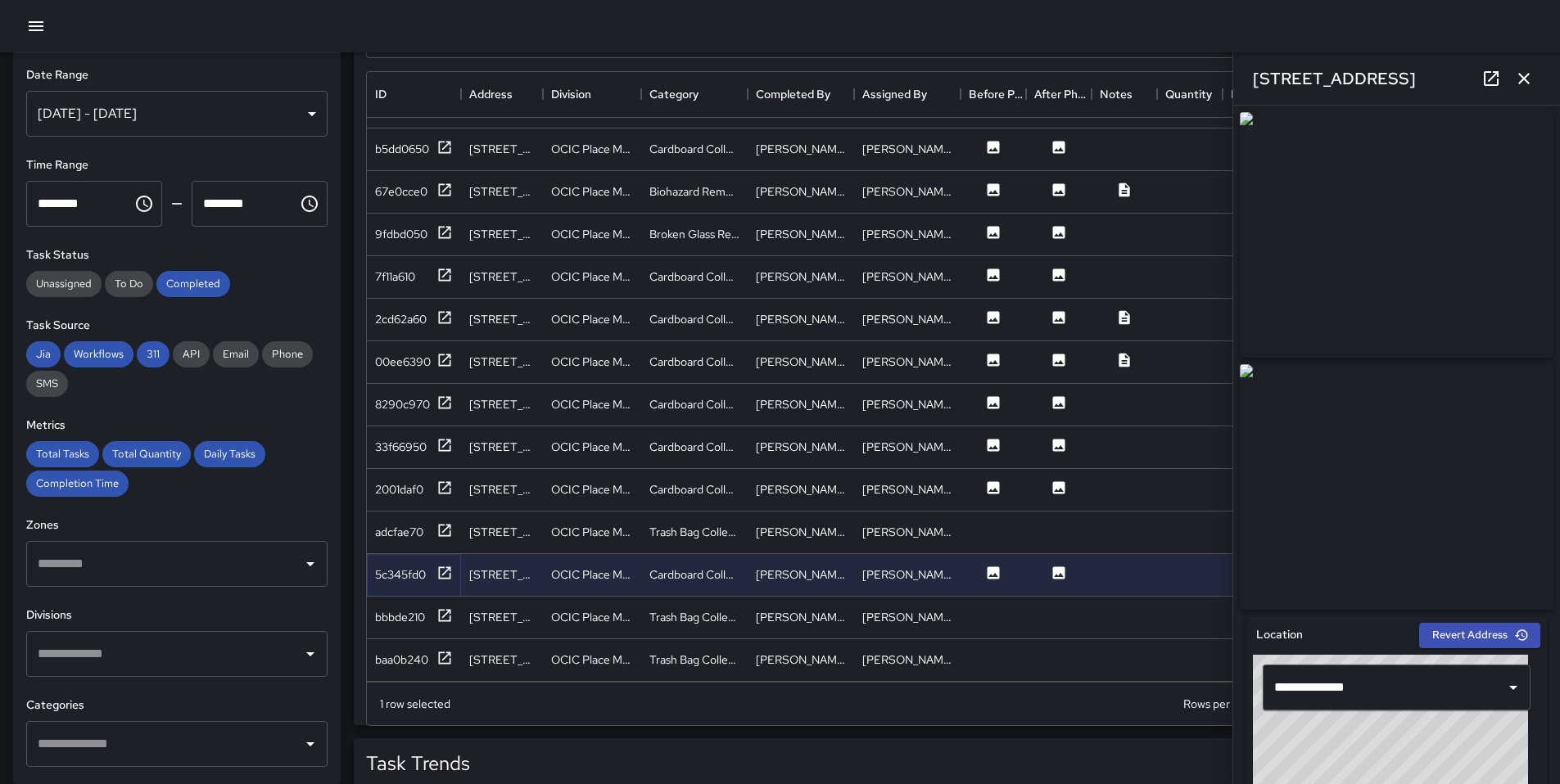
scroll to position [914, 0]
click at [1522, 78] on icon "button" at bounding box center [1524, 79] width 19 height 19
